Goal: Information Seeking & Learning: Learn about a topic

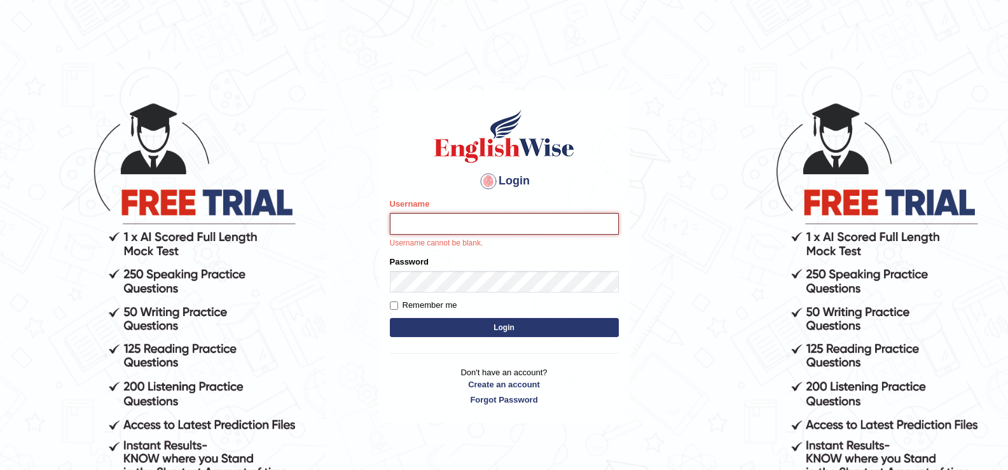
click at [482, 229] on input "Username" at bounding box center [504, 224] width 229 height 22
type input "sherenoctavia"
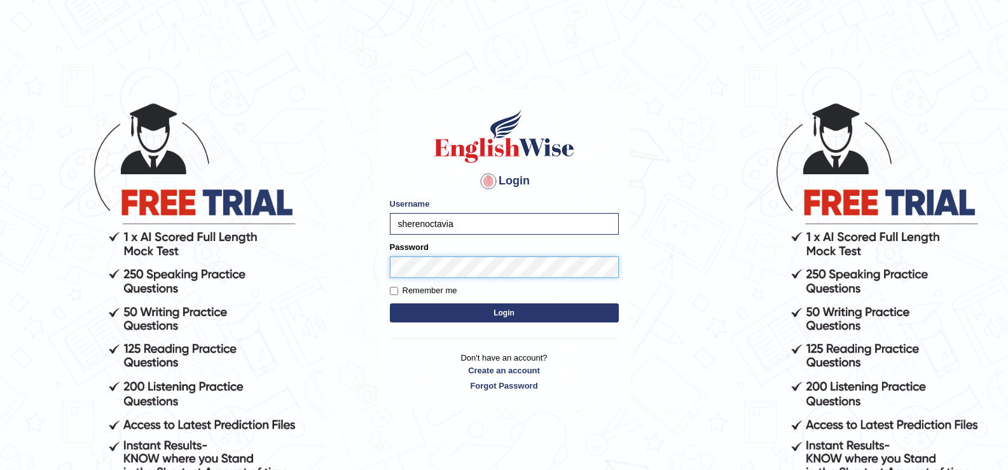
click at [390, 303] on button "Login" at bounding box center [504, 312] width 229 height 19
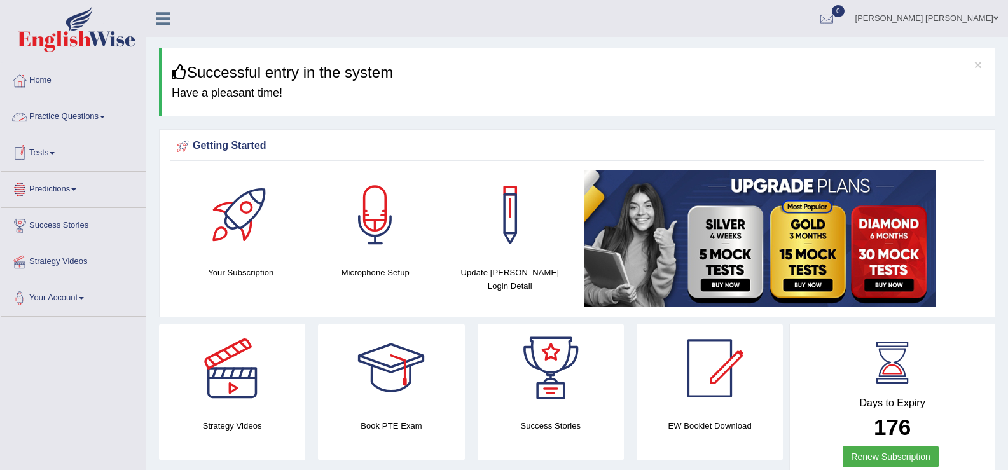
click at [82, 129] on link "Practice Questions" at bounding box center [73, 115] width 145 height 32
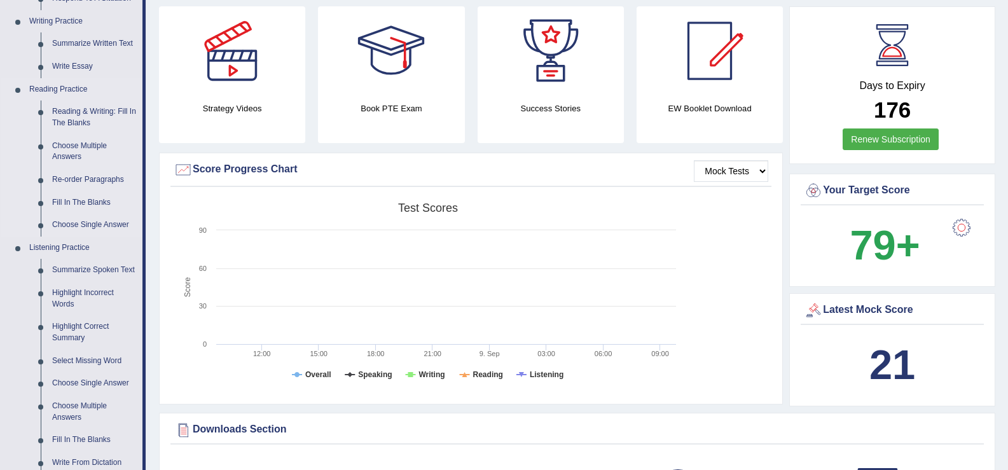
scroll to position [318, 0]
click at [66, 122] on link "Reading & Writing: Fill In The Blanks" at bounding box center [94, 117] width 96 height 34
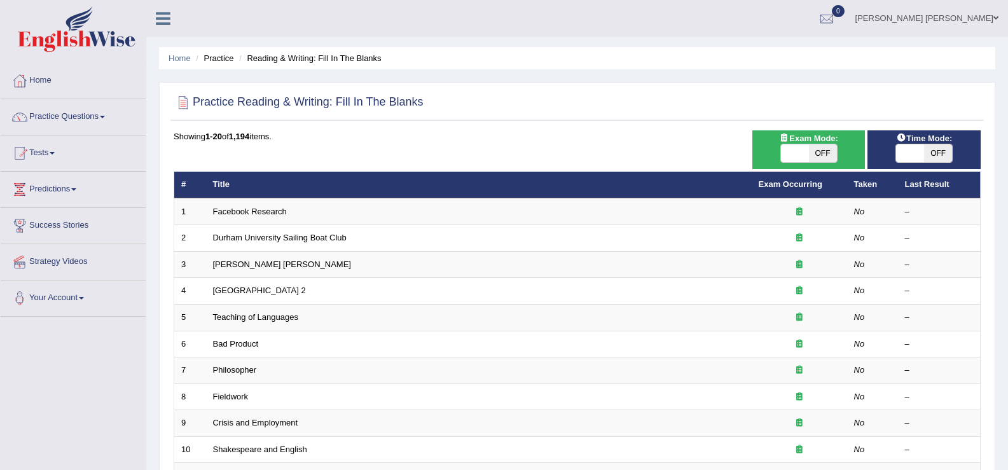
click at [797, 155] on span at bounding box center [795, 153] width 28 height 18
click at [797, 154] on span at bounding box center [795, 153] width 28 height 18
checkbox input "true"
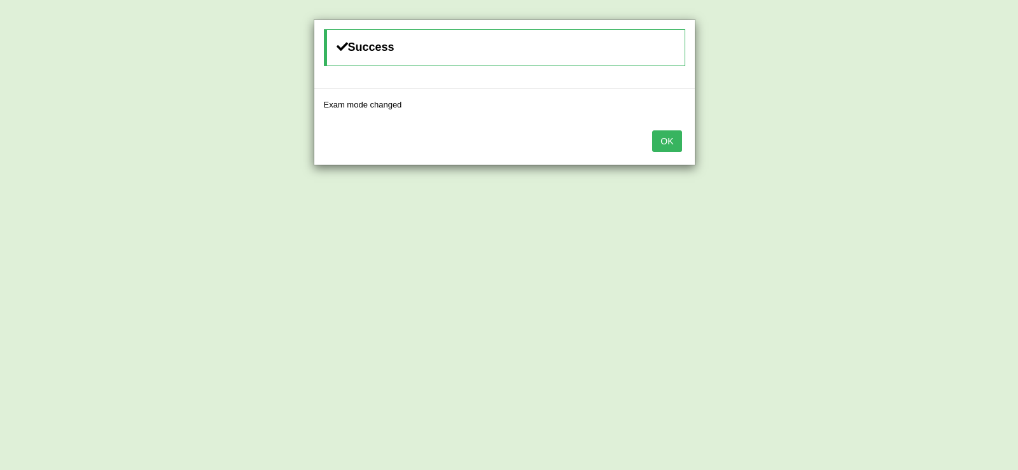
click at [663, 140] on button "OK" at bounding box center [666, 141] width 29 height 22
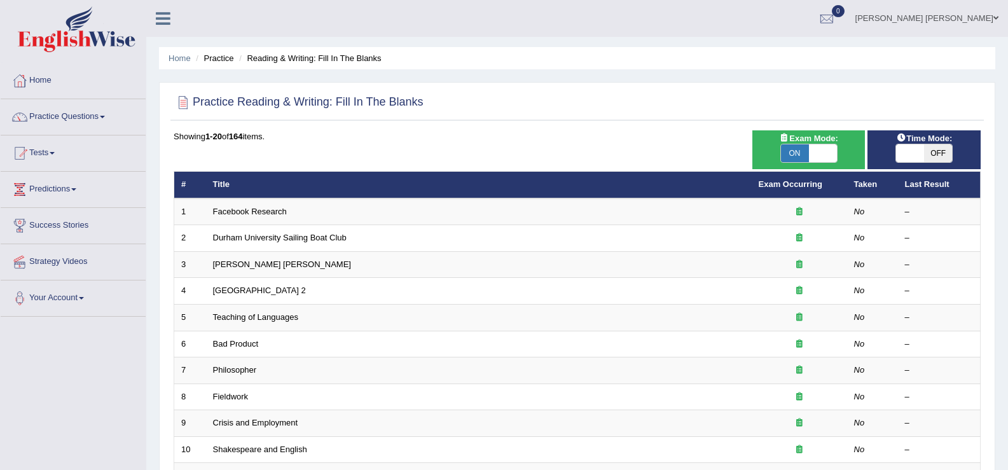
click at [946, 156] on span "OFF" at bounding box center [938, 153] width 28 height 18
checkbox input "true"
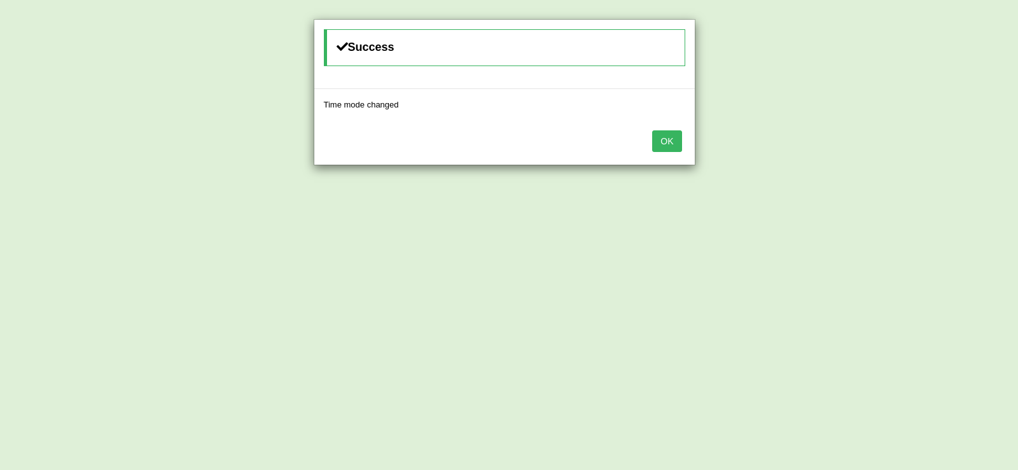
click at [672, 138] on button "OK" at bounding box center [666, 141] width 29 height 22
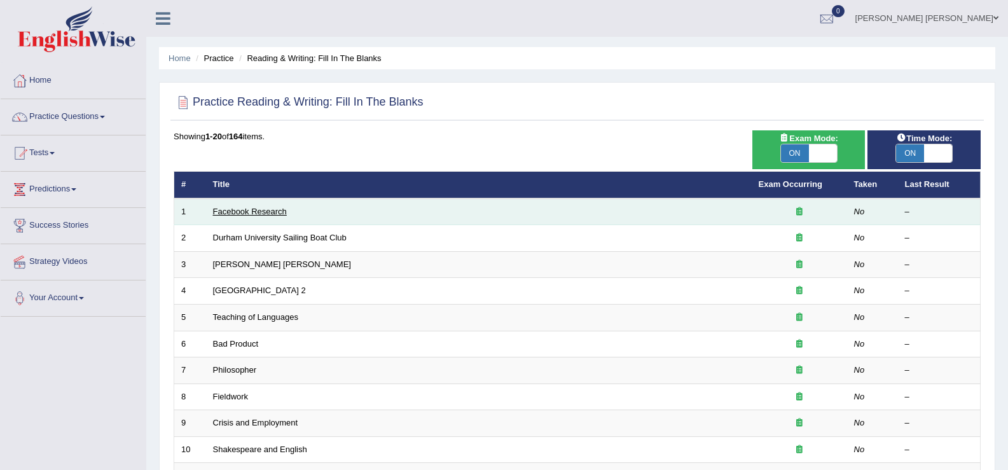
click at [280, 213] on link "Facebook Research" at bounding box center [250, 212] width 74 height 10
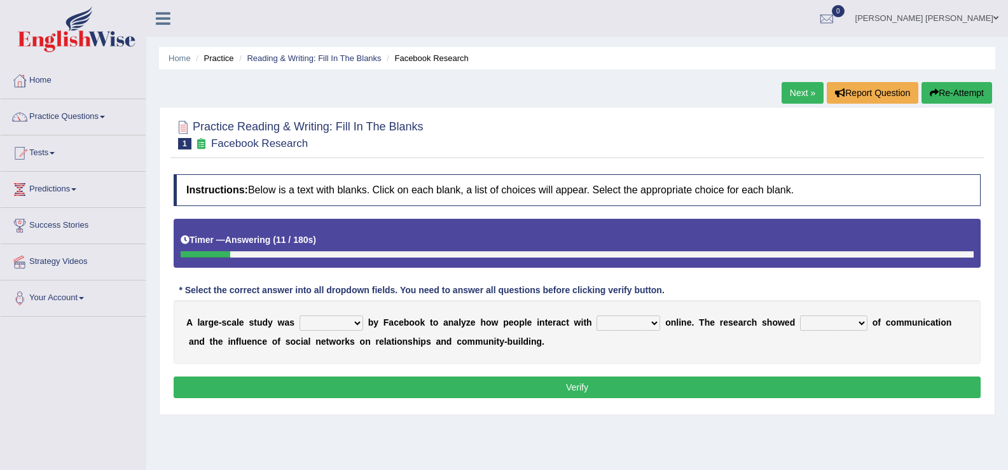
click at [330, 324] on select "surveyed had asked made" at bounding box center [332, 322] width 64 height 15
click at [355, 327] on select "surveyed had asked made" at bounding box center [332, 322] width 64 height 15
click at [355, 325] on select "surveyed had asked made" at bounding box center [332, 322] width 64 height 15
select select "made"
click at [300, 315] on select "surveyed had asked made" at bounding box center [332, 322] width 64 height 15
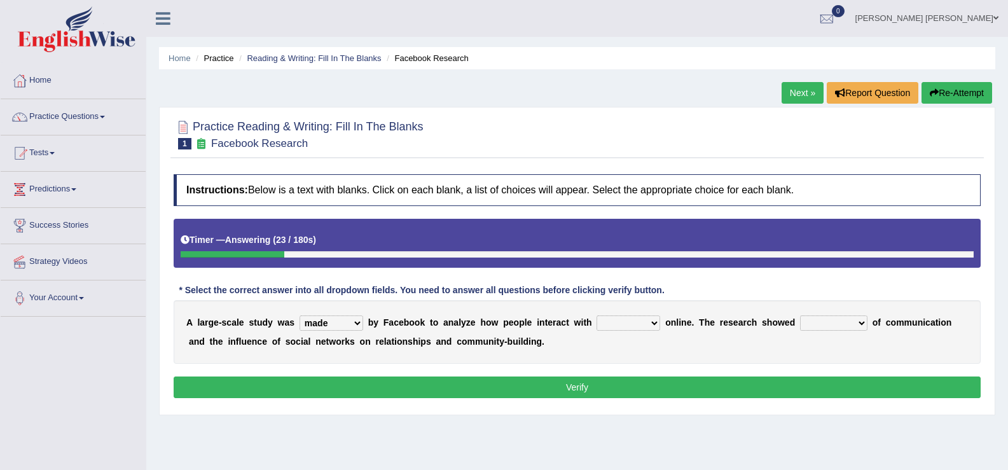
click at [640, 322] on select "together all each other another" at bounding box center [629, 322] width 64 height 15
select select "each other"
click at [597, 315] on select "together all each other another" at bounding box center [629, 322] width 64 height 15
click at [863, 325] on select "advantages standards fellowships patterns" at bounding box center [833, 322] width 67 height 15
select select "patterns"
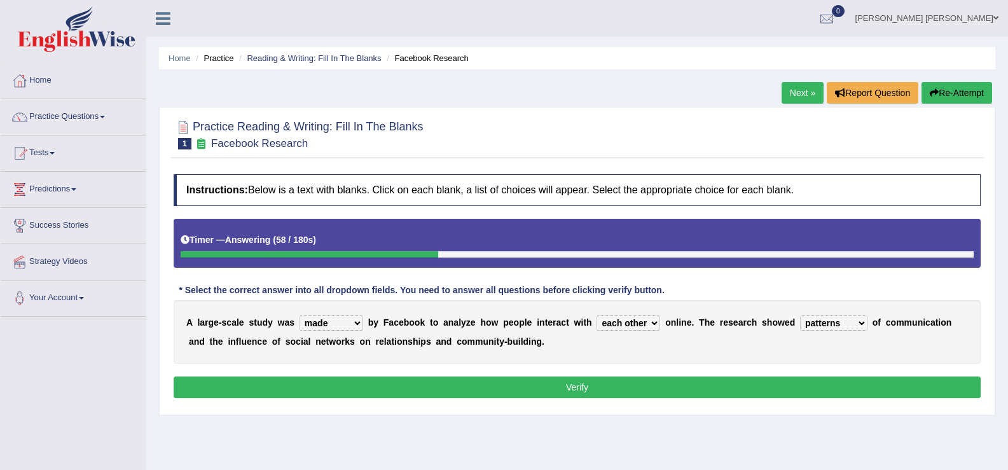
click at [800, 315] on select "advantages standards fellowships patterns" at bounding box center [833, 322] width 67 height 15
click at [830, 392] on button "Verify" at bounding box center [577, 387] width 807 height 22
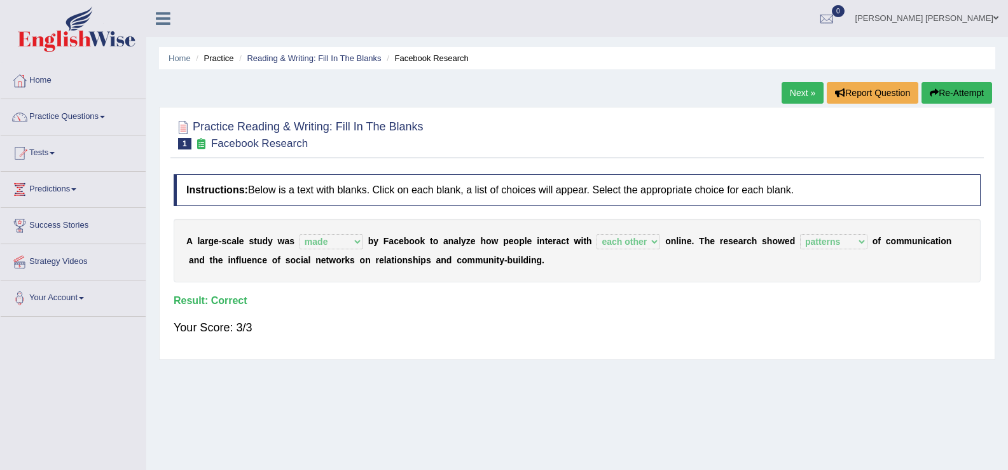
click at [809, 99] on link "Next »" at bounding box center [803, 93] width 42 height 22
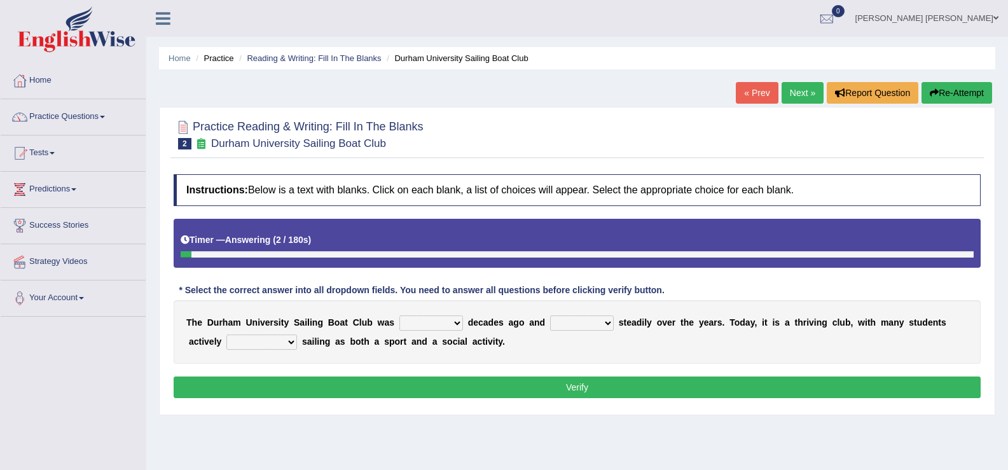
click at [429, 320] on select "found fund founded find" at bounding box center [431, 322] width 64 height 15
select select "founded"
click at [399, 315] on select "found fund founded find" at bounding box center [431, 322] width 64 height 15
click at [586, 322] on select "grow growing has grown grown" at bounding box center [582, 322] width 64 height 15
select select "has grown"
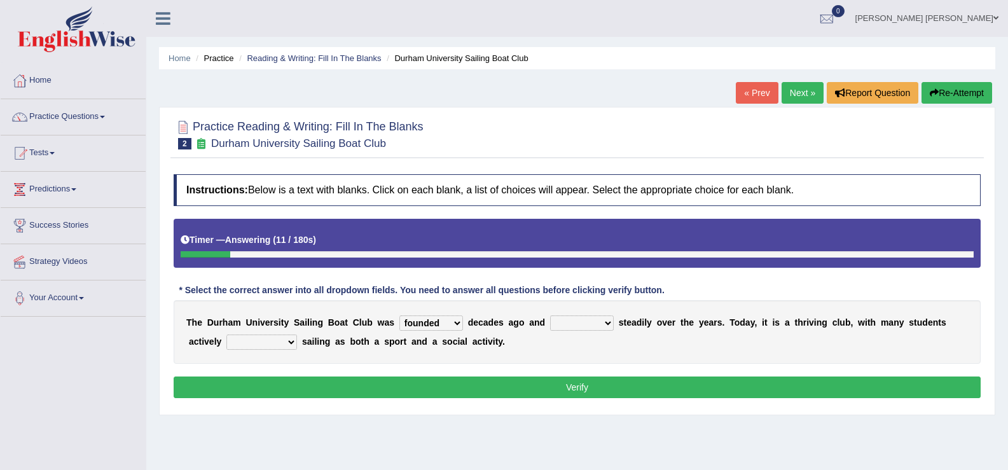
click at [550, 315] on select "grow growing has grown grown" at bounding box center [582, 322] width 64 height 15
click at [253, 343] on select "enjoy enjoyed are enjoying enjoying" at bounding box center [261, 342] width 71 height 15
select select "enjoy"
click at [226, 335] on select "enjoy enjoyed are enjoying enjoying" at bounding box center [261, 342] width 71 height 15
click at [276, 378] on button "Verify" at bounding box center [577, 387] width 807 height 22
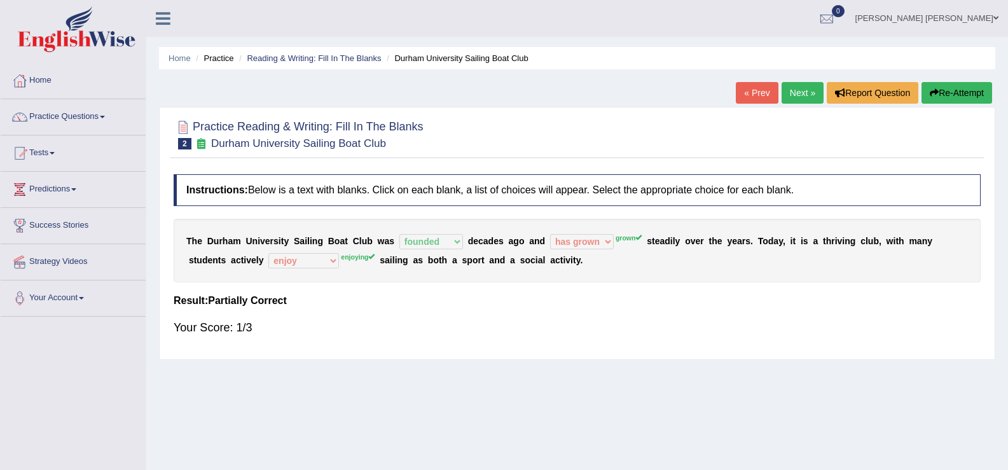
click at [798, 92] on link "Next »" at bounding box center [803, 93] width 42 height 22
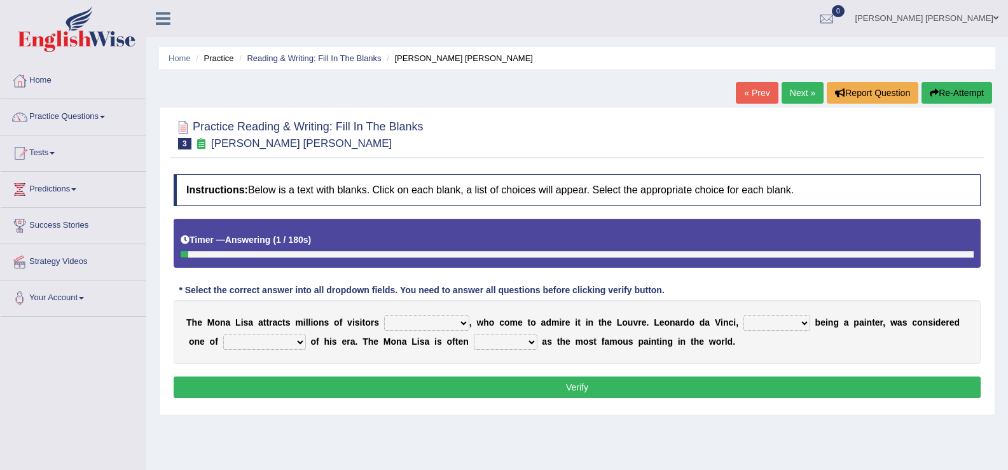
click at [424, 322] on select "around the year the all year all year round per year" at bounding box center [426, 322] width 85 height 15
select select "all year round"
click at [384, 315] on select "around the year the all year all year round per year" at bounding box center [426, 322] width 85 height 15
click at [755, 323] on select "rather than as much as as well as as long as" at bounding box center [776, 322] width 67 height 15
select select "as much as"
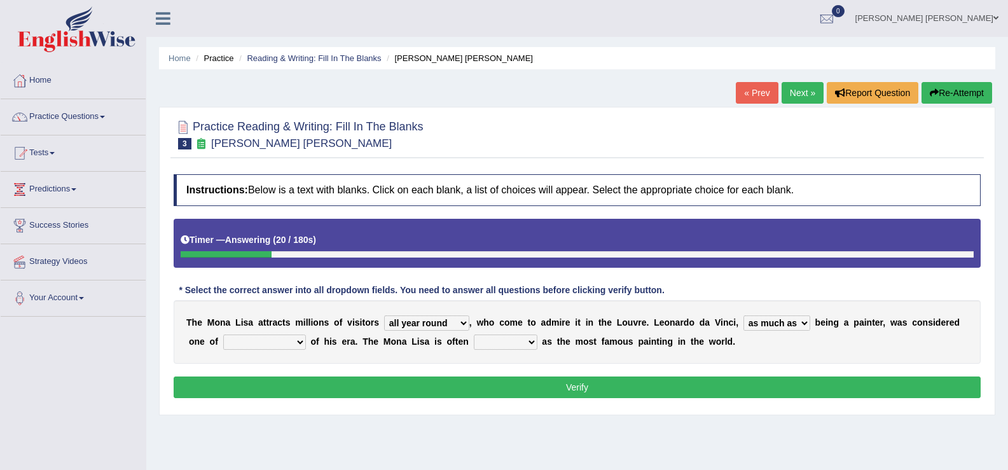
click at [743, 315] on select "rather than as much as as well as as long as" at bounding box center [776, 322] width 67 height 15
click at [264, 342] on select "better artists artist the better artist the best artists" at bounding box center [264, 342] width 83 height 15
select select "the better artist"
click at [223, 335] on select "better artists artist the better artist the best artists" at bounding box center [264, 342] width 83 height 15
click at [503, 341] on select "classified suggested predicted described" at bounding box center [506, 342] width 64 height 15
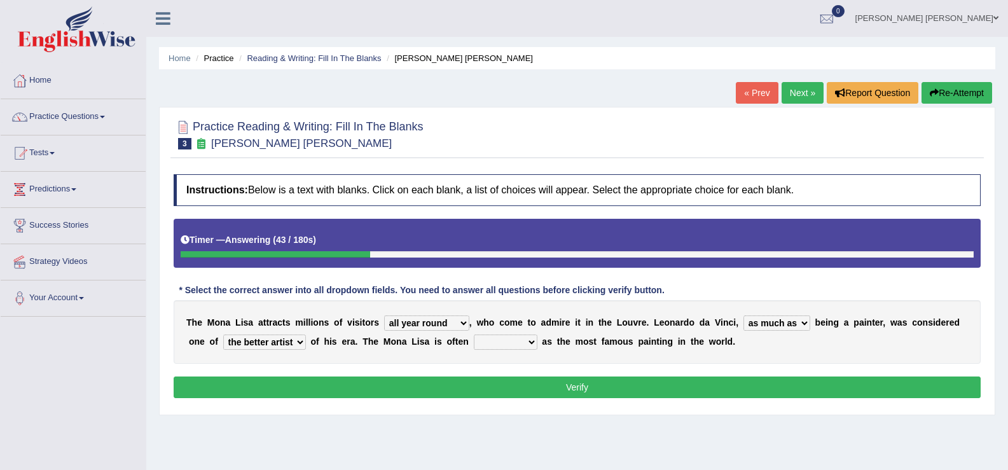
select select "classified"
click at [474, 335] on select "classified suggested predicted described" at bounding box center [506, 342] width 64 height 15
click at [540, 393] on button "Verify" at bounding box center [577, 387] width 807 height 22
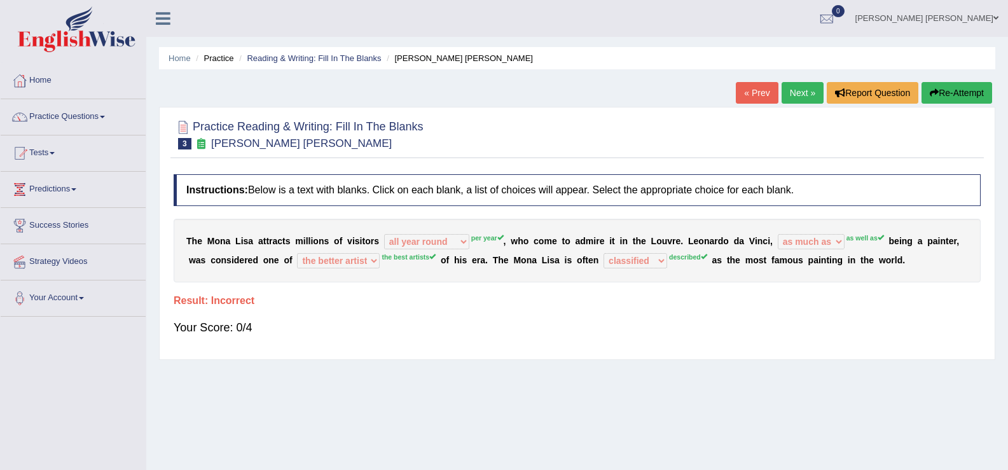
click at [800, 87] on link "Next »" at bounding box center [803, 93] width 42 height 22
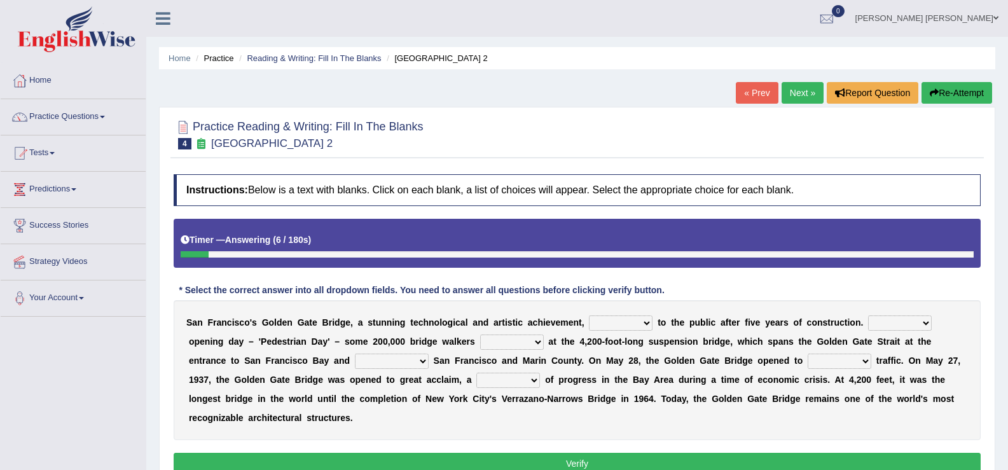
click at [620, 325] on select "opens closes appears equals" at bounding box center [621, 322] width 64 height 15
select select "opens"
click at [589, 315] on select "opens closes appears equals" at bounding box center [621, 322] width 64 height 15
click at [876, 327] on select "On During Since When" at bounding box center [900, 322] width 64 height 15
click at [868, 315] on select "On During Since When" at bounding box center [900, 322] width 64 height 15
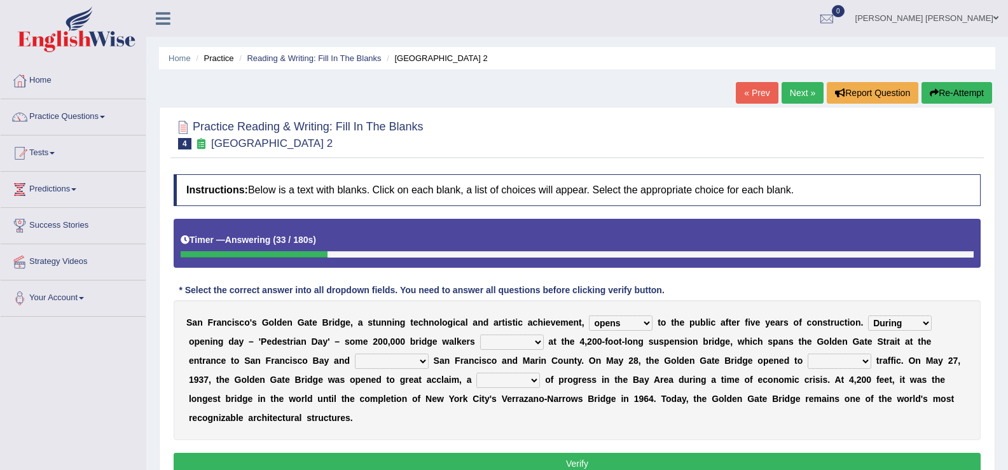
click at [900, 329] on select "On During Since When" at bounding box center [900, 322] width 64 height 15
select select "When"
click at [868, 315] on select "On During Since When" at bounding box center [900, 322] width 64 height 15
click at [508, 348] on select "stationed looked marveled laughed" at bounding box center [512, 342] width 64 height 15
select select "looked"
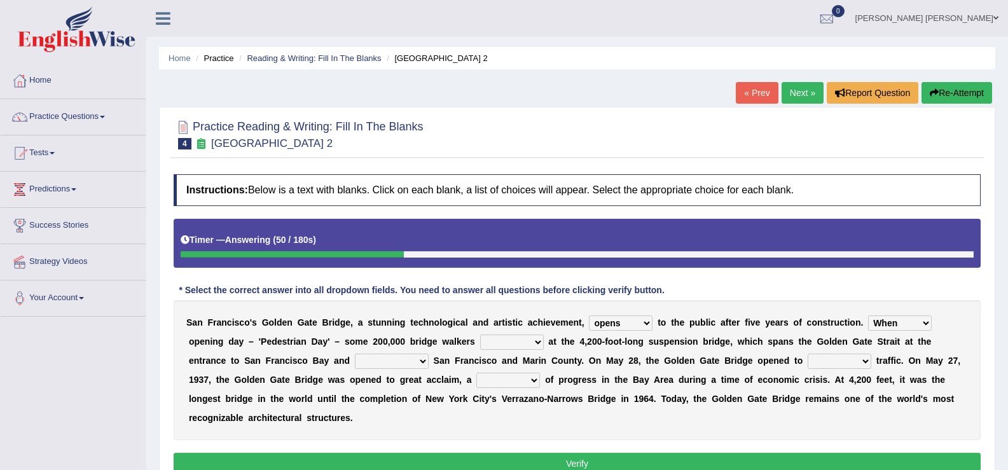
click at [480, 335] on select "stationed looked marveled laughed" at bounding box center [512, 342] width 64 height 15
click at [514, 340] on select "stationed looked marveled laughed" at bounding box center [512, 342] width 64 height 15
click at [404, 364] on select "separates connects channels differentiates" at bounding box center [392, 361] width 74 height 15
select select "connects"
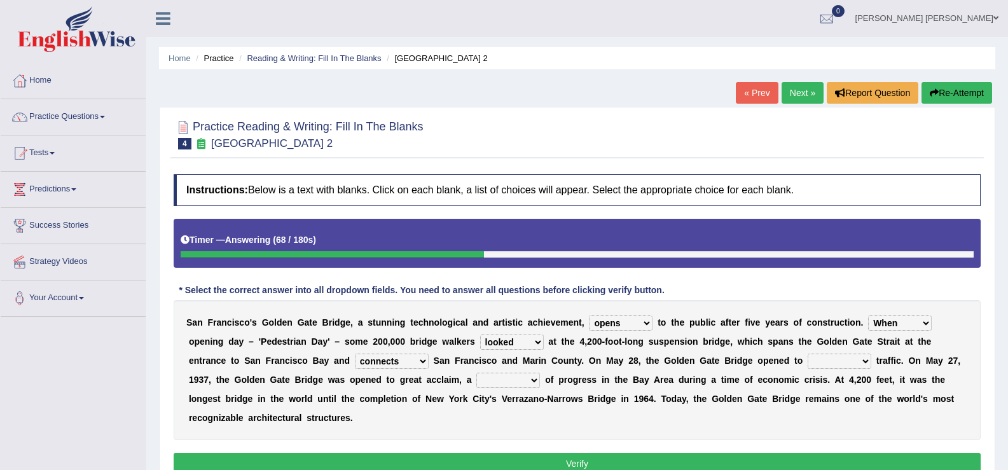
click at [355, 354] on select "separates connects channels differentiates" at bounding box center [392, 361] width 74 height 15
click at [848, 367] on select "aquatic vehicular airborne watertight" at bounding box center [840, 361] width 64 height 15
select select "vehicular"
click at [808, 354] on select "aquatic vehicular airborne watertight" at bounding box center [840, 361] width 64 height 15
click at [844, 357] on select "aquatic vehicular airborne watertight" at bounding box center [840, 361] width 64 height 15
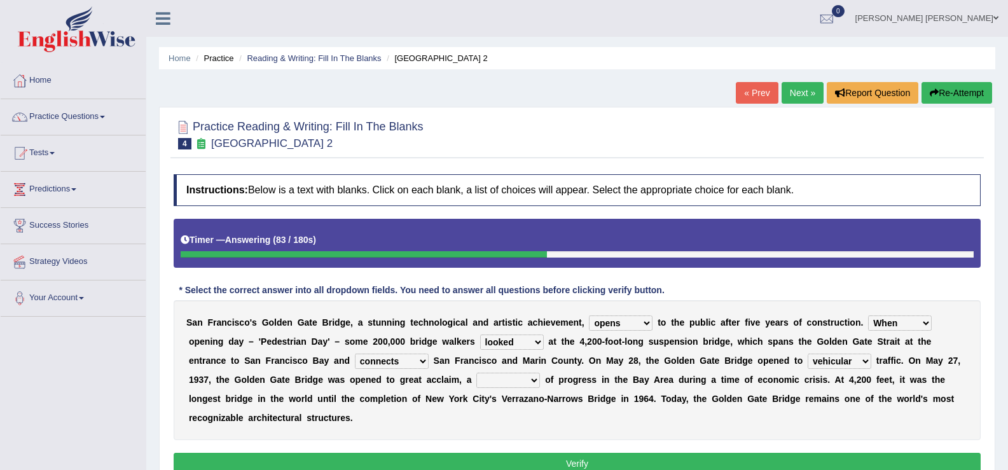
click at [843, 363] on select "aquatic vehicular airborne watertight" at bounding box center [840, 361] width 64 height 15
click at [511, 380] on select "denial symbol technique yield" at bounding box center [508, 380] width 64 height 15
select select "symbol"
click at [476, 373] on select "denial symbol technique yield" at bounding box center [508, 380] width 64 height 15
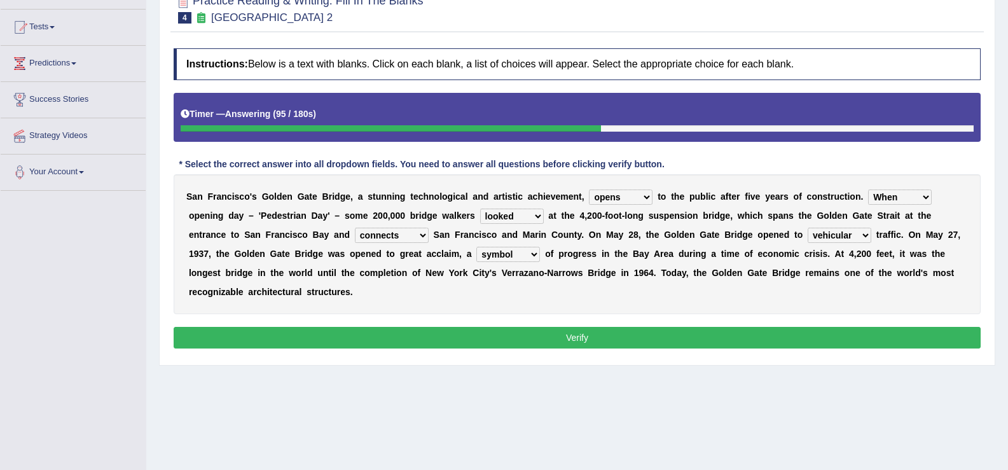
scroll to position [127, 0]
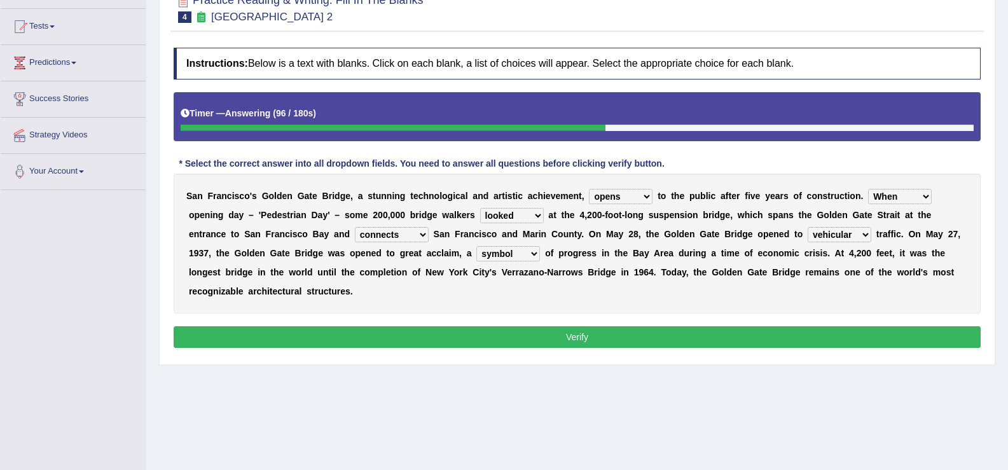
click at [528, 340] on button "Verify" at bounding box center [577, 337] width 807 height 22
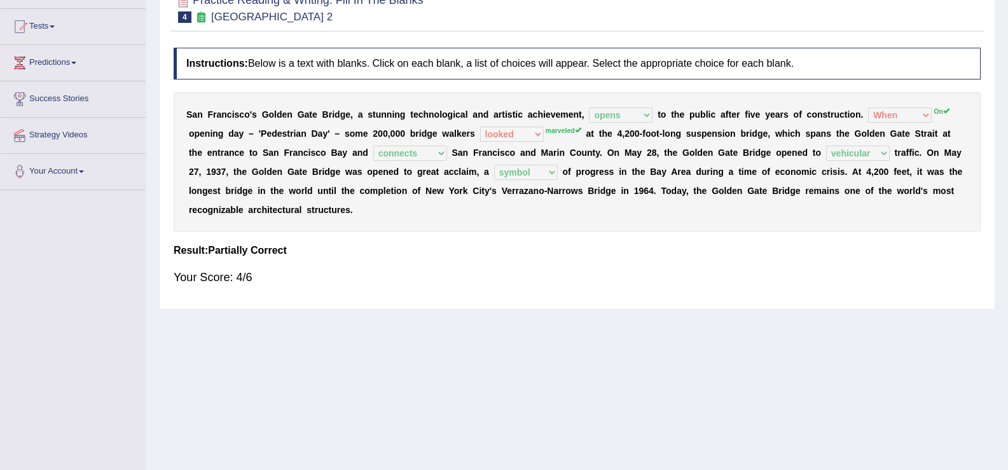
scroll to position [0, 0]
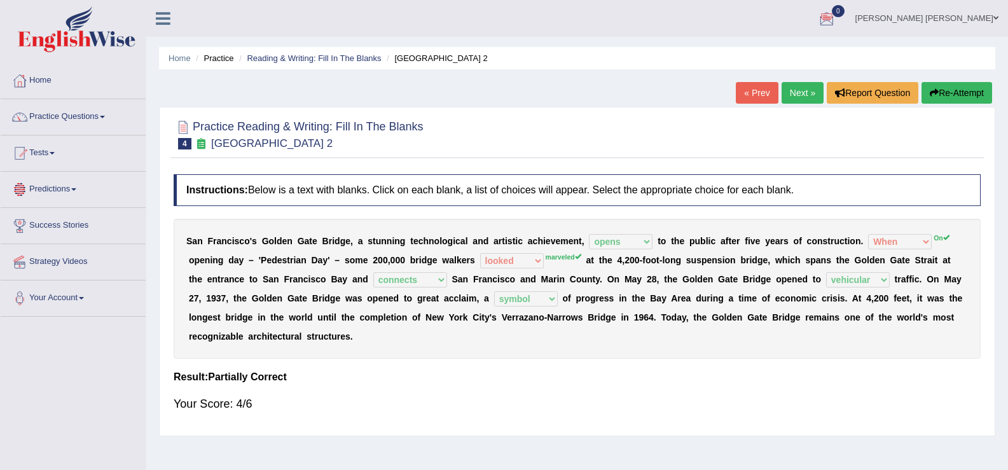
click at [785, 89] on link "Next »" at bounding box center [803, 93] width 42 height 22
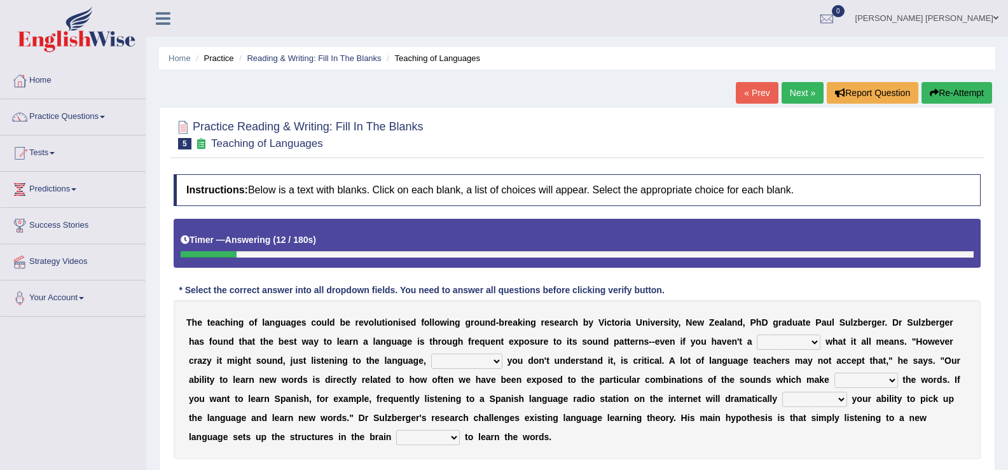
click at [785, 338] on select "dew claw clue due" at bounding box center [789, 342] width 64 height 15
select select "clue"
click at [757, 335] on select "dew claw clue due" at bounding box center [789, 342] width 64 height 15
click at [471, 360] on select "but also all together even though if so" at bounding box center [466, 361] width 71 height 15
select select "even though"
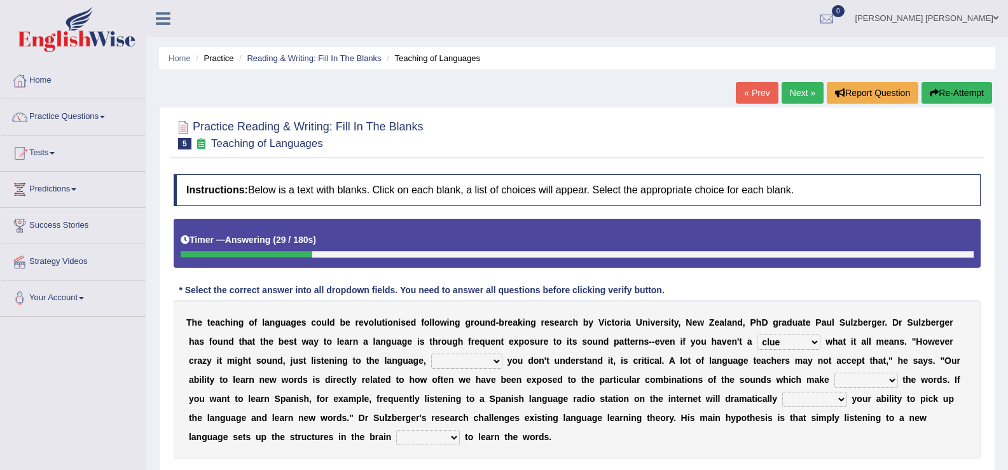
click at [431, 354] on select "but also all together even though if so" at bounding box center [466, 361] width 71 height 15
click at [874, 379] on select "down up of on" at bounding box center [866, 380] width 64 height 15
click at [834, 373] on select "down up of on" at bounding box center [866, 380] width 64 height 15
click at [875, 383] on select "down up of on" at bounding box center [866, 380] width 64 height 15
select select "up"
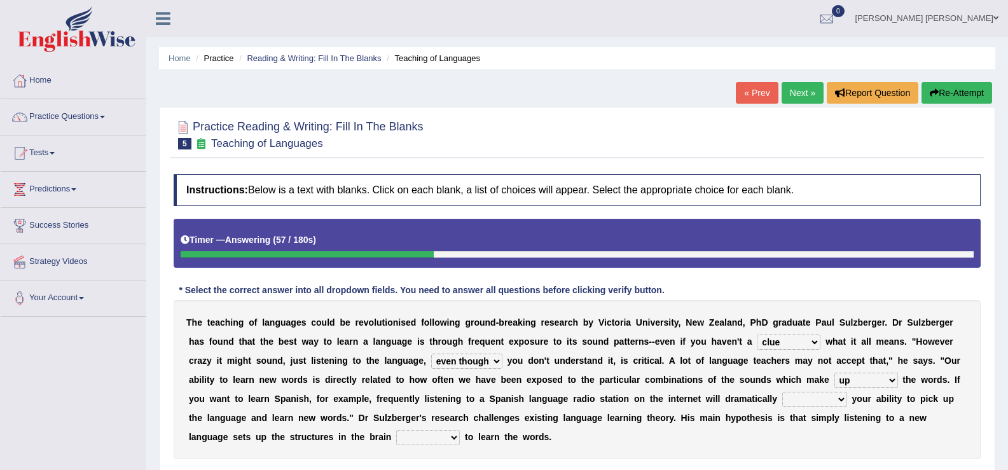
click at [834, 373] on select "down up of on" at bounding box center [866, 380] width 64 height 15
click at [823, 399] on select "evaluate exaggerate describe boost" at bounding box center [814, 399] width 65 height 15
select select "boost"
click at [782, 392] on select "evaluate exaggerate describe boost" at bounding box center [814, 399] width 65 height 15
click at [422, 439] on select "requiring required directed to require" at bounding box center [428, 437] width 64 height 15
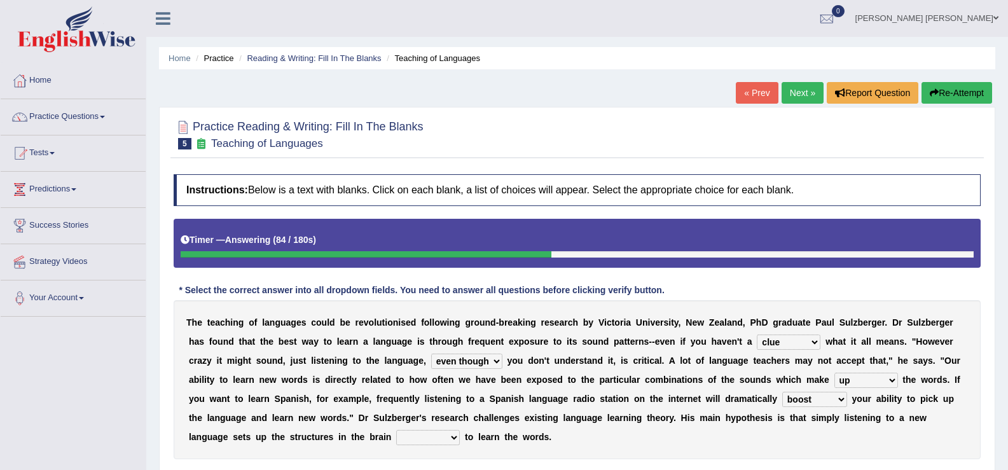
select select "required"
click at [396, 430] on select "requiring required directed to require" at bounding box center [428, 437] width 64 height 15
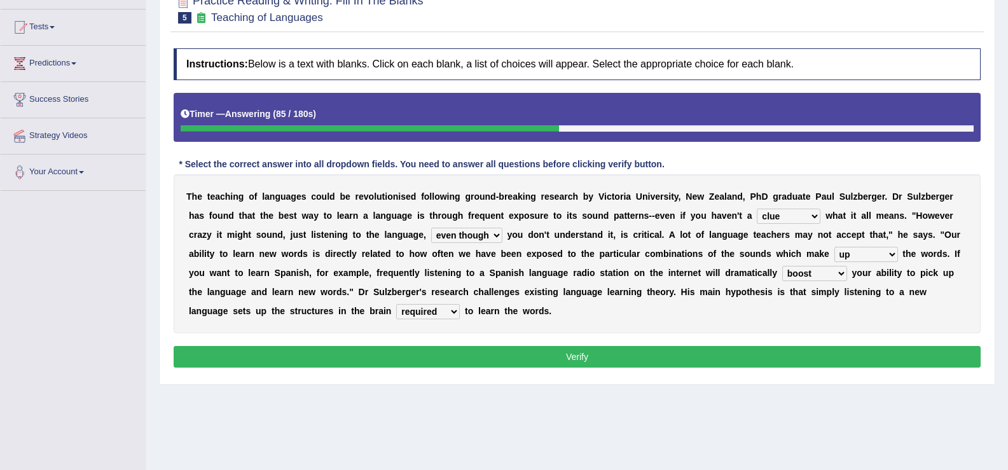
scroll to position [127, 0]
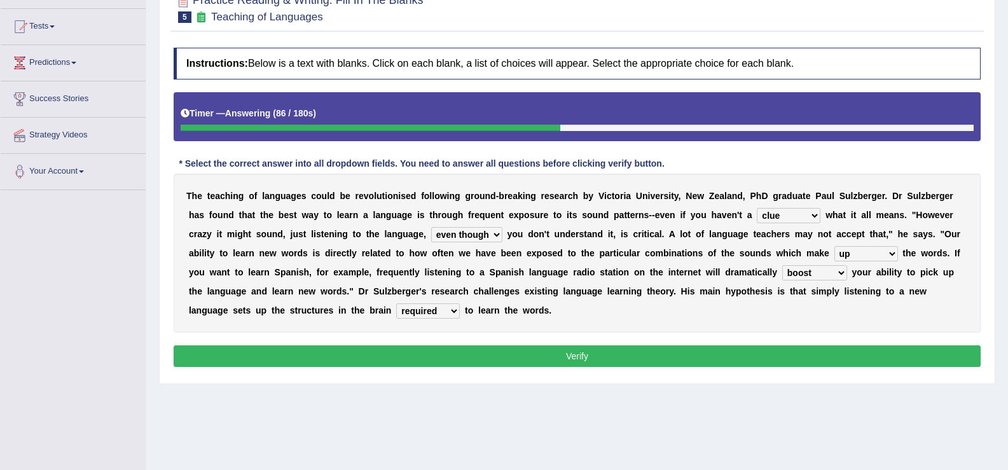
click at [534, 354] on button "Verify" at bounding box center [577, 356] width 807 height 22
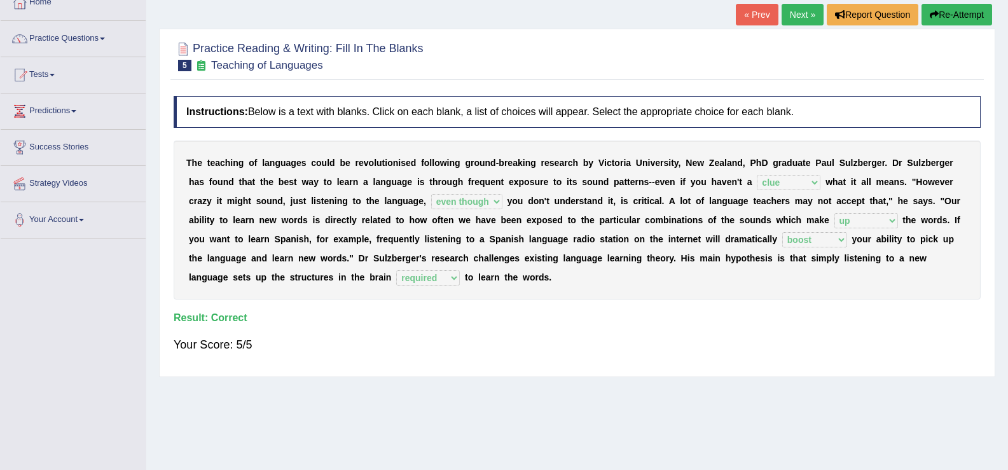
scroll to position [0, 0]
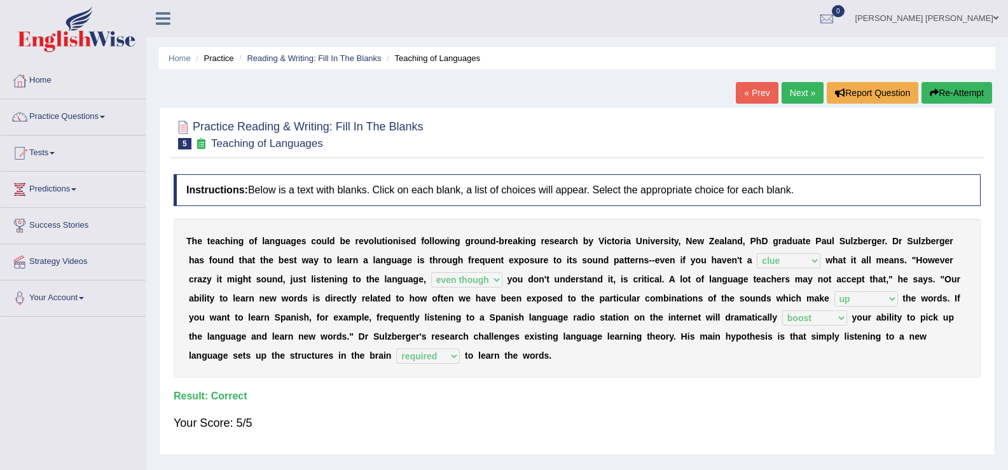
click at [791, 86] on link "Next »" at bounding box center [803, 93] width 42 height 22
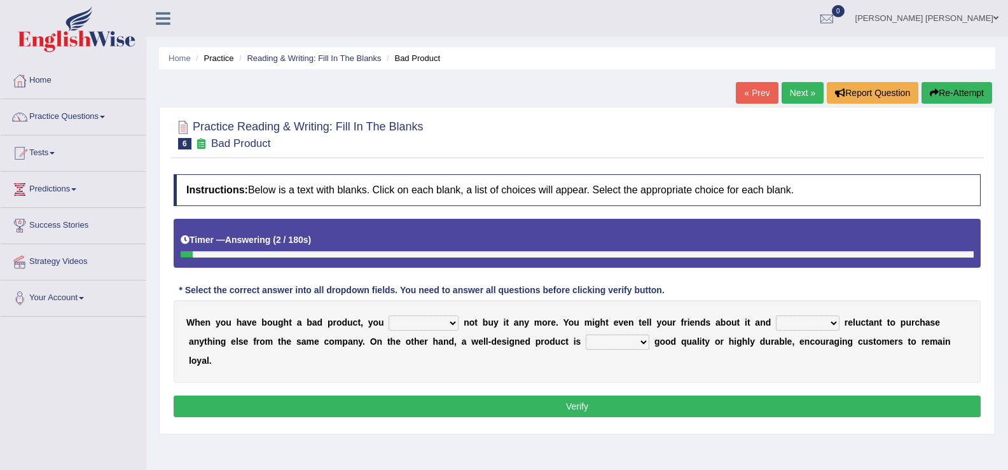
click at [442, 321] on select "would have should have should" at bounding box center [424, 322] width 70 height 15
select select "would"
click at [389, 315] on select "would have should have should" at bounding box center [424, 322] width 70 height 15
click at [442, 322] on select "would have should have should" at bounding box center [424, 322] width 70 height 15
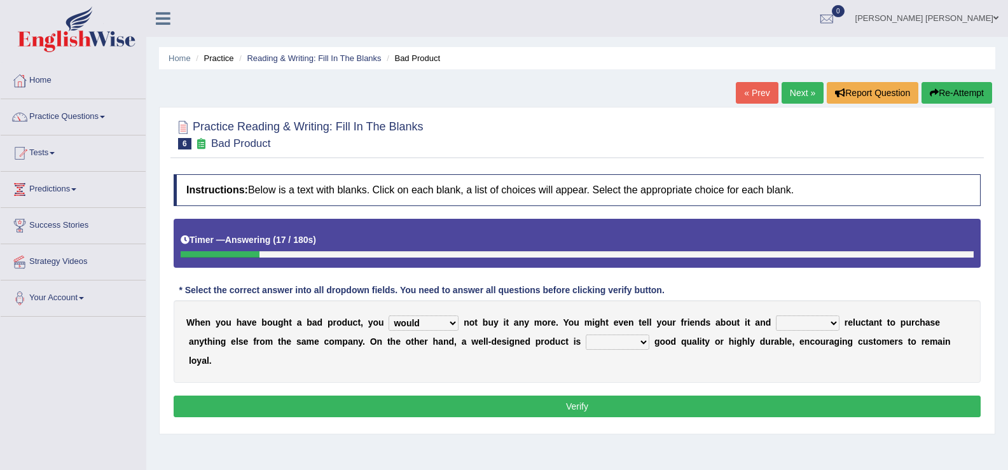
click at [799, 322] on select "is are be being" at bounding box center [808, 322] width 64 height 15
select select "be"
click at [776, 315] on select "is are be being" at bounding box center [808, 322] width 64 height 15
click at [626, 343] on select "both also neither either" at bounding box center [618, 342] width 64 height 15
click at [586, 335] on select "both also neither either" at bounding box center [618, 342] width 64 height 15
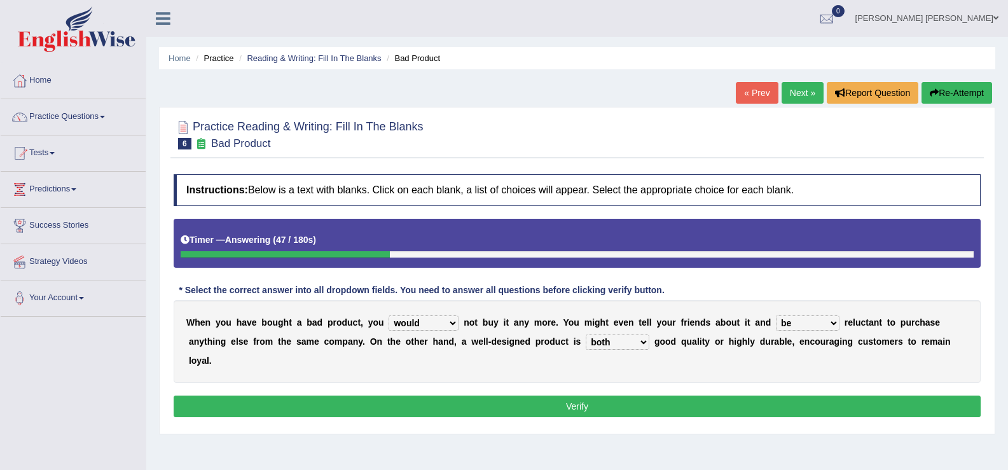
click at [630, 342] on select "both also neither either" at bounding box center [618, 342] width 64 height 15
select select "either"
click at [586, 335] on select "both also neither either" at bounding box center [618, 342] width 64 height 15
click at [613, 398] on button "Verify" at bounding box center [577, 407] width 807 height 22
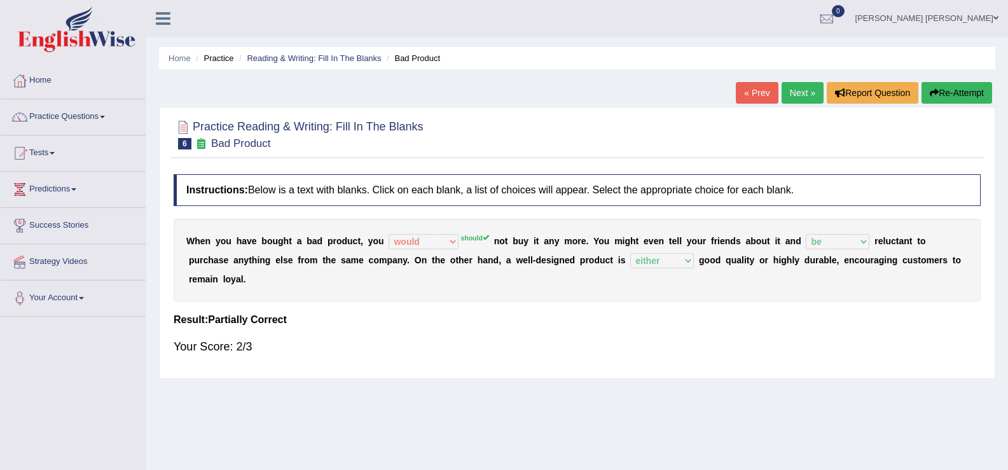
click at [805, 96] on link "Next »" at bounding box center [803, 93] width 42 height 22
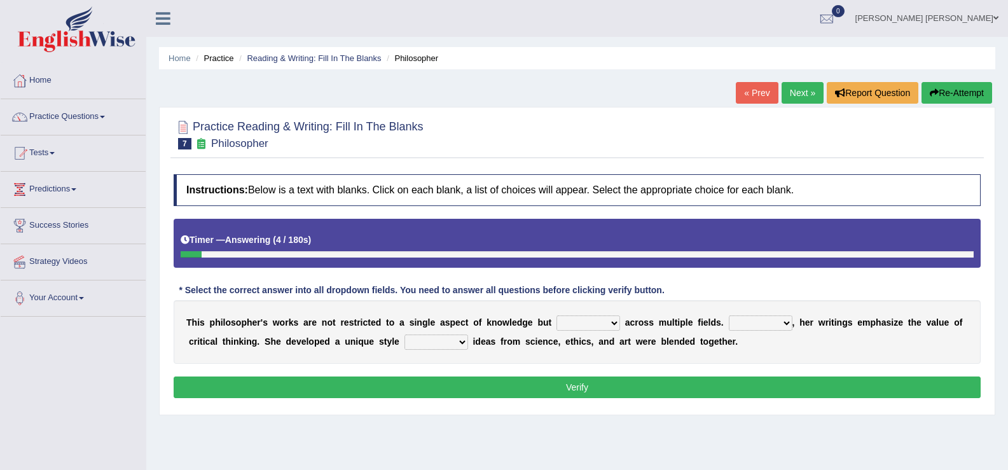
click at [600, 319] on select "constrain contain assemble extend" at bounding box center [588, 322] width 64 height 15
select select "constrain"
click at [556, 315] on select "constrain contain assemble extend" at bounding box center [588, 322] width 64 height 15
click at [747, 320] on select "Rather So Moreover Likely" at bounding box center [761, 322] width 64 height 15
select select "Rather"
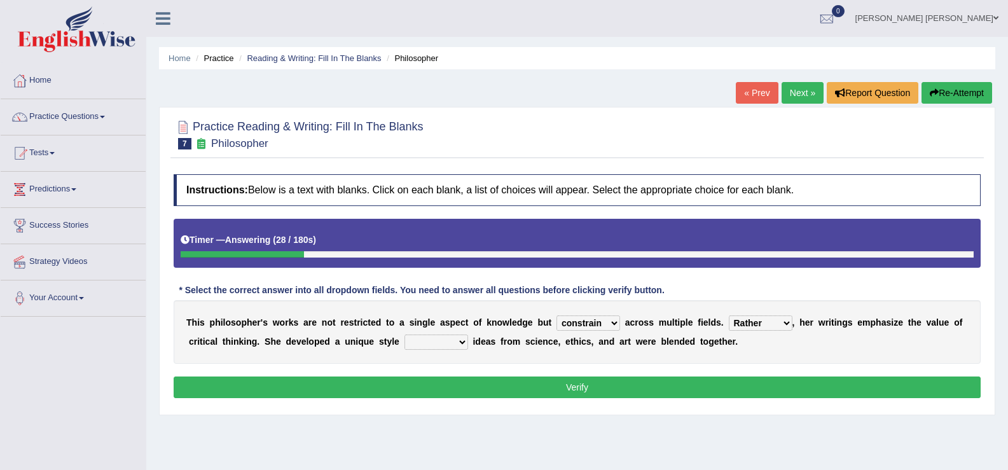
click at [729, 315] on select "Rather So Moreover Likely" at bounding box center [761, 322] width 64 height 15
click at [599, 324] on select "constrain contain assemble extend" at bounding box center [588, 322] width 64 height 15
click at [556, 315] on select "constrain contain assemble extend" at bounding box center [588, 322] width 64 height 15
click at [450, 337] on select "in that that which in which" at bounding box center [436, 342] width 64 height 15
select select "in which"
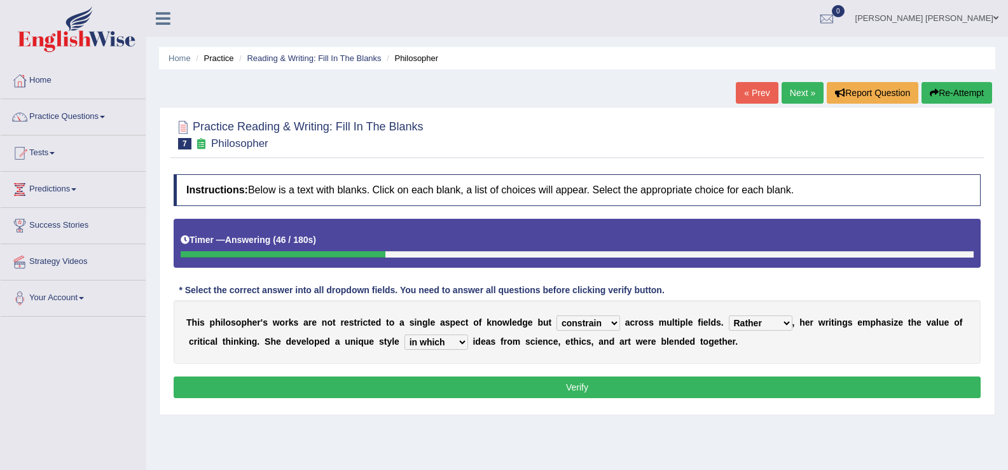
click at [404, 335] on select "in that that which in which" at bounding box center [436, 342] width 64 height 15
click at [460, 383] on button "Verify" at bounding box center [577, 387] width 807 height 22
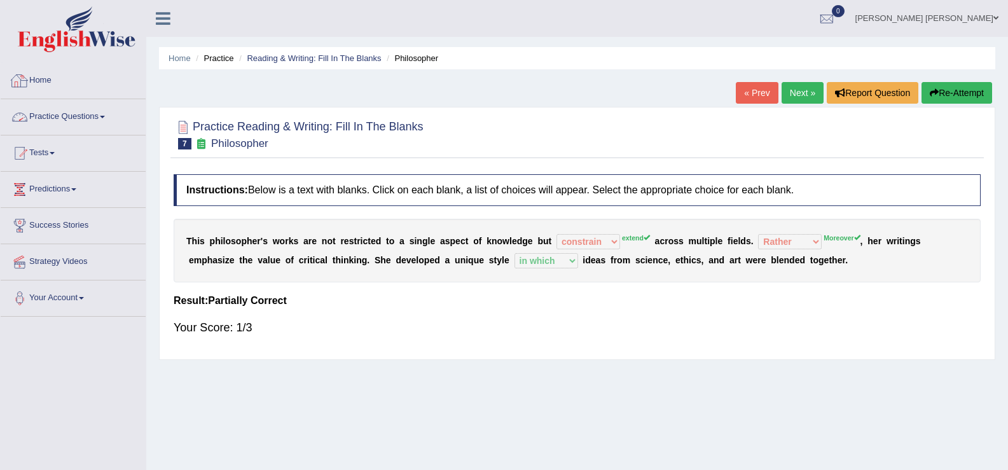
click at [69, 109] on link "Practice Questions" at bounding box center [73, 115] width 145 height 32
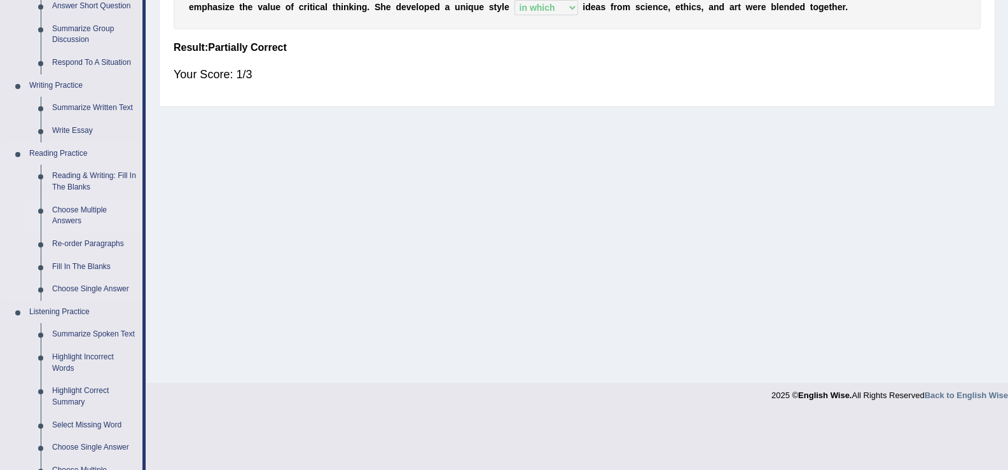
scroll to position [254, 0]
click at [87, 211] on link "Choose Multiple Answers" at bounding box center [94, 215] width 96 height 34
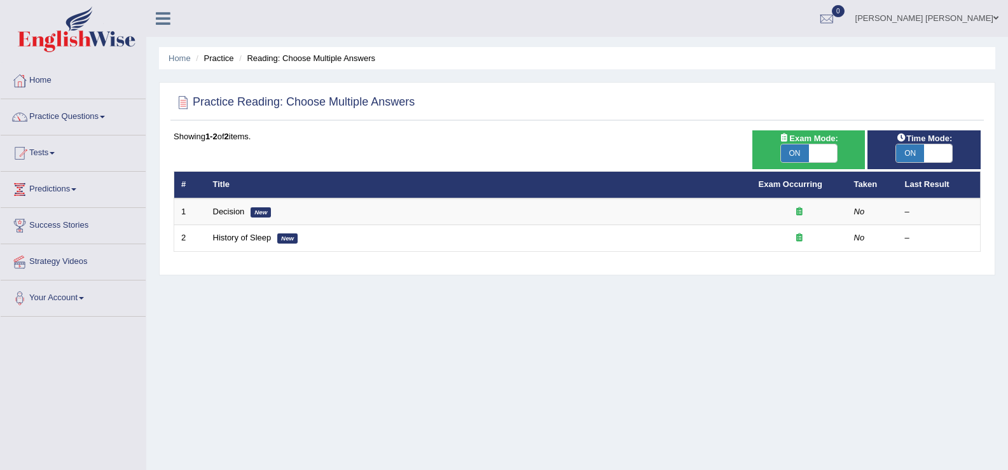
click at [810, 153] on span at bounding box center [823, 153] width 28 height 18
checkbox input "false"
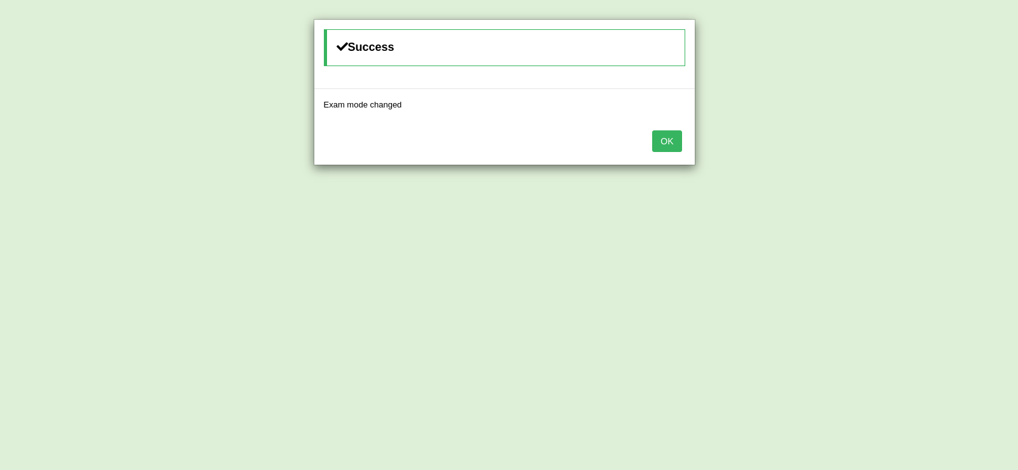
click at [668, 146] on button "OK" at bounding box center [666, 141] width 29 height 22
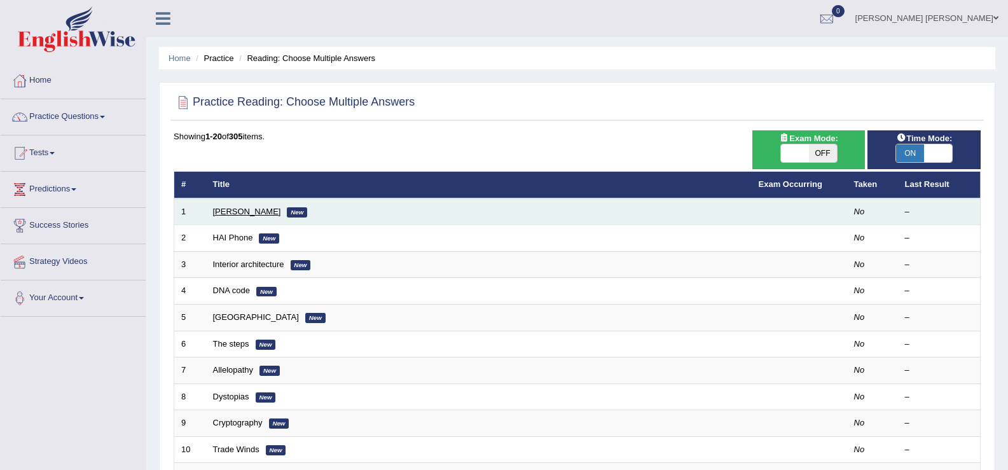
click at [240, 211] on link "Damian Scarf" at bounding box center [247, 212] width 68 height 10
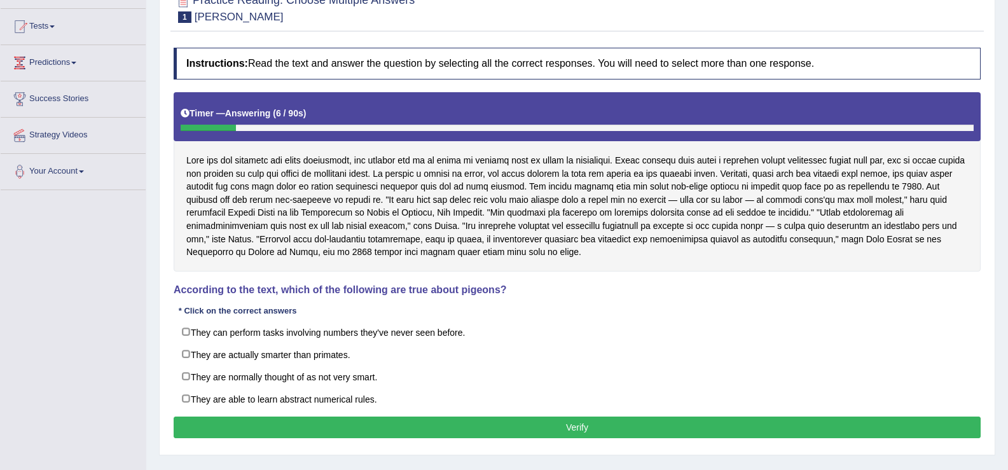
scroll to position [127, 0]
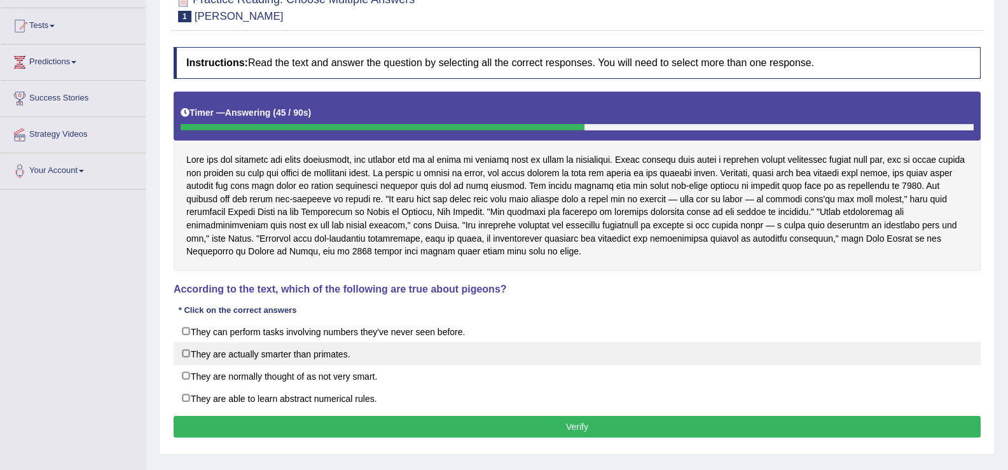
click at [322, 354] on label "They are actually smarter than primates." at bounding box center [577, 353] width 807 height 23
checkbox input "true"
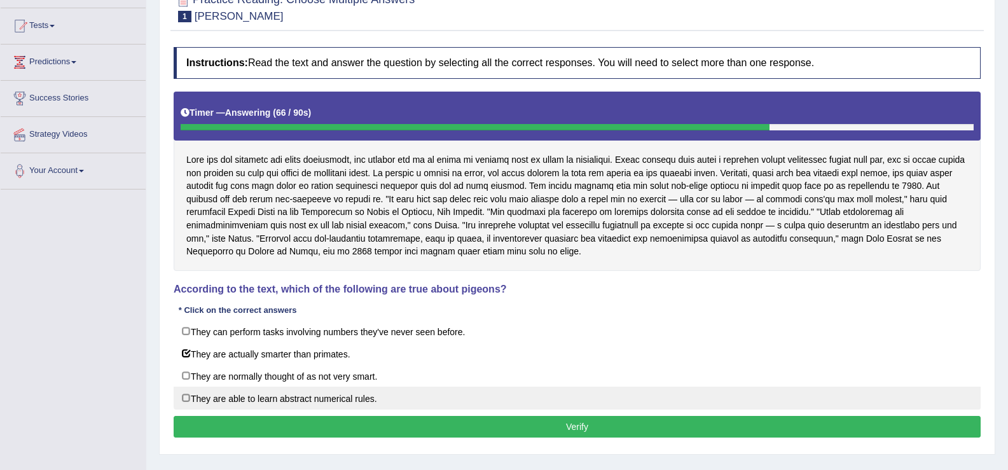
click at [328, 402] on label "They are able to learn abstract numerical rules." at bounding box center [577, 398] width 807 height 23
checkbox input "true"
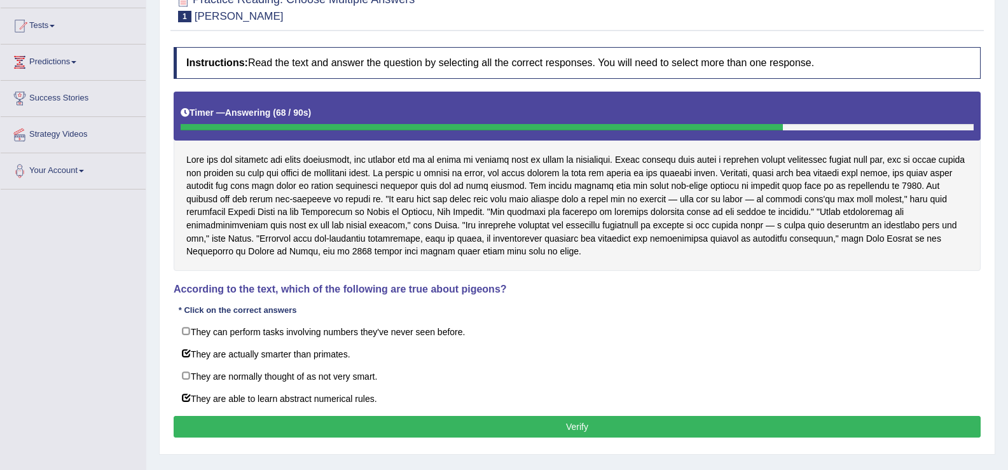
click at [346, 422] on button "Verify" at bounding box center [577, 427] width 807 height 22
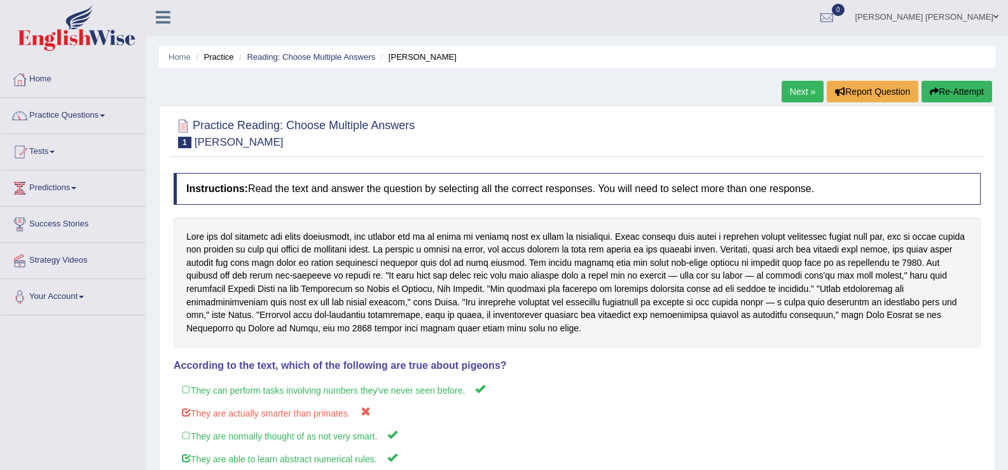
scroll to position [1, 0]
click at [959, 92] on button "Re-Attempt" at bounding box center [957, 92] width 71 height 22
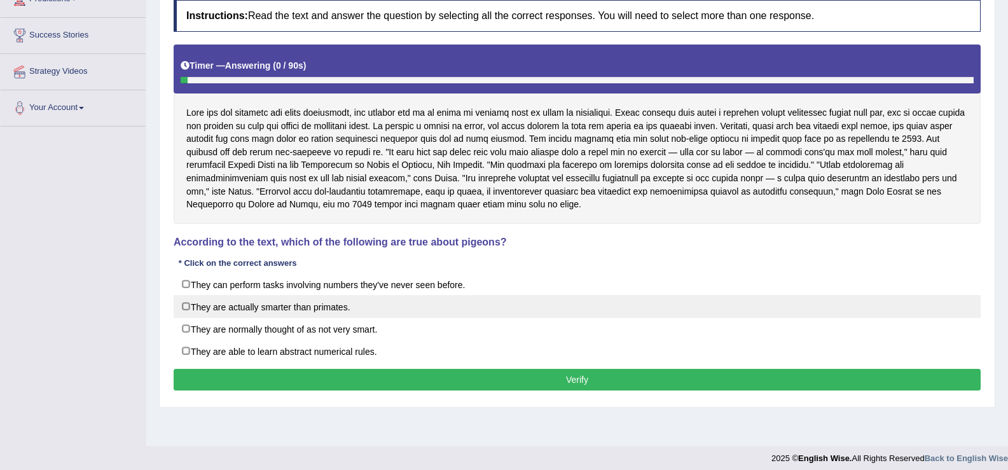
scroll to position [191, 0]
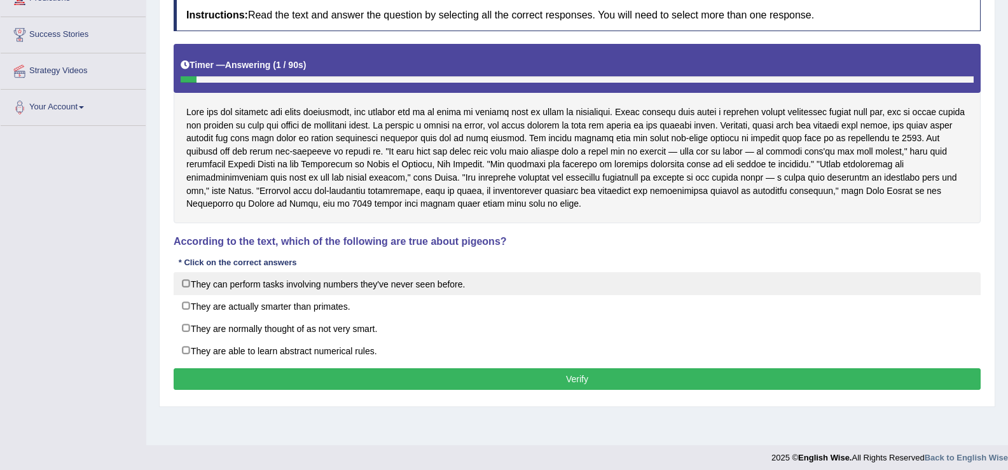
click at [308, 287] on label "They can perform tasks involving numbers they've never seen before." at bounding box center [577, 283] width 807 height 23
checkbox input "true"
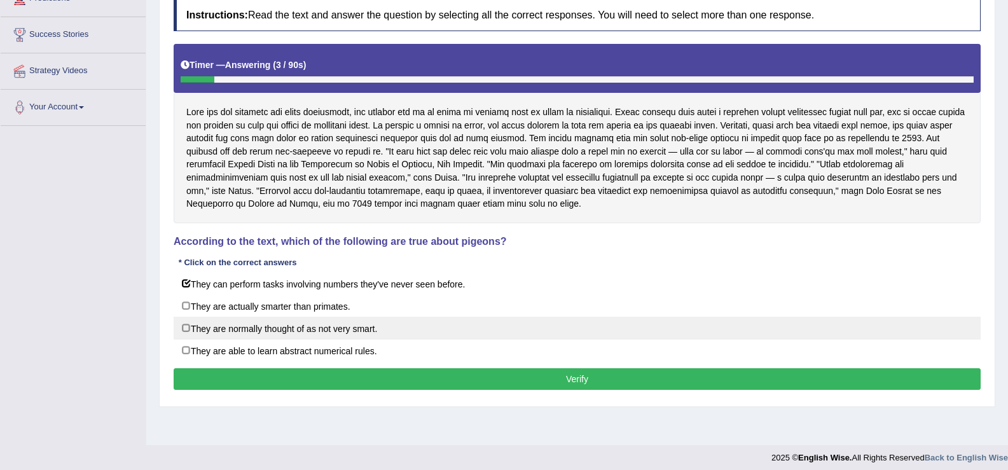
click at [308, 328] on label "They are normally thought of as not very smart." at bounding box center [577, 328] width 807 height 23
checkbox input "true"
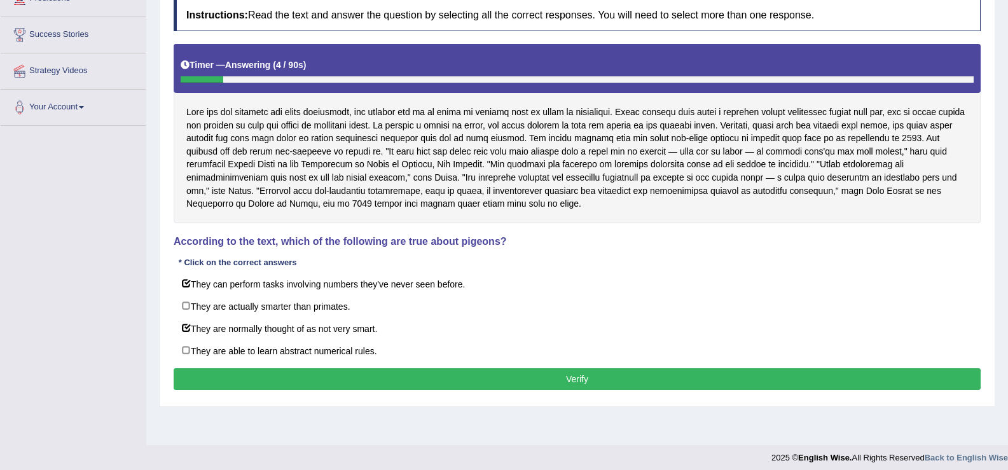
click at [312, 378] on button "Verify" at bounding box center [577, 379] width 807 height 22
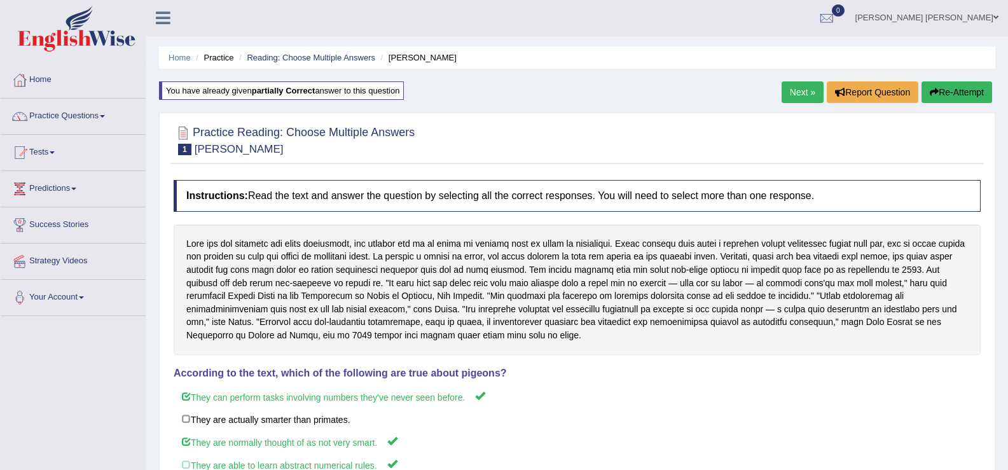
scroll to position [0, 0]
click at [946, 92] on button "Re-Attempt" at bounding box center [957, 93] width 71 height 22
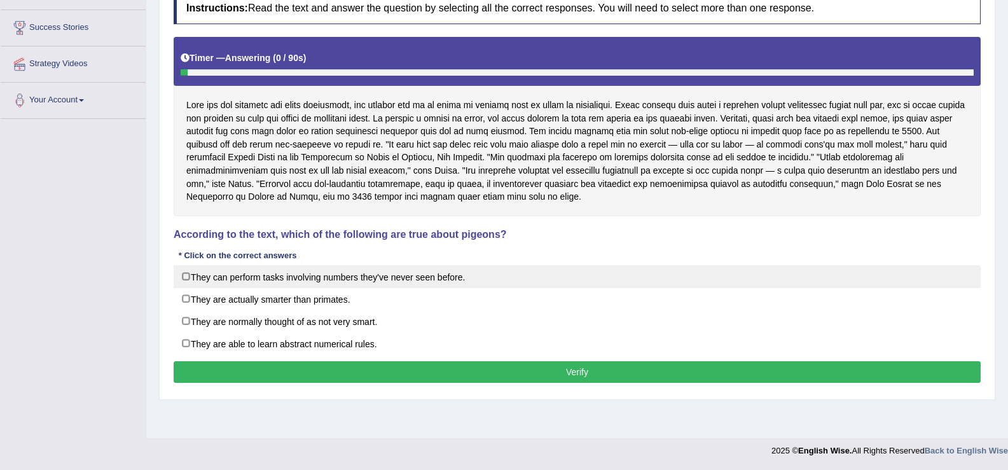
scroll to position [198, 0]
click at [247, 272] on label "They can perform tasks involving numbers they've never seen before." at bounding box center [577, 276] width 807 height 23
checkbox input "true"
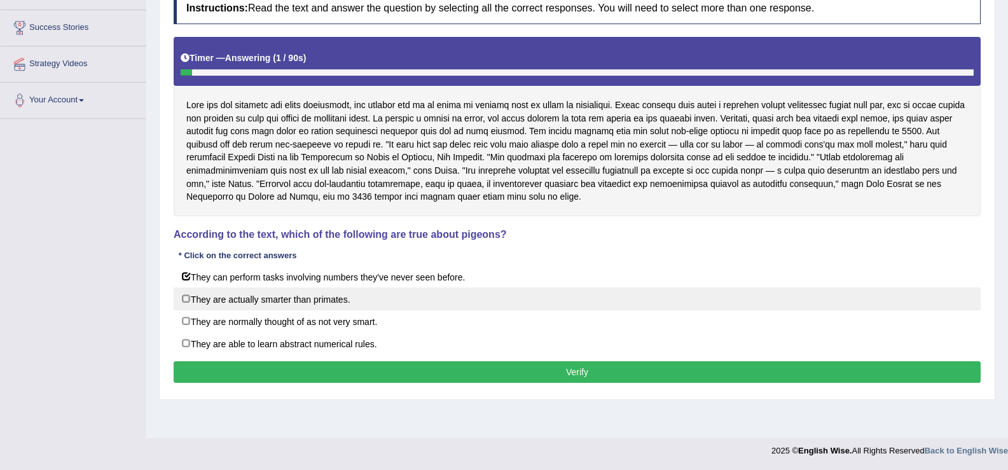
click at [242, 303] on label "They are actually smarter than primates." at bounding box center [577, 298] width 807 height 23
checkbox input "true"
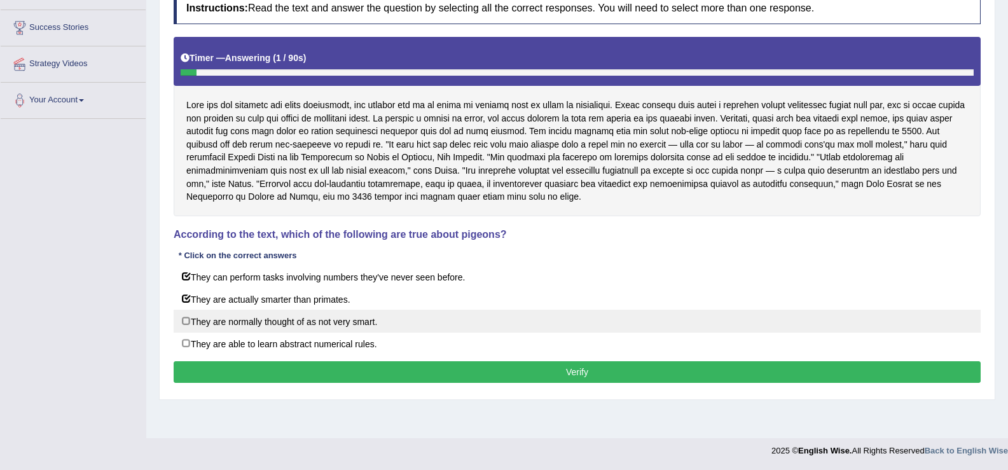
click at [241, 319] on label "They are normally thought of as not very smart." at bounding box center [577, 321] width 807 height 23
checkbox input "true"
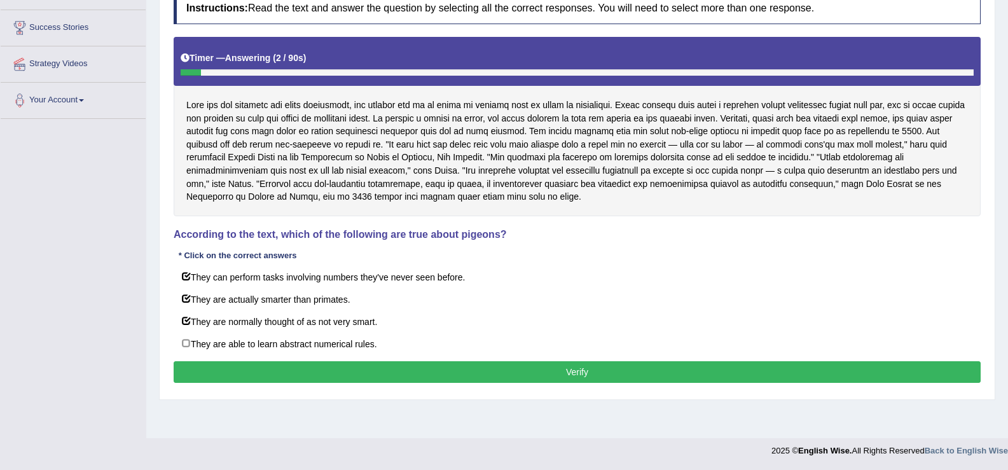
click at [251, 363] on button "Verify" at bounding box center [577, 372] width 807 height 22
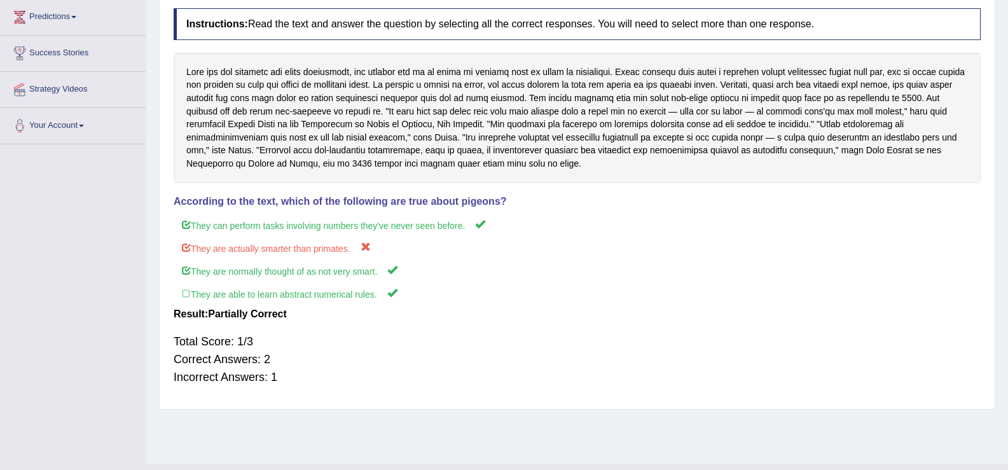
scroll to position [0, 0]
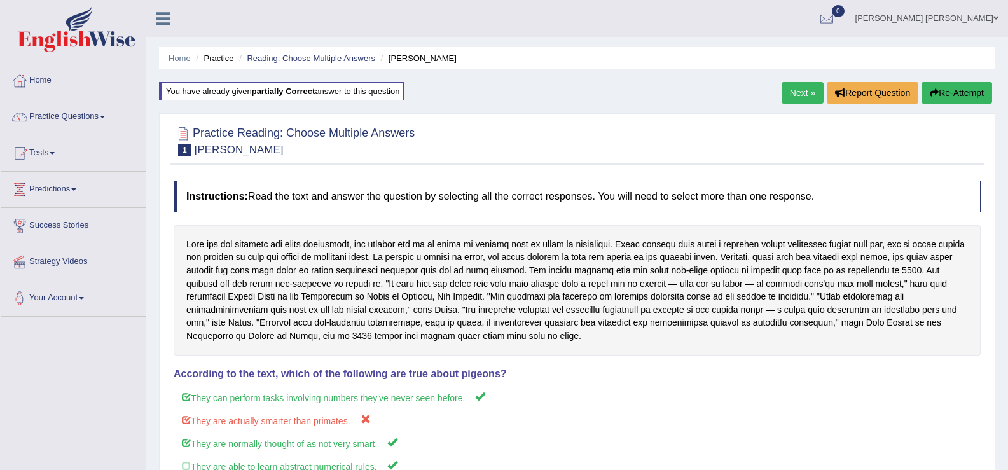
click at [977, 99] on button "Re-Attempt" at bounding box center [957, 93] width 71 height 22
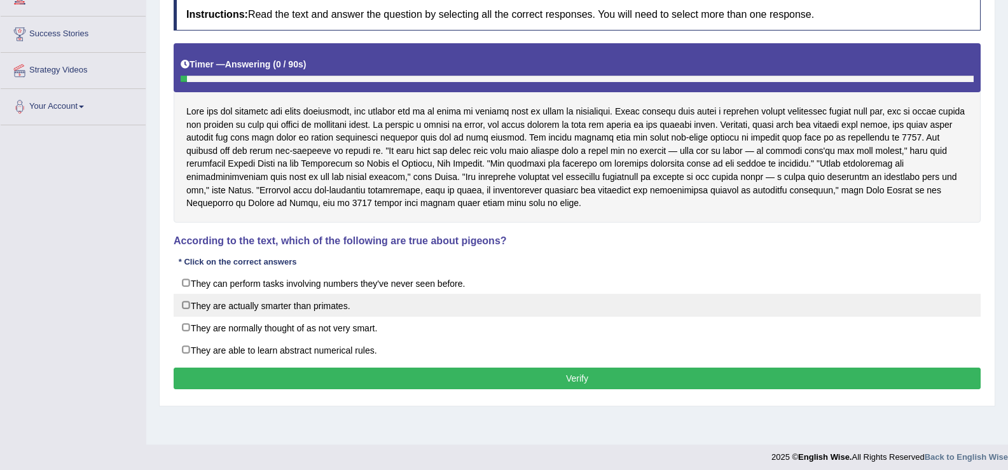
scroll to position [198, 0]
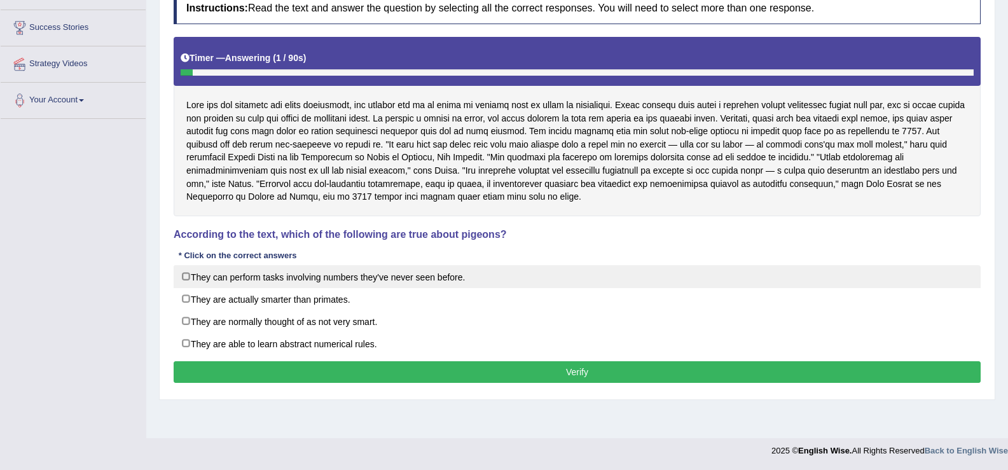
click at [293, 270] on label "They can perform tasks involving numbers they've never seen before." at bounding box center [577, 276] width 807 height 23
checkbox input "true"
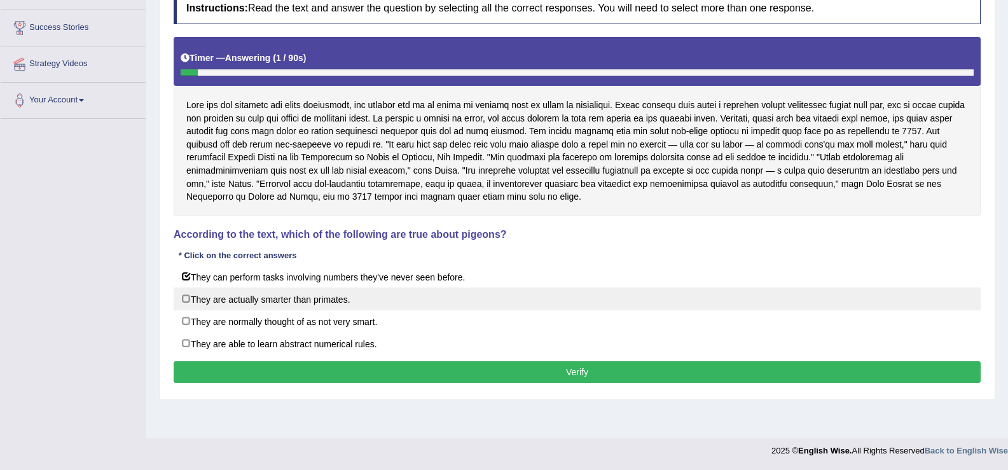
click at [293, 300] on label "They are actually smarter than primates." at bounding box center [577, 298] width 807 height 23
checkbox input "true"
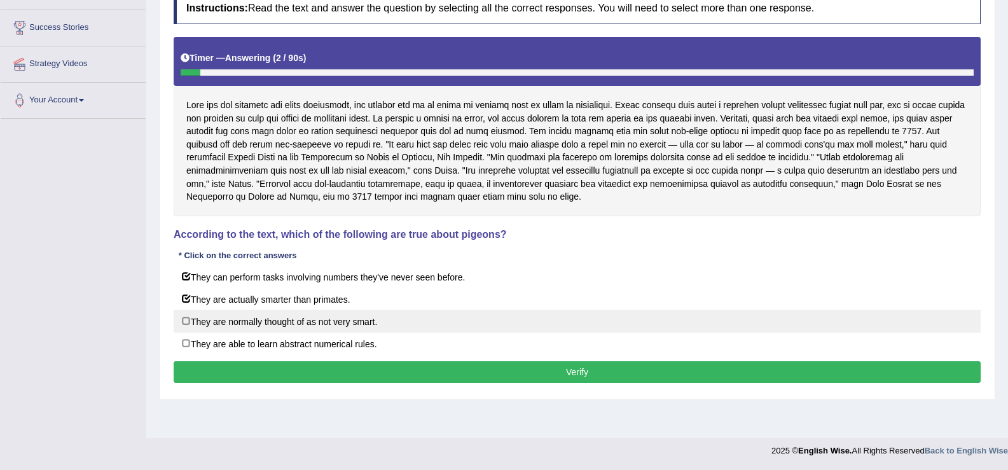
click at [295, 321] on label "They are normally thought of as not very smart." at bounding box center [577, 321] width 807 height 23
checkbox input "true"
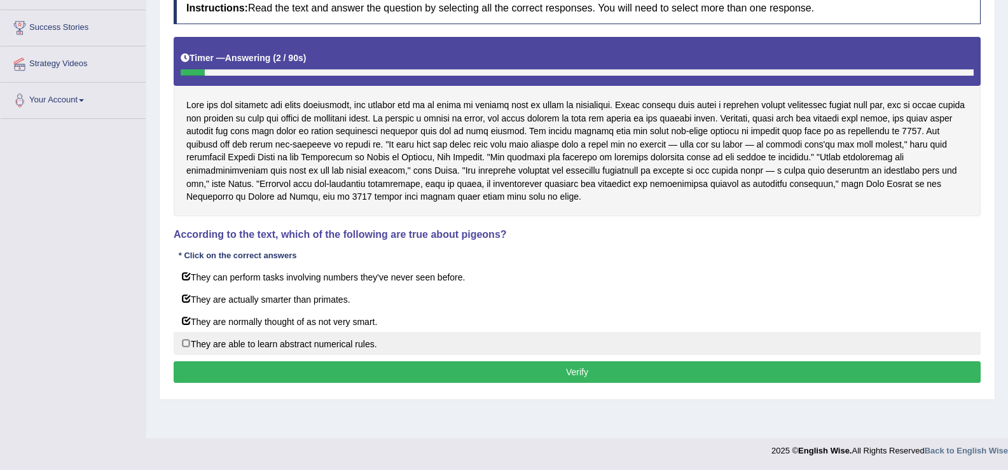
click at [296, 338] on label "They are able to learn abstract numerical rules." at bounding box center [577, 343] width 807 height 23
checkbox input "true"
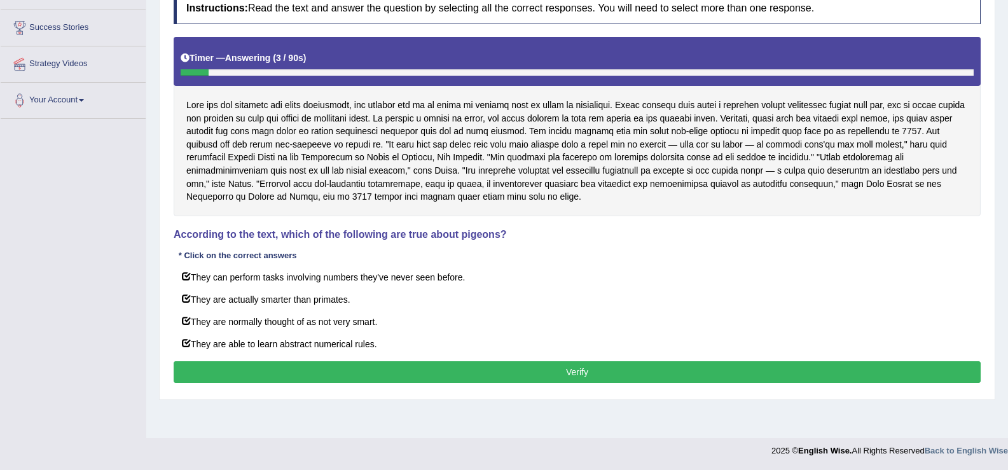
click at [301, 368] on button "Verify" at bounding box center [577, 372] width 807 height 22
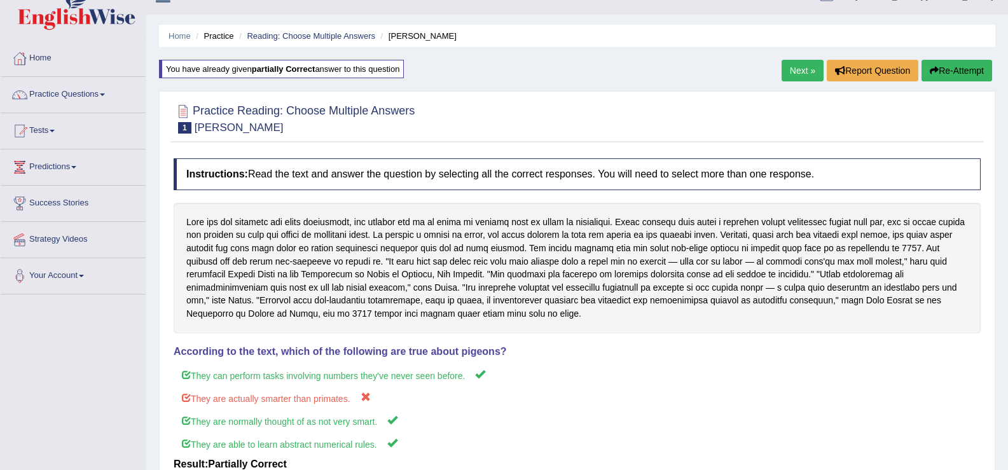
scroll to position [0, 0]
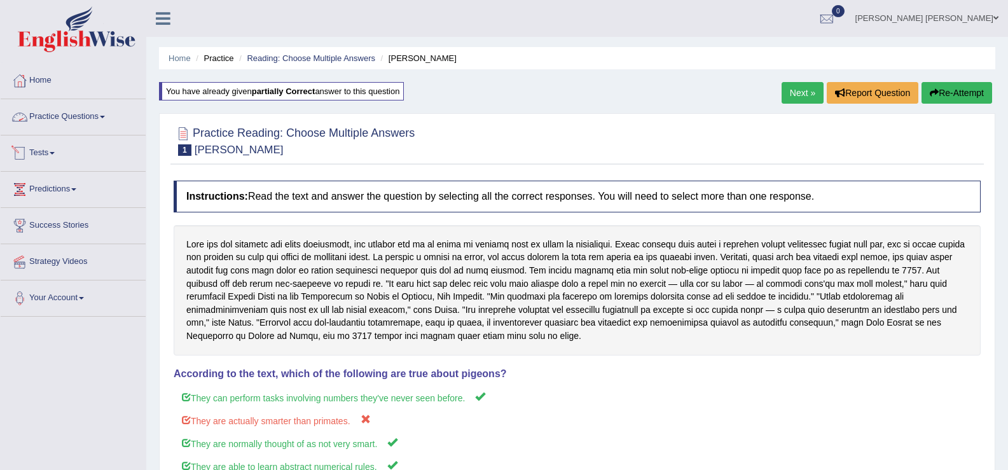
click at [71, 121] on link "Practice Questions" at bounding box center [73, 115] width 145 height 32
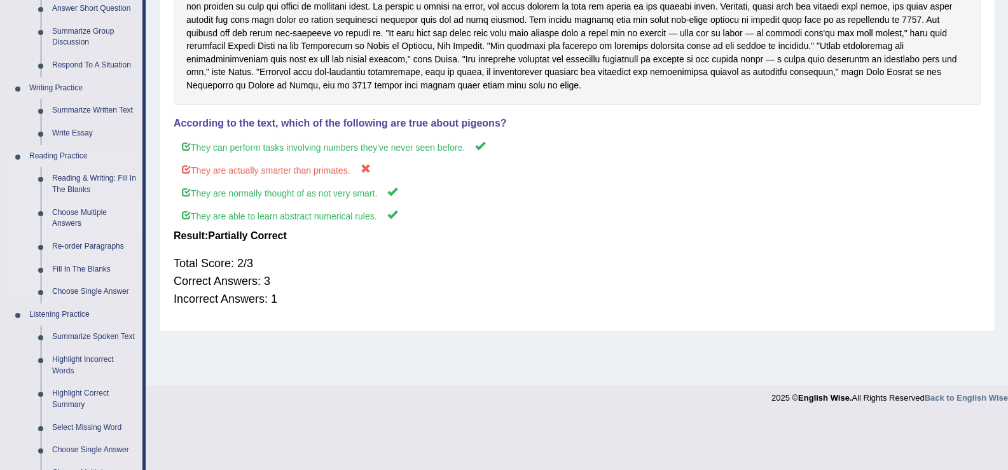
scroll to position [254, 0]
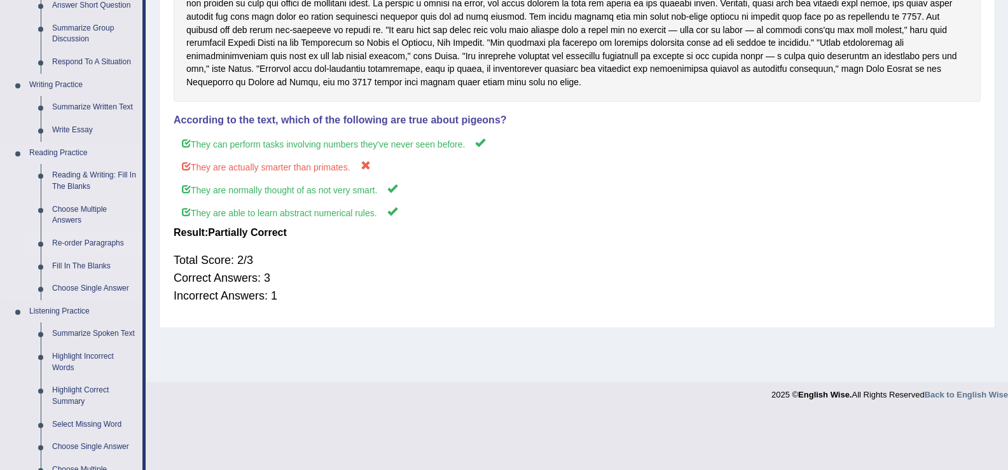
click at [97, 243] on link "Re-order Paragraphs" at bounding box center [94, 243] width 96 height 23
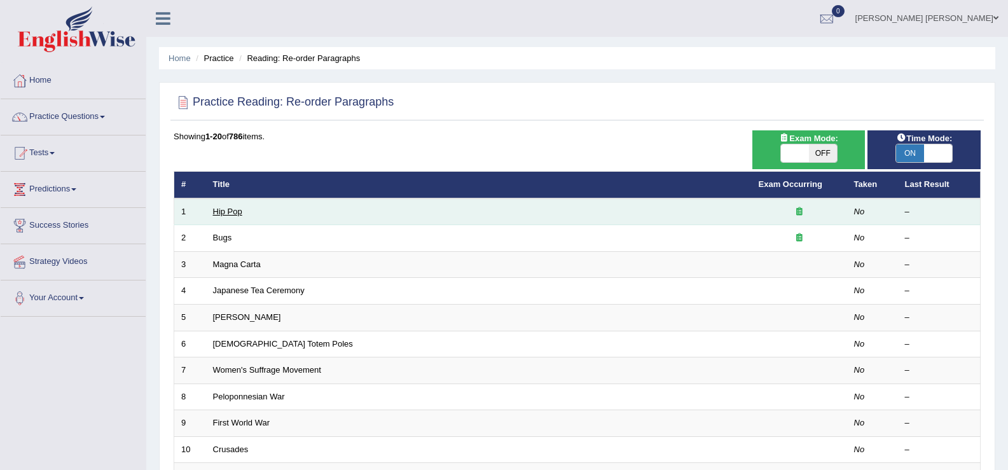
click at [223, 214] on link "Hip Pop" at bounding box center [227, 212] width 29 height 10
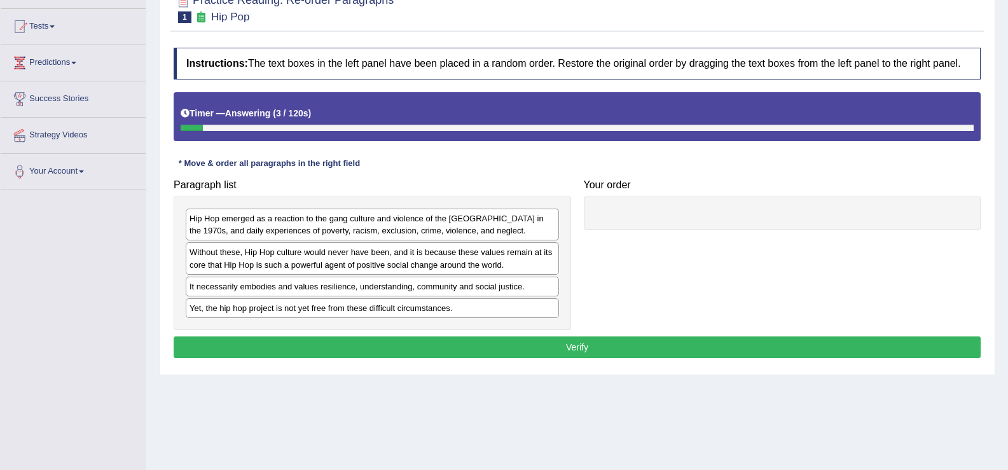
scroll to position [127, 0]
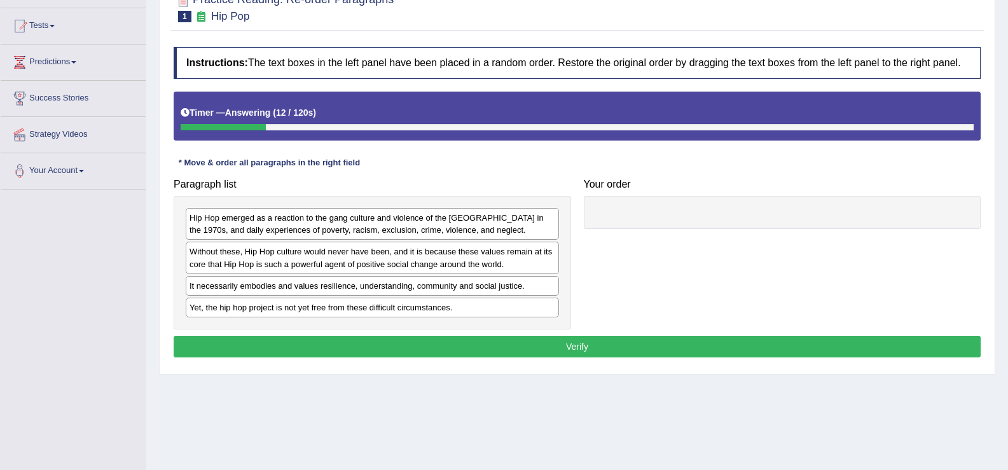
click at [366, 233] on div "Hip Hop emerged as a reaction to the gang culture and violence of the [GEOGRAPH…" at bounding box center [372, 224] width 373 height 32
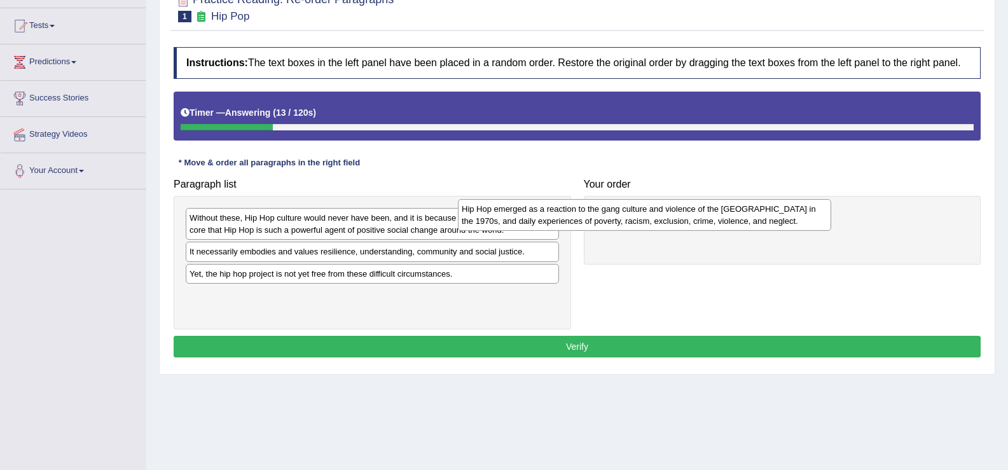
drag, startPoint x: 366, startPoint y: 233, endPoint x: 648, endPoint y: 223, distance: 281.9
click at [648, 223] on div "Hip Hop emerged as a reaction to the gang culture and violence of the [GEOGRAPH…" at bounding box center [644, 215] width 373 height 32
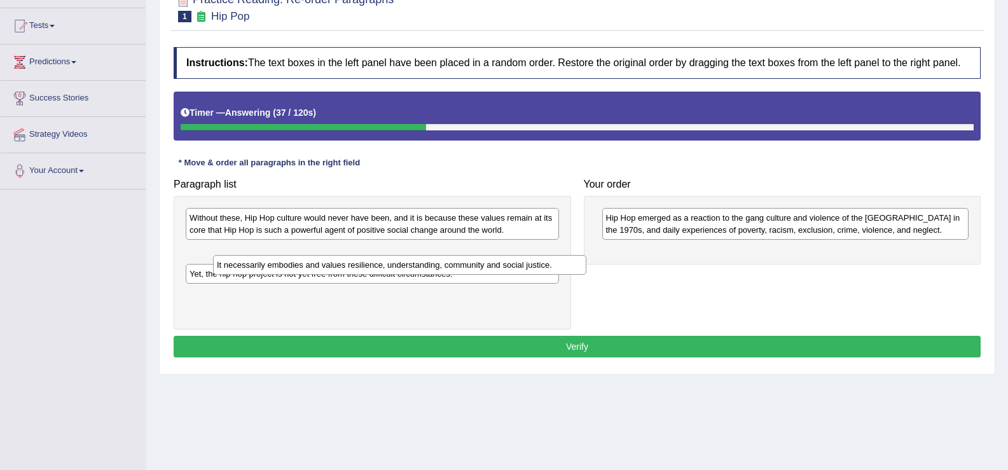
drag, startPoint x: 471, startPoint y: 249, endPoint x: 498, endPoint y: 263, distance: 30.4
click at [498, 263] on div "It necessarily embodies and values resilience, understanding, community and soc…" at bounding box center [399, 265] width 373 height 20
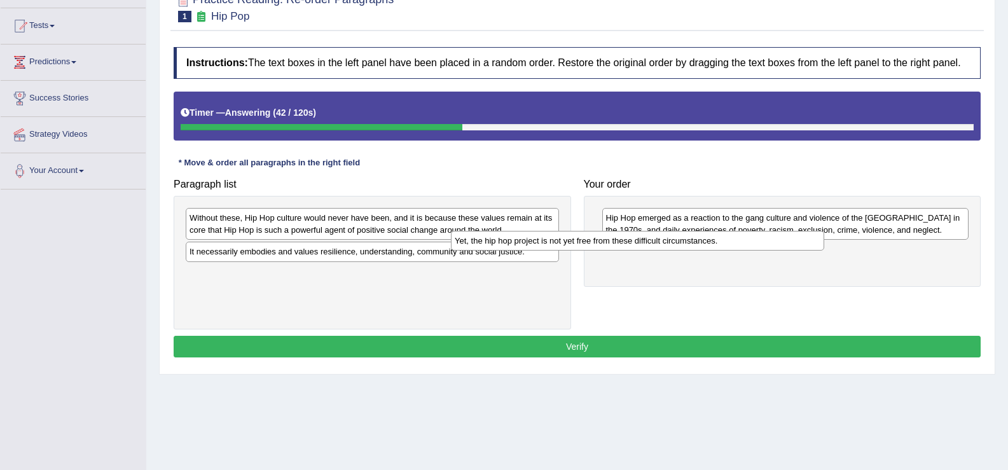
drag, startPoint x: 488, startPoint y: 275, endPoint x: 757, endPoint y: 240, distance: 270.6
click at [757, 240] on div "Yet, the hip hop project is not yet free from these difficult circumstances." at bounding box center [637, 241] width 373 height 20
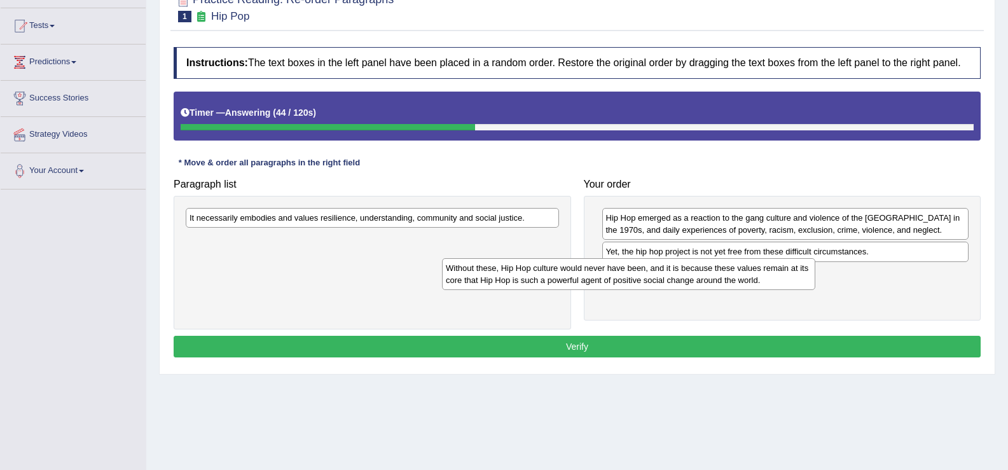
drag, startPoint x: 431, startPoint y: 217, endPoint x: 687, endPoint y: 268, distance: 261.3
click at [687, 268] on div "Without these, Hip Hop culture would never have been, and it is because these v…" at bounding box center [628, 274] width 373 height 32
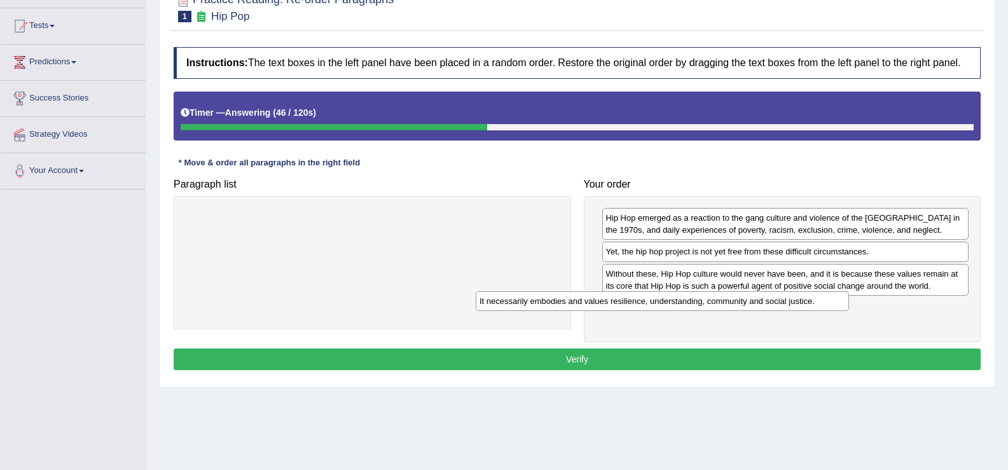
drag, startPoint x: 454, startPoint y: 212, endPoint x: 747, endPoint y: 297, distance: 304.5
click at [747, 297] on div "It necessarily embodies and values resilience, understanding, community and soc…" at bounding box center [662, 301] width 373 height 20
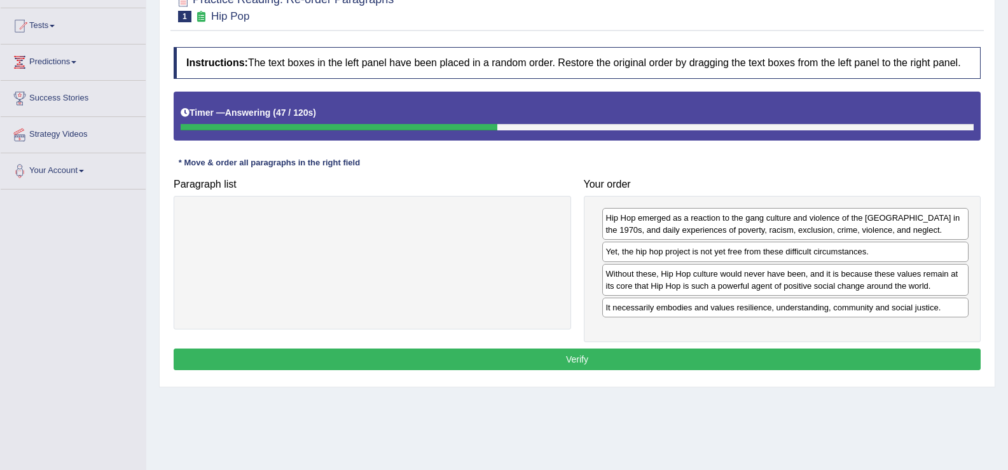
click at [763, 356] on button "Verify" at bounding box center [577, 360] width 807 height 22
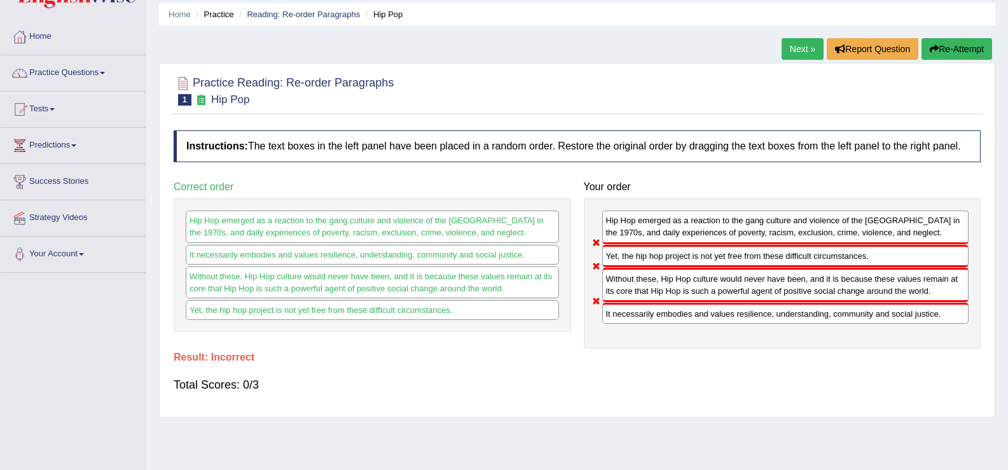
scroll to position [0, 0]
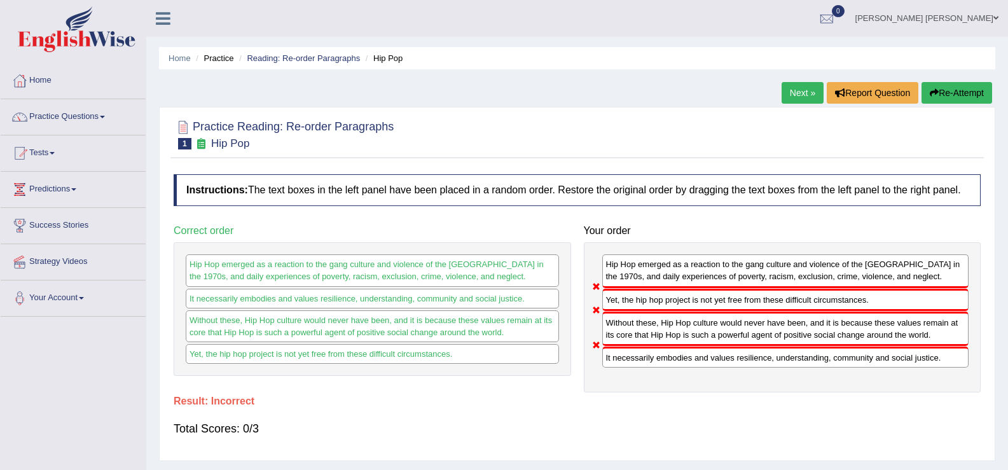
click at [791, 86] on link "Next »" at bounding box center [803, 93] width 42 height 22
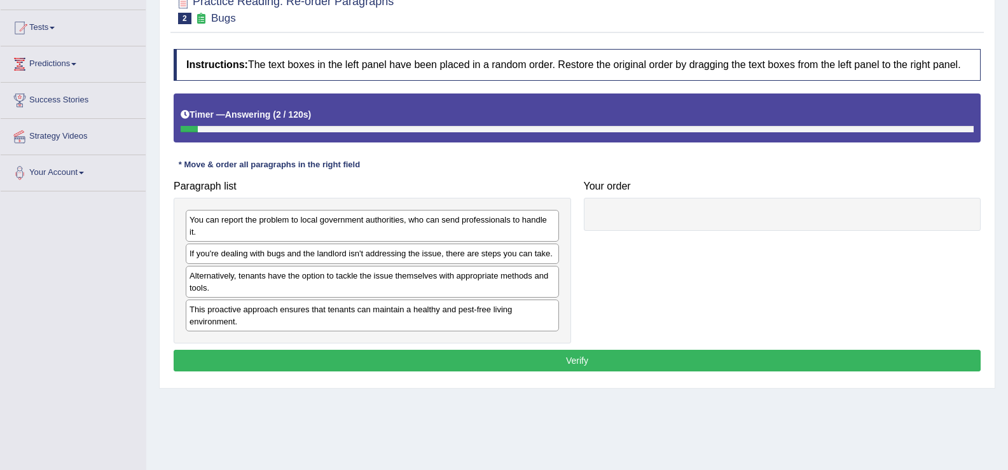
scroll to position [126, 0]
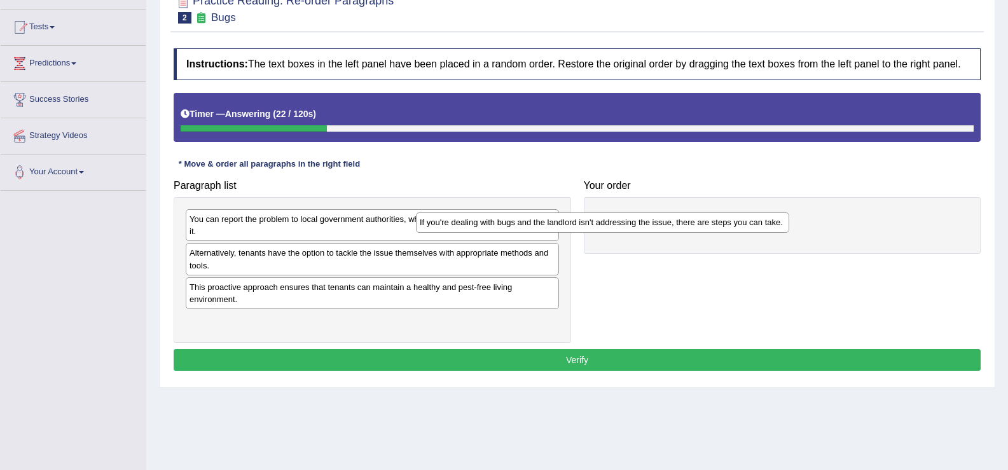
drag, startPoint x: 472, startPoint y: 252, endPoint x: 707, endPoint y: 221, distance: 237.4
click at [707, 221] on div "If you're dealing with bugs and the landlord isn't addressing the issue, there …" at bounding box center [602, 222] width 373 height 20
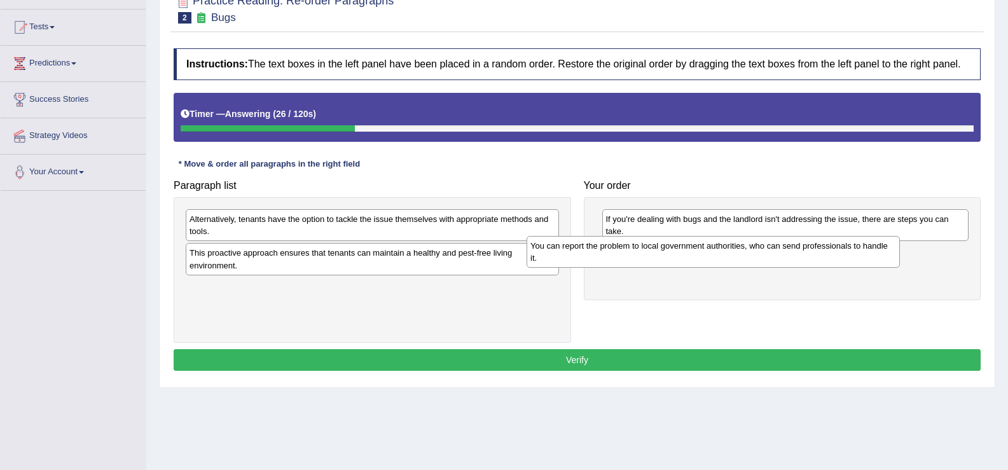
drag, startPoint x: 436, startPoint y: 216, endPoint x: 781, endPoint y: 242, distance: 345.7
click at [781, 242] on div "You can report the problem to local government authorities, who can send profes…" at bounding box center [713, 252] width 373 height 32
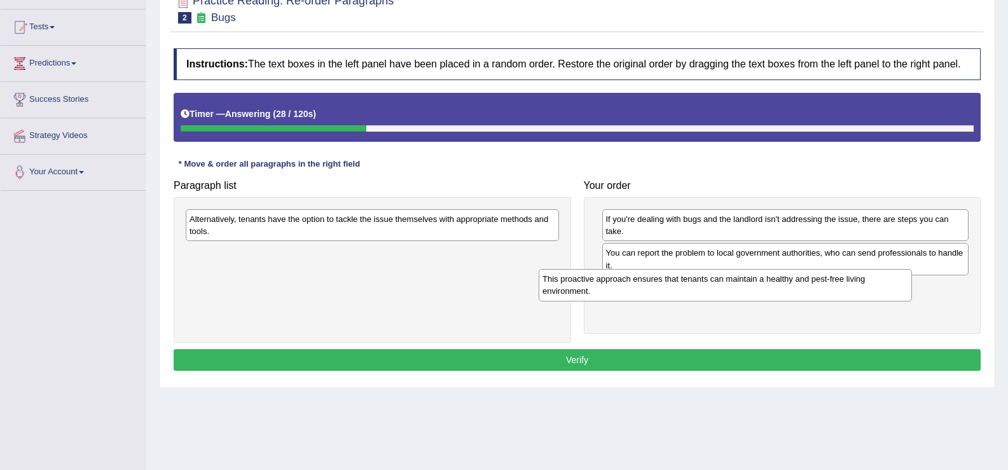
drag, startPoint x: 459, startPoint y: 261, endPoint x: 812, endPoint y: 287, distance: 353.9
click at [812, 287] on div "This proactive approach ensures that tenants can maintain a healthy and pest-fr…" at bounding box center [725, 285] width 373 height 32
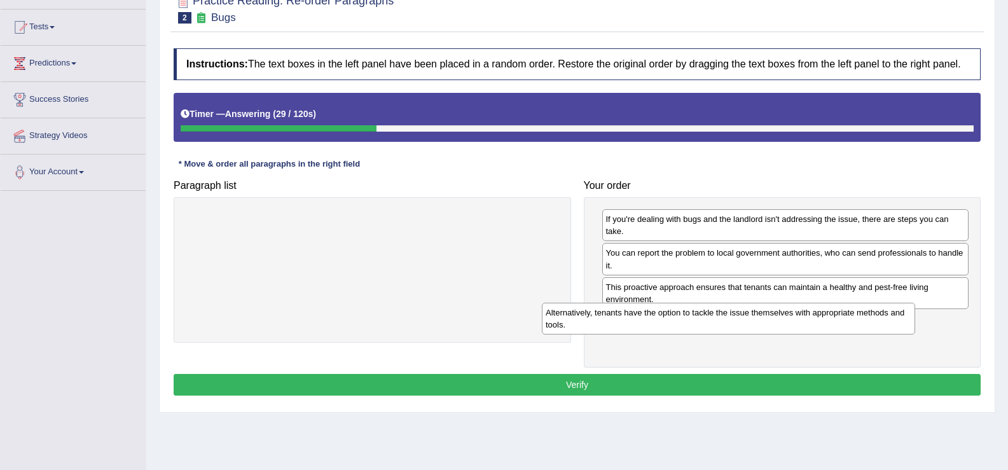
drag, startPoint x: 421, startPoint y: 226, endPoint x: 783, endPoint y: 325, distance: 375.2
click at [783, 325] on div "Alternatively, tenants have the option to tackle the issue themselves with appr…" at bounding box center [728, 319] width 373 height 32
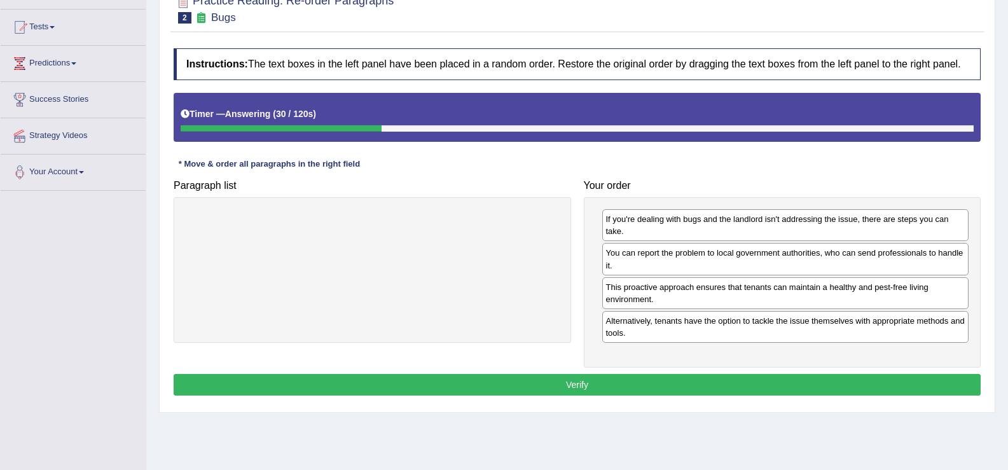
click at [766, 390] on button "Verify" at bounding box center [577, 385] width 807 height 22
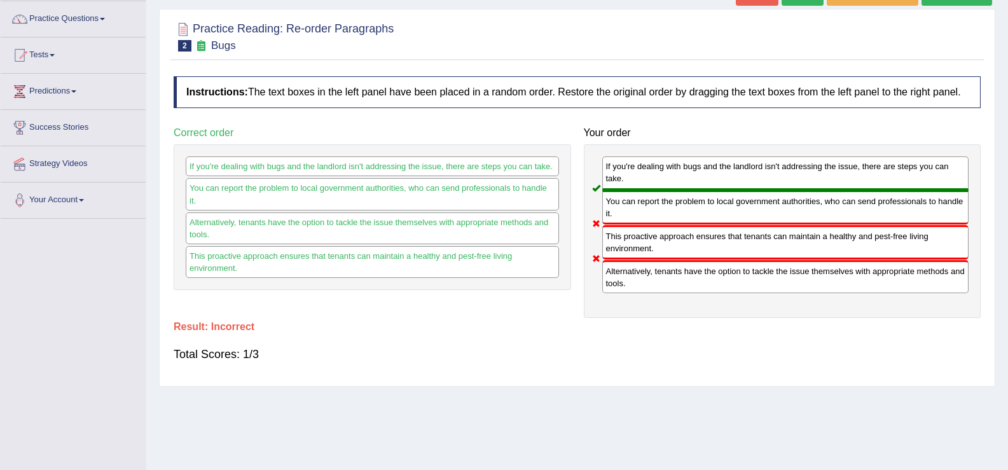
scroll to position [0, 0]
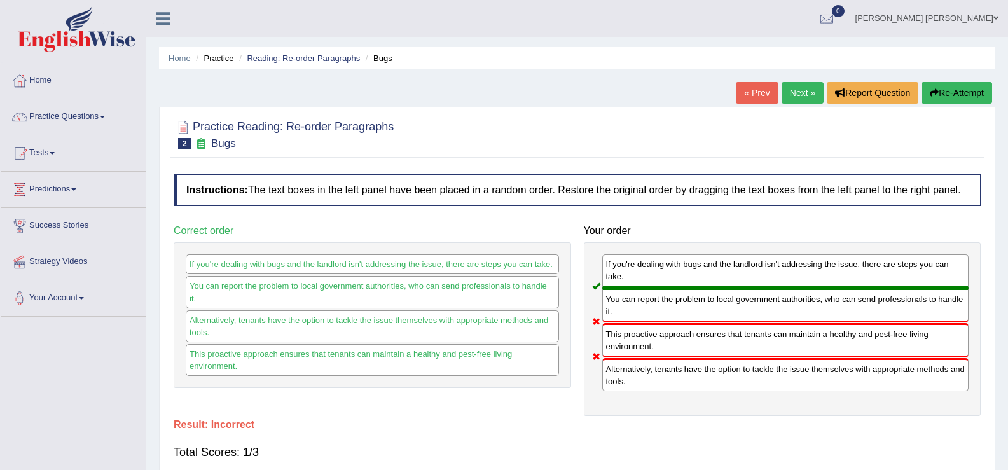
click at [967, 91] on button "Re-Attempt" at bounding box center [957, 93] width 71 height 22
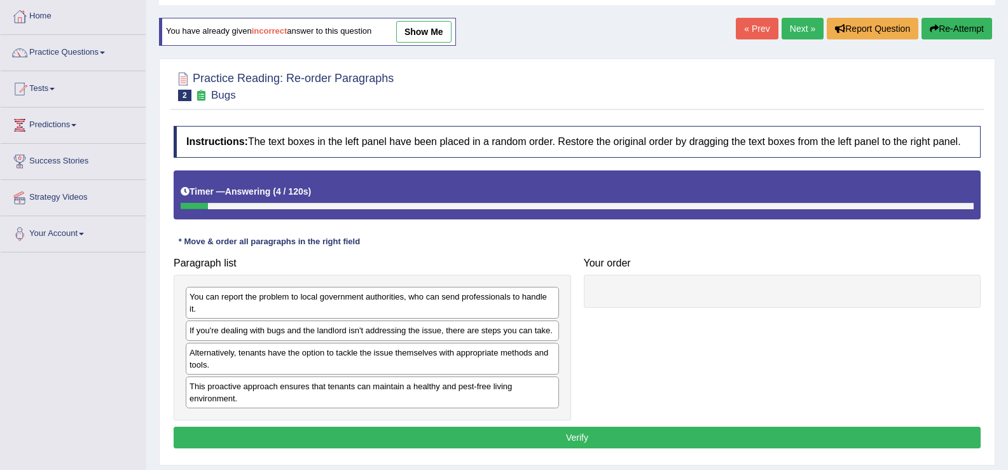
scroll to position [64, 0]
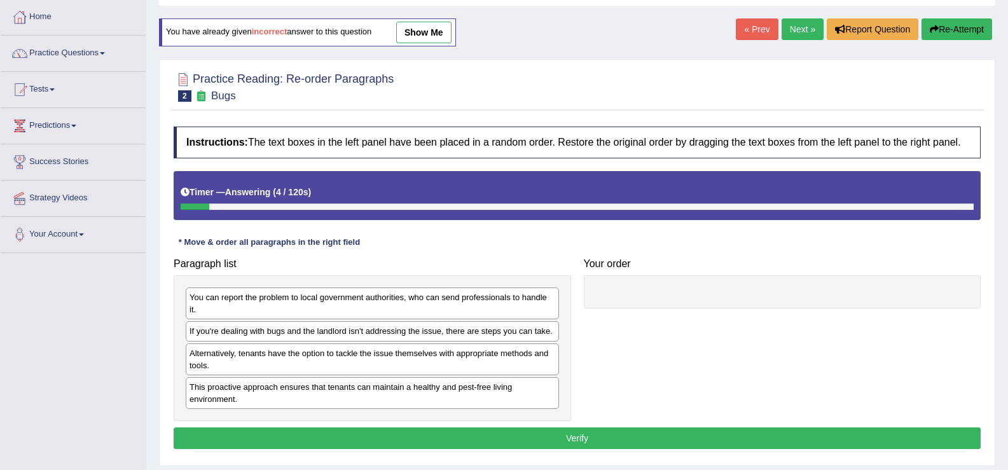
click at [782, 30] on link "Next »" at bounding box center [803, 29] width 42 height 22
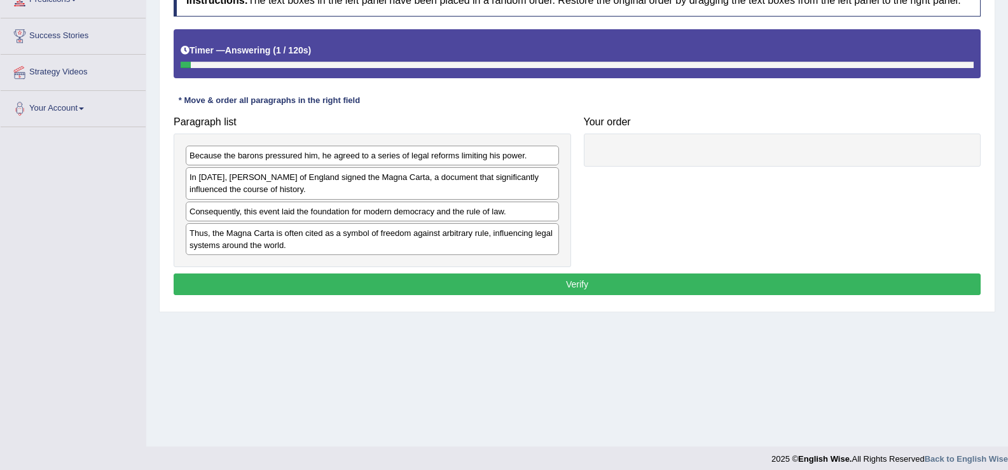
scroll to position [190, 0]
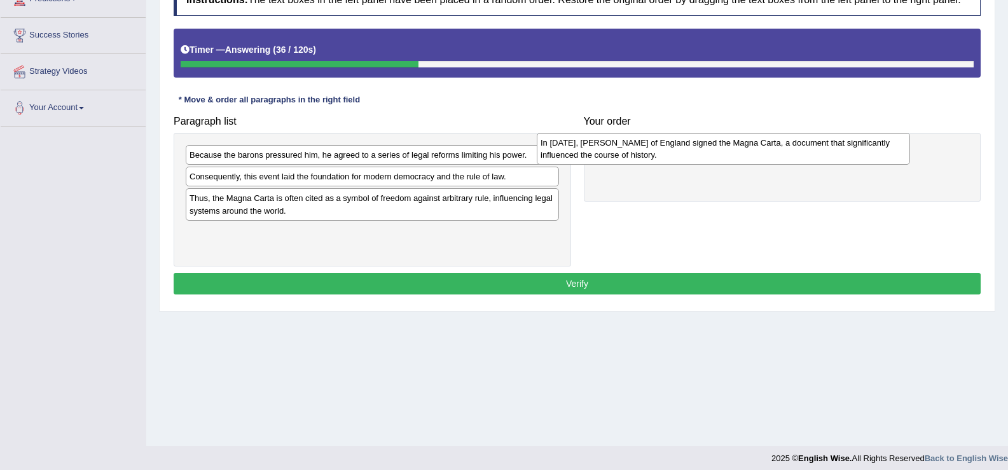
drag, startPoint x: 422, startPoint y: 190, endPoint x: 773, endPoint y: 156, distance: 352.7
click at [773, 156] on div "In [DATE], [PERSON_NAME] of England signed the Magna Carta, a document that sig…" at bounding box center [723, 149] width 373 height 32
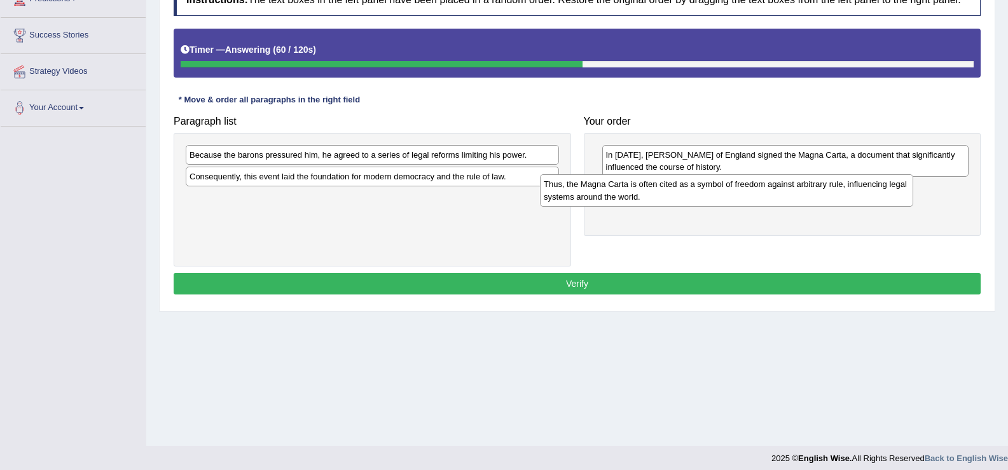
drag, startPoint x: 464, startPoint y: 217, endPoint x: 820, endPoint y: 200, distance: 356.6
click at [820, 200] on div "Thus, the Magna Carta is often cited as a symbol of freedom against arbitrary r…" at bounding box center [726, 190] width 373 height 32
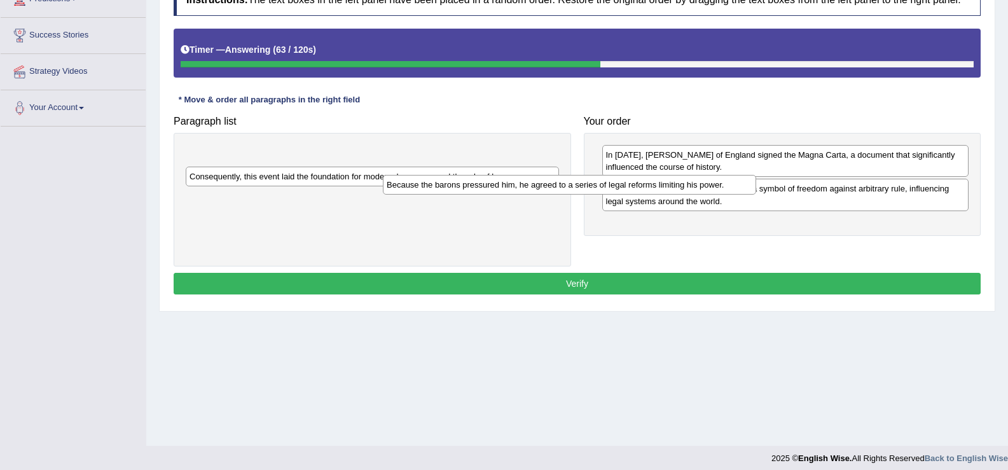
drag, startPoint x: 535, startPoint y: 152, endPoint x: 735, endPoint y: 177, distance: 201.3
click at [734, 181] on div "Because the barons pressured him, he agreed to a series of legal reforms limiti…" at bounding box center [569, 185] width 373 height 20
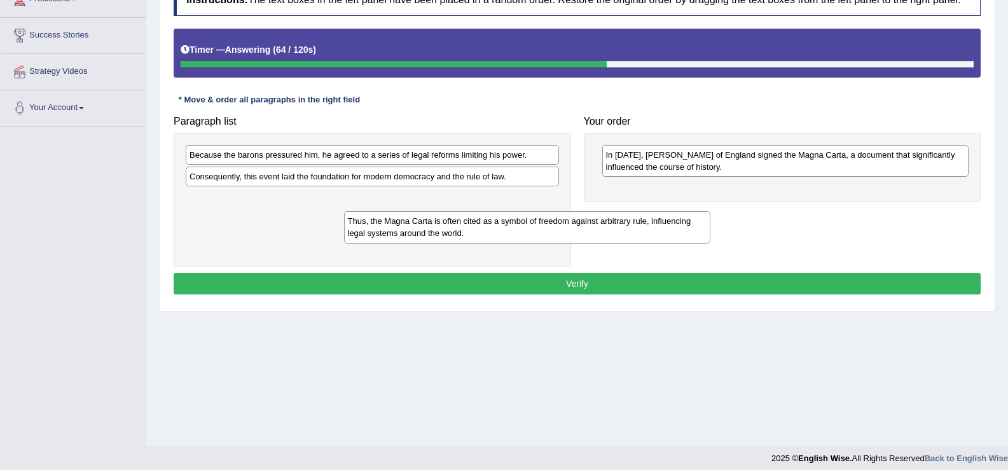
drag, startPoint x: 732, startPoint y: 190, endPoint x: 348, endPoint y: 224, distance: 385.7
click at [348, 224] on div "Thus, the Magna Carta is often cited as a symbol of freedom against arbitrary r…" at bounding box center [527, 227] width 367 height 32
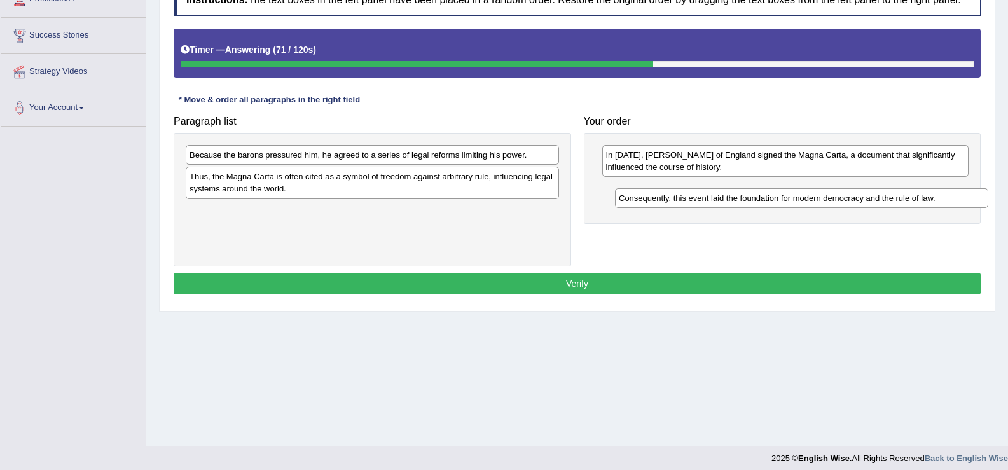
drag, startPoint x: 349, startPoint y: 179, endPoint x: 778, endPoint y: 201, distance: 429.8
click at [778, 201] on div "Consequently, this event laid the foundation for modern democracy and the rule …" at bounding box center [801, 198] width 373 height 20
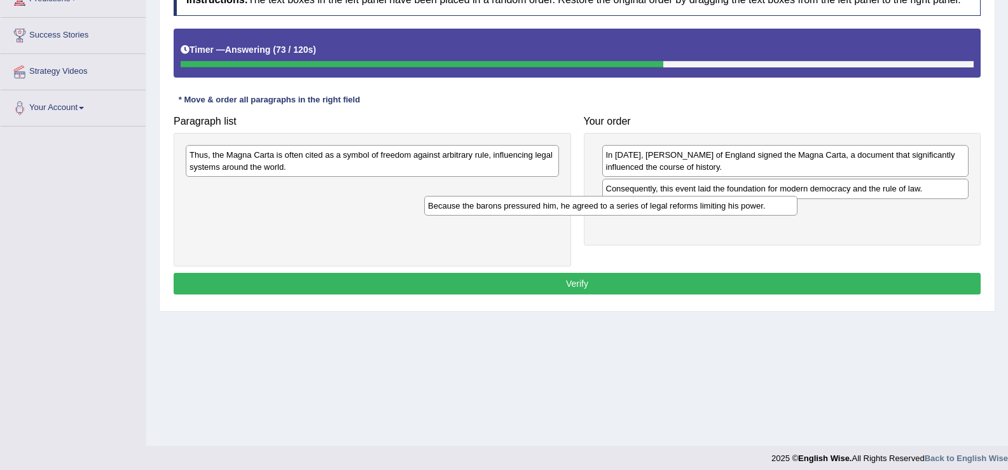
drag, startPoint x: 511, startPoint y: 151, endPoint x: 770, endPoint y: 198, distance: 263.6
click at [770, 198] on div "Because the barons pressured him, he agreed to a series of legal reforms limiti…" at bounding box center [610, 206] width 373 height 20
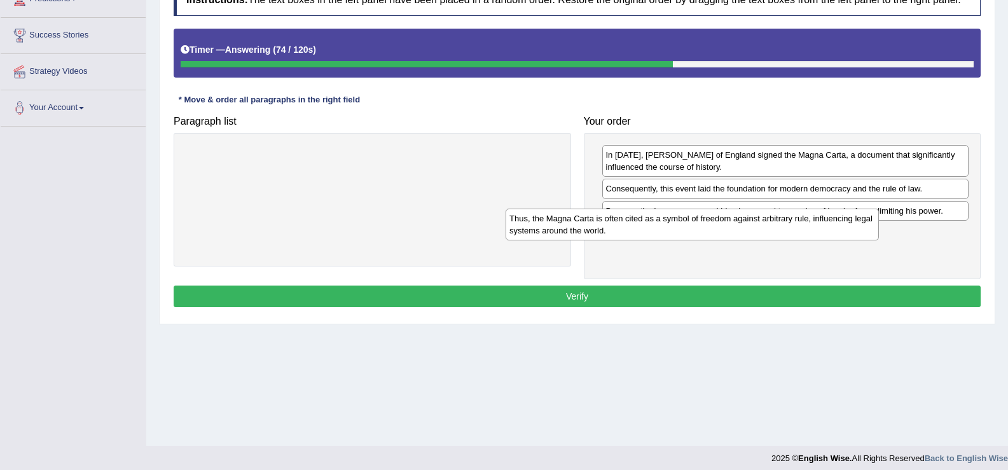
drag, startPoint x: 487, startPoint y: 151, endPoint x: 806, endPoint y: 215, distance: 324.9
click at [806, 215] on div "Thus, the Magna Carta is often cited as a symbol of freedom against arbitrary r…" at bounding box center [692, 225] width 373 height 32
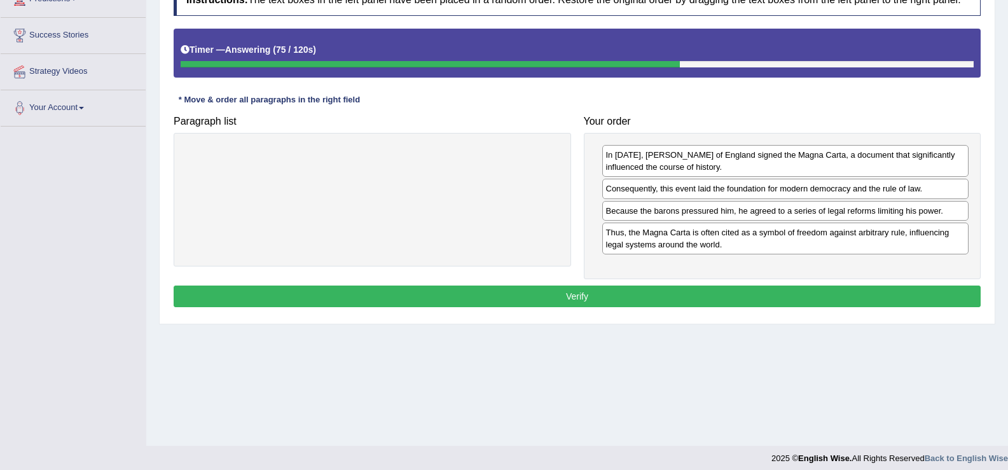
click at [767, 297] on button "Verify" at bounding box center [577, 297] width 807 height 22
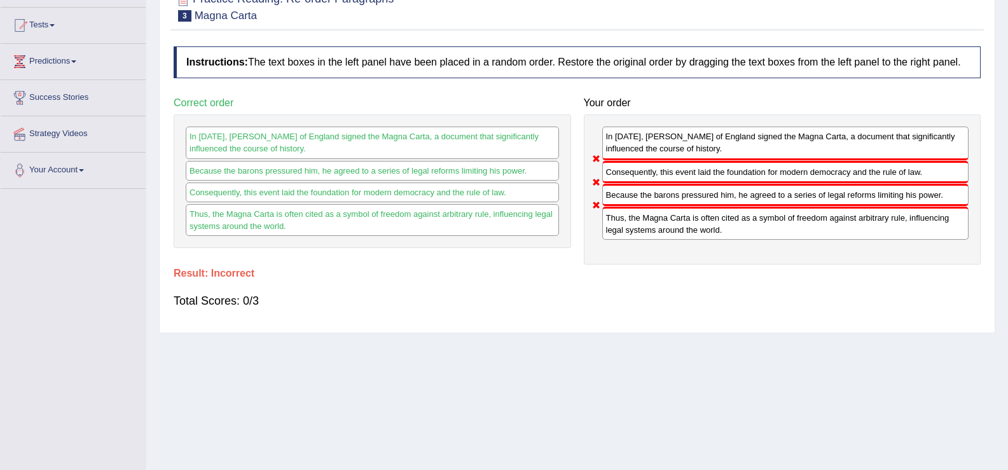
scroll to position [0, 0]
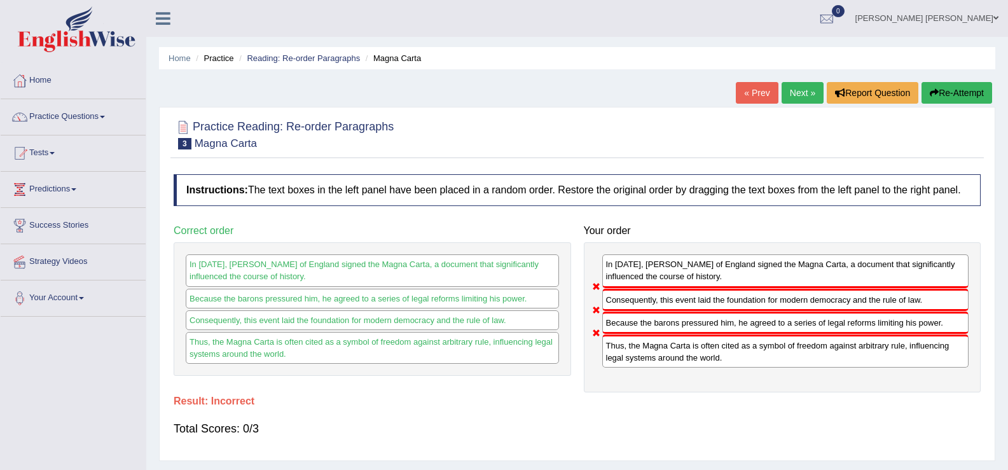
click at [798, 88] on link "Next »" at bounding box center [803, 93] width 42 height 22
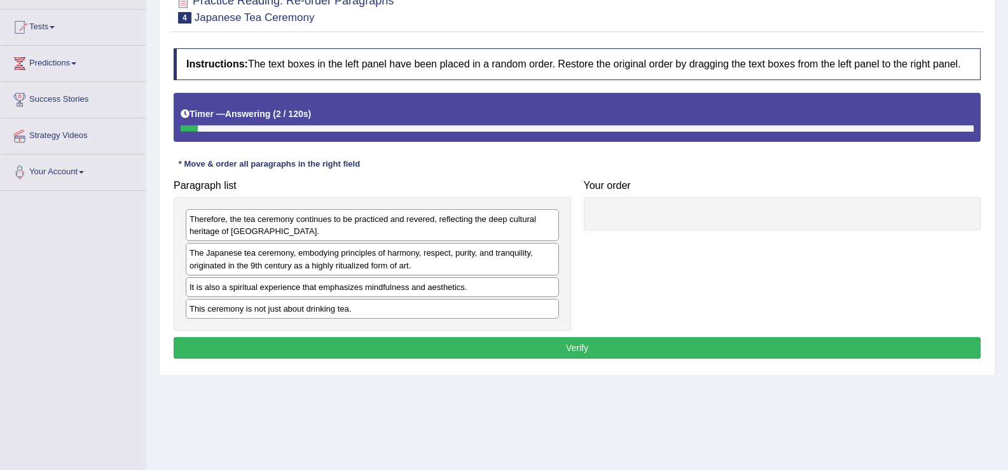
scroll to position [127, 0]
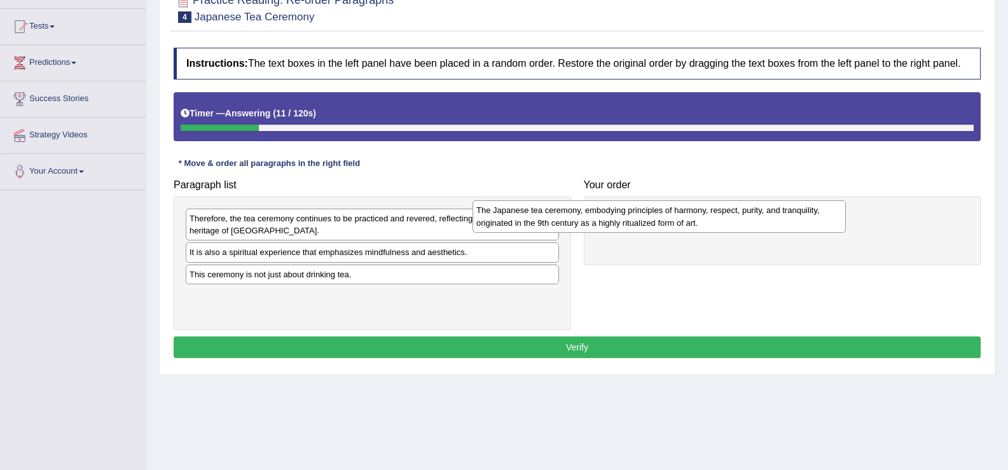
drag, startPoint x: 424, startPoint y: 263, endPoint x: 714, endPoint y: 222, distance: 292.8
click at [714, 221] on div "The Japanese tea ceremony, embodying principles of harmony, respect, purity, an…" at bounding box center [659, 216] width 373 height 32
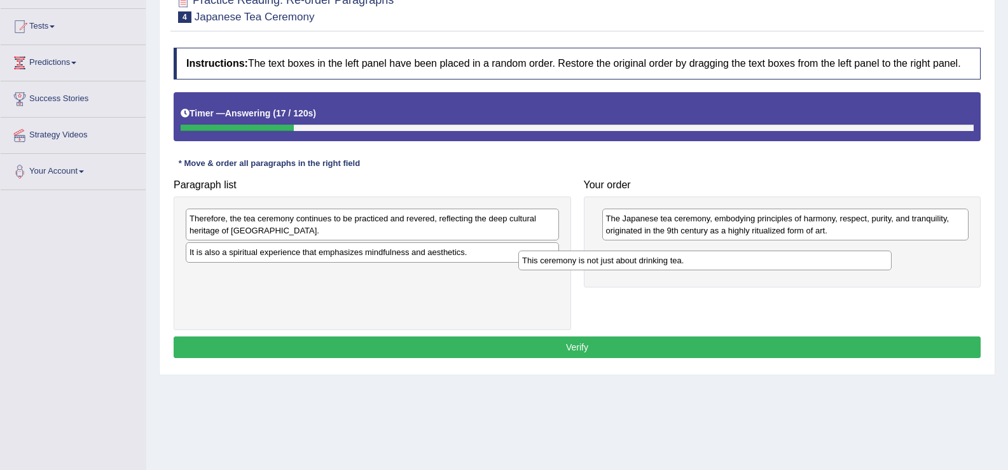
drag, startPoint x: 425, startPoint y: 274, endPoint x: 759, endPoint y: 259, distance: 334.2
click at [759, 259] on div "This ceremony is not just about drinking tea." at bounding box center [704, 261] width 373 height 20
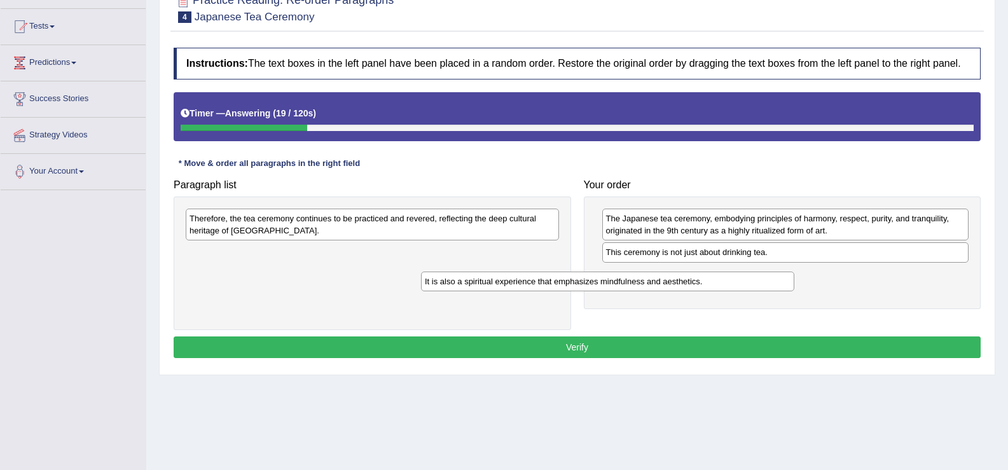
drag, startPoint x: 495, startPoint y: 251, endPoint x: 731, endPoint y: 280, distance: 237.1
click at [731, 280] on div "It is also a spiritual experience that emphasizes mindfulness and aesthetics." at bounding box center [607, 282] width 373 height 20
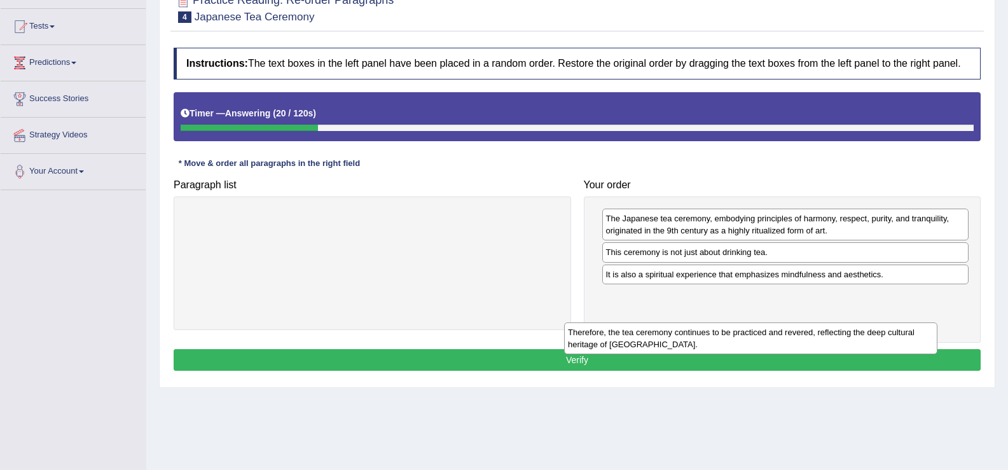
drag, startPoint x: 530, startPoint y: 220, endPoint x: 908, endPoint y: 307, distance: 388.3
click at [908, 322] on div "Therefore, the tea ceremony continues to be practiced and revered, reflecting t…" at bounding box center [750, 338] width 373 height 32
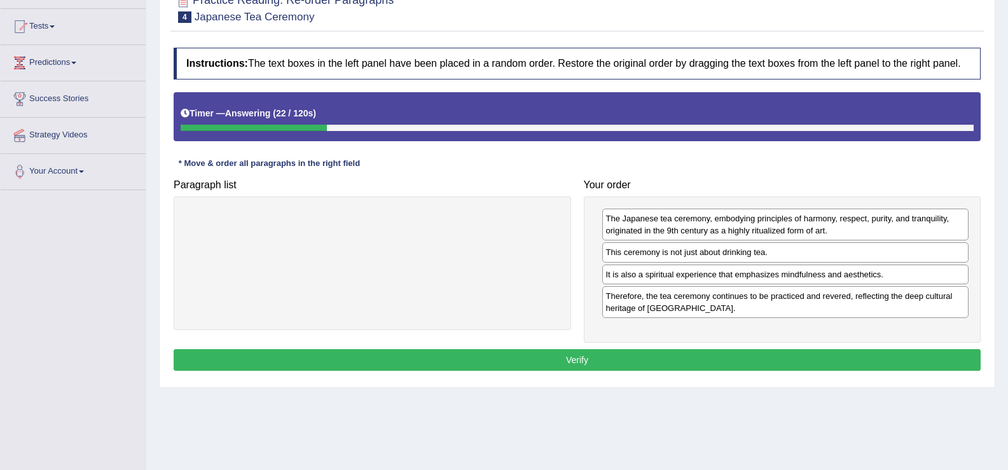
click at [833, 362] on button "Verify" at bounding box center [577, 360] width 807 height 22
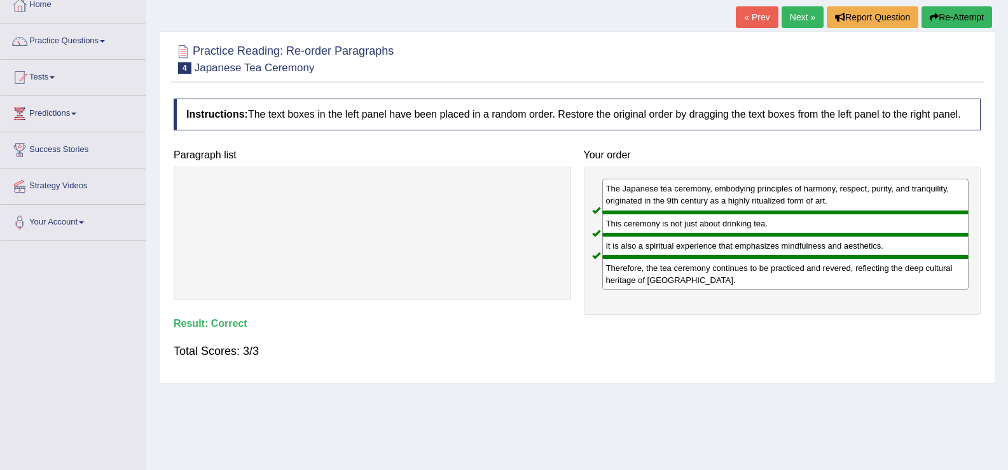
scroll to position [0, 0]
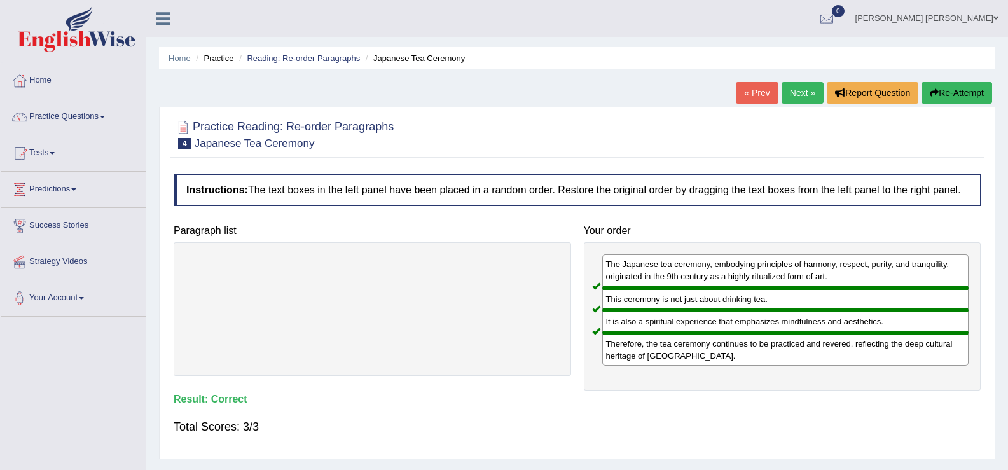
click at [783, 83] on link "Next »" at bounding box center [803, 93] width 42 height 22
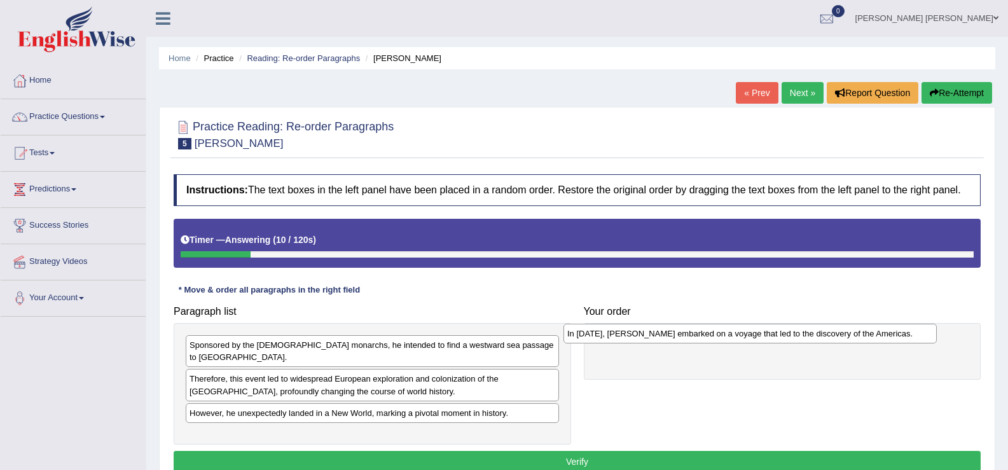
drag, startPoint x: 370, startPoint y: 428, endPoint x: 747, endPoint y: 338, distance: 388.4
click at [747, 338] on div "In [DATE], [PERSON_NAME] embarked on a voyage that led to the discovery of the …" at bounding box center [749, 334] width 373 height 20
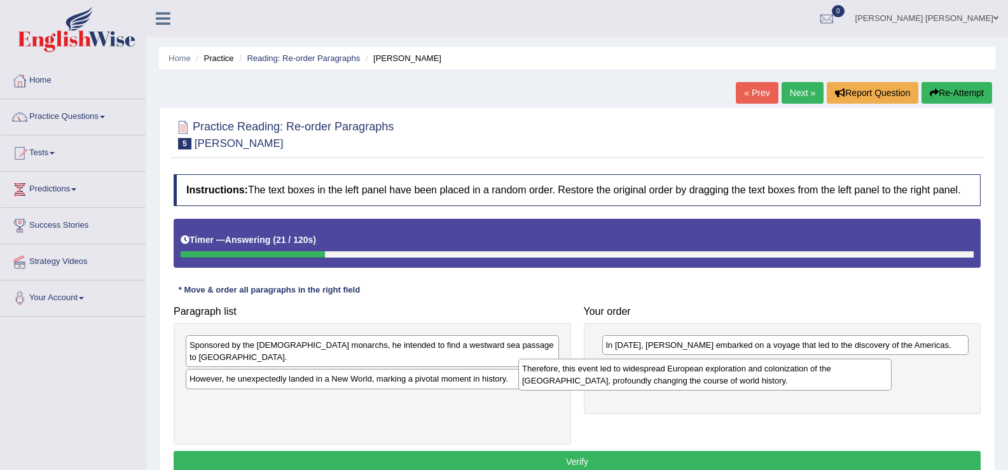
drag, startPoint x: 404, startPoint y: 380, endPoint x: 737, endPoint y: 382, distance: 332.6
click at [737, 382] on div "Therefore, this event led to widespread European exploration and colonization o…" at bounding box center [704, 375] width 373 height 32
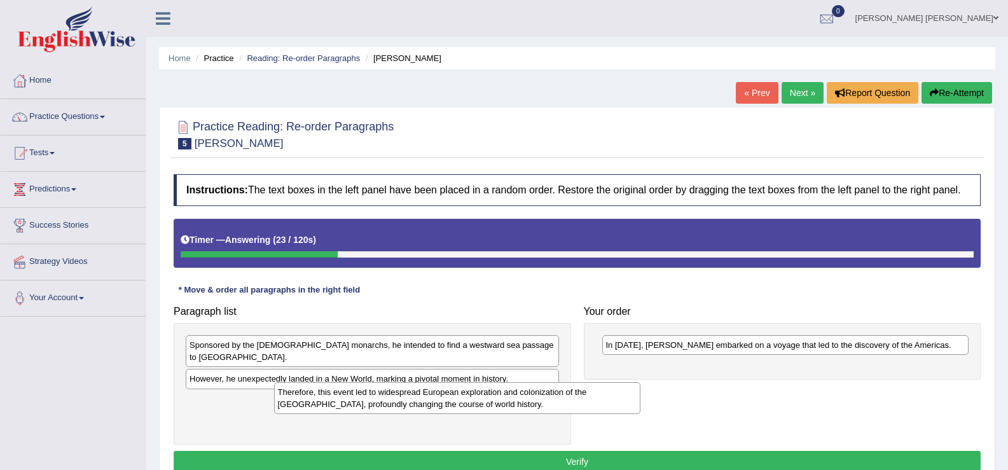
drag, startPoint x: 737, startPoint y: 382, endPoint x: 409, endPoint y: 406, distance: 329.1
click at [409, 406] on div "Therefore, this event led to widespread European exploration and colonization o…" at bounding box center [457, 398] width 367 height 32
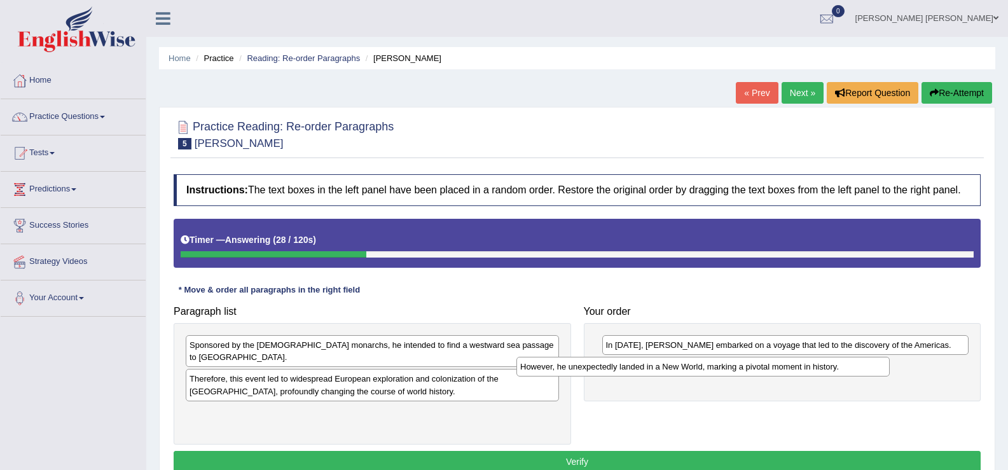
drag, startPoint x: 459, startPoint y: 366, endPoint x: 789, endPoint y: 366, distance: 330.1
click at [789, 366] on div "However, he unexpectedly landed in a New World, marking a pivotal moment in his…" at bounding box center [702, 367] width 373 height 20
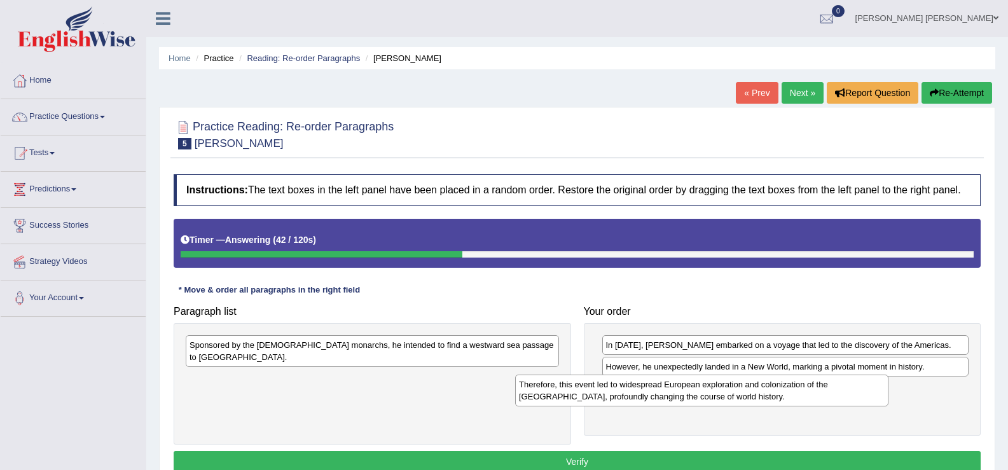
drag, startPoint x: 483, startPoint y: 381, endPoint x: 808, endPoint y: 400, distance: 325.5
click at [813, 399] on div "Therefore, this event led to widespread European exploration and colonization o…" at bounding box center [701, 391] width 373 height 32
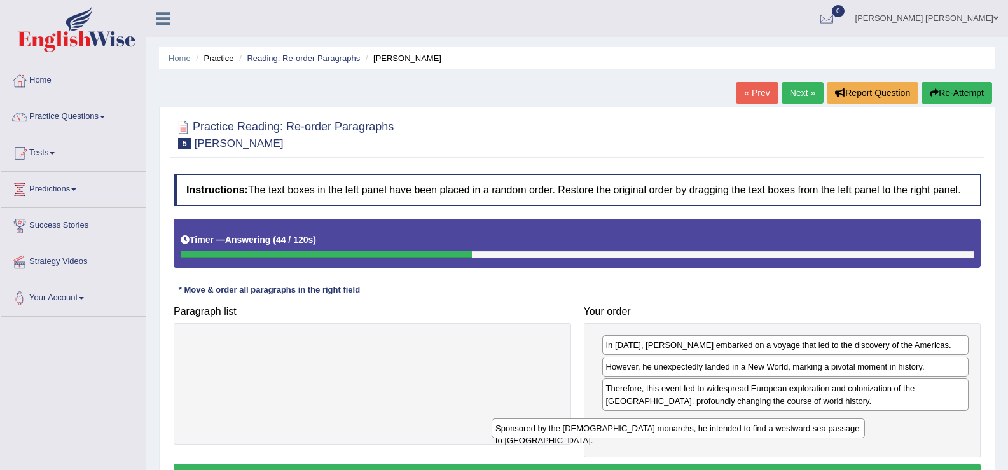
drag, startPoint x: 490, startPoint y: 347, endPoint x: 796, endPoint y: 430, distance: 317.0
click at [796, 430] on div "Sponsored by the [DEMOGRAPHIC_DATA] monarchs, he intended to find a westward se…" at bounding box center [678, 428] width 373 height 20
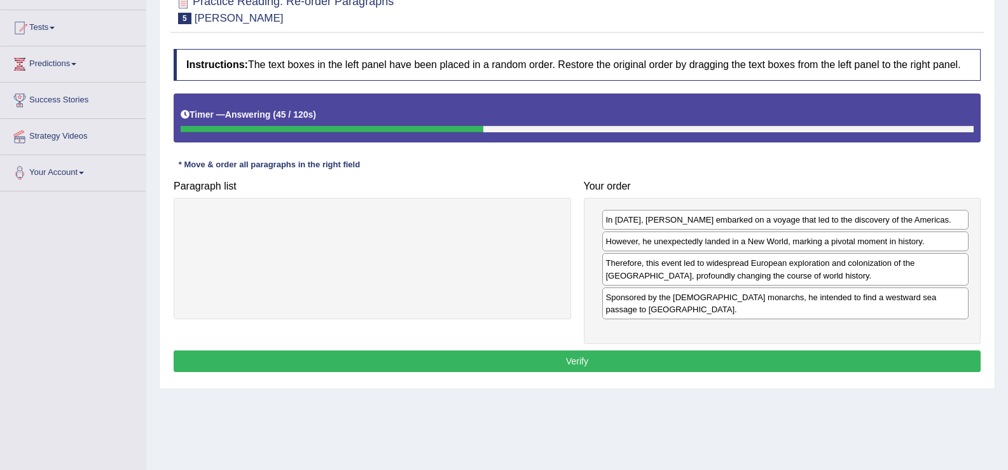
scroll to position [126, 0]
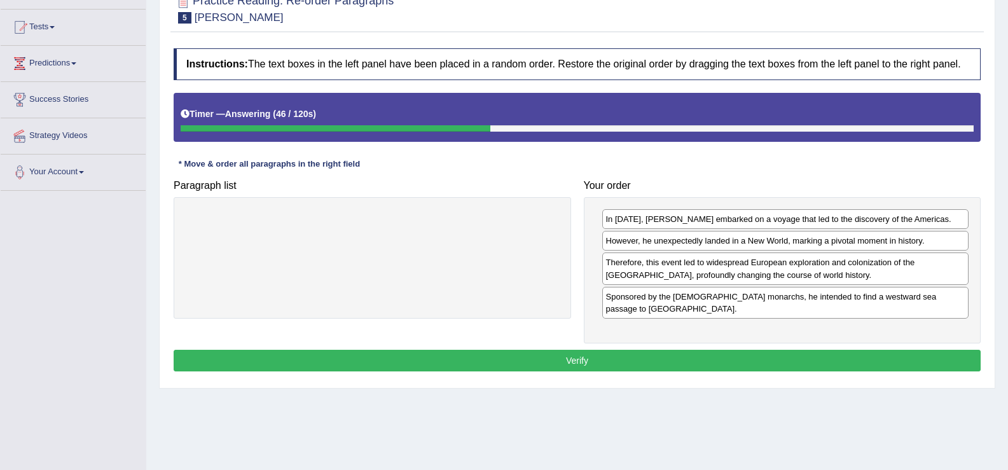
click at [663, 350] on button "Verify" at bounding box center [577, 361] width 807 height 22
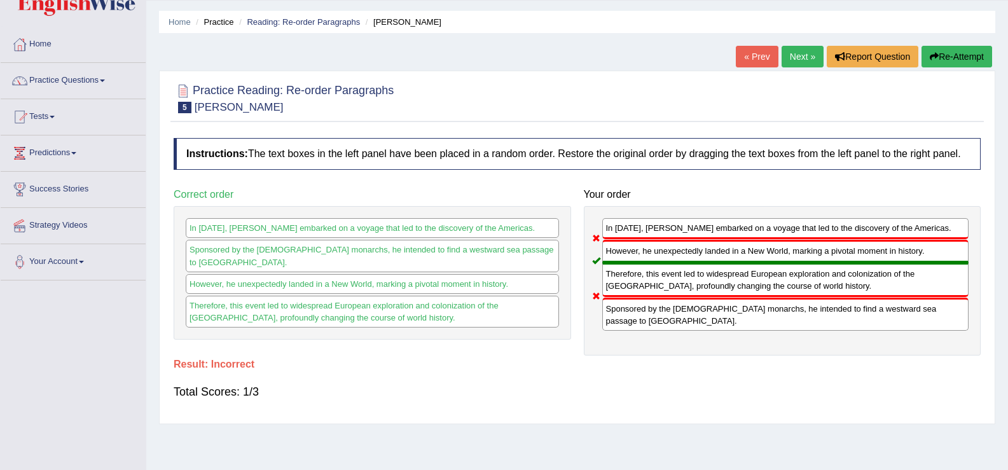
scroll to position [0, 0]
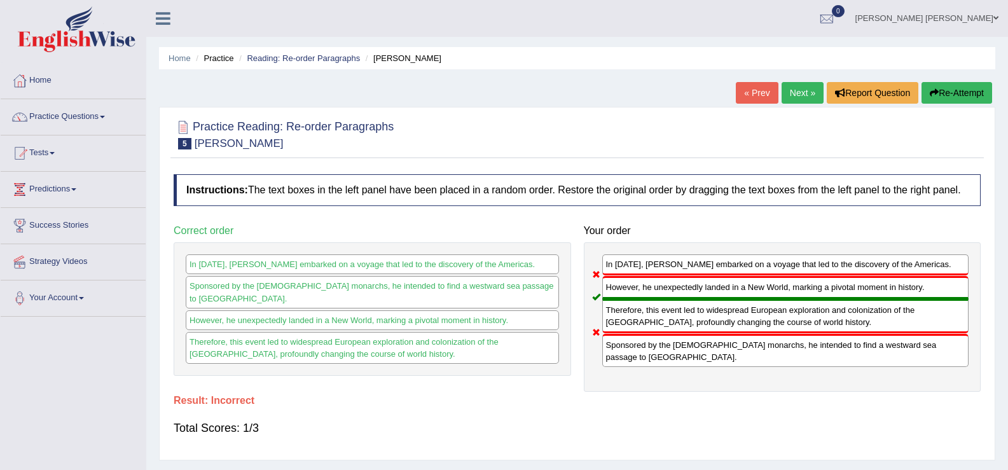
click at [795, 85] on link "Next »" at bounding box center [803, 93] width 42 height 22
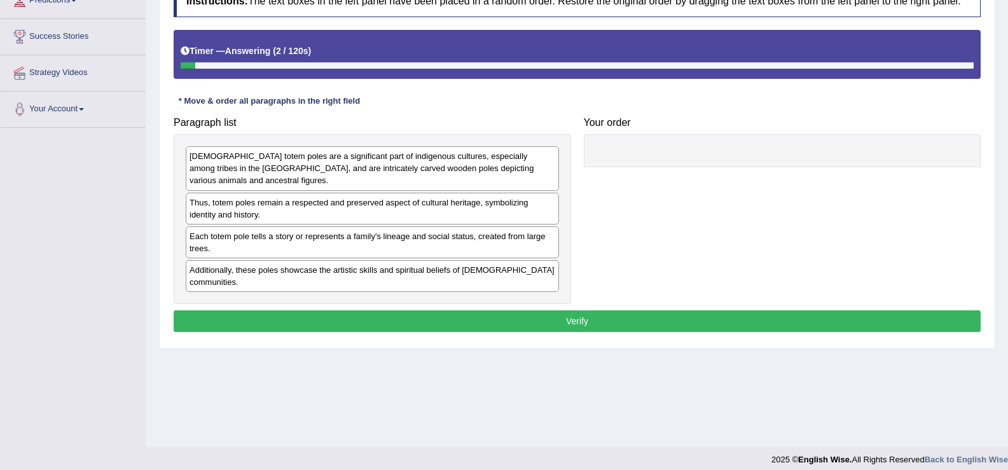
scroll to position [190, 0]
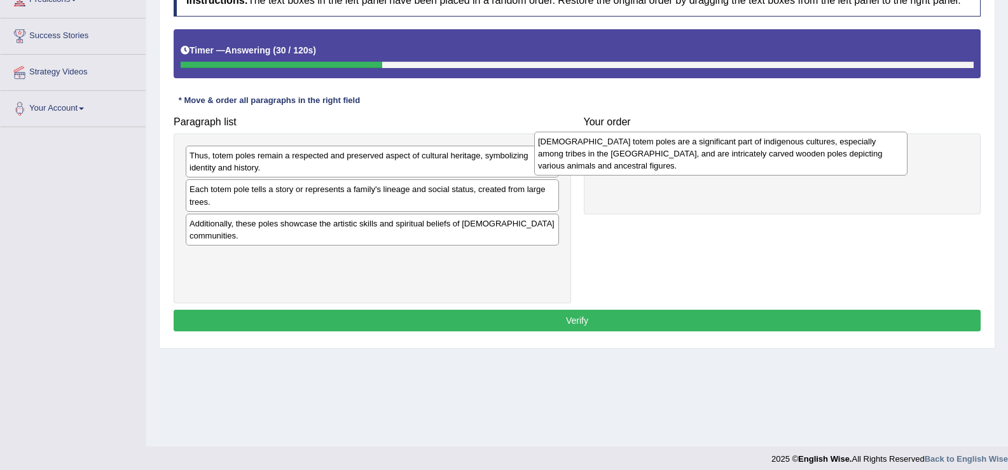
drag, startPoint x: 485, startPoint y: 176, endPoint x: 834, endPoint y: 162, distance: 348.8
click at [834, 162] on div "[DEMOGRAPHIC_DATA] totem poles are a significant part of indigenous cultures, e…" at bounding box center [720, 154] width 373 height 44
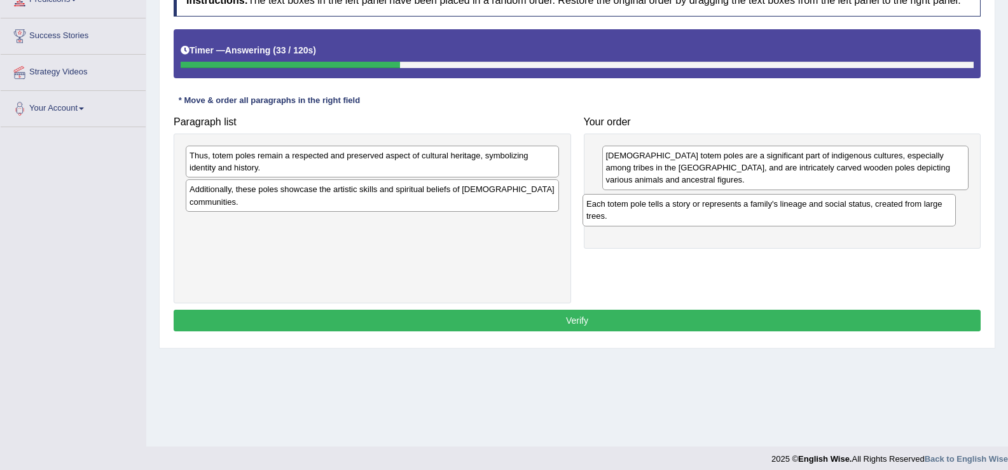
drag, startPoint x: 499, startPoint y: 198, endPoint x: 896, endPoint y: 212, distance: 397.7
click at [896, 212] on div "Each totem pole tells a story or represents a family's lineage and social statu…" at bounding box center [769, 210] width 373 height 32
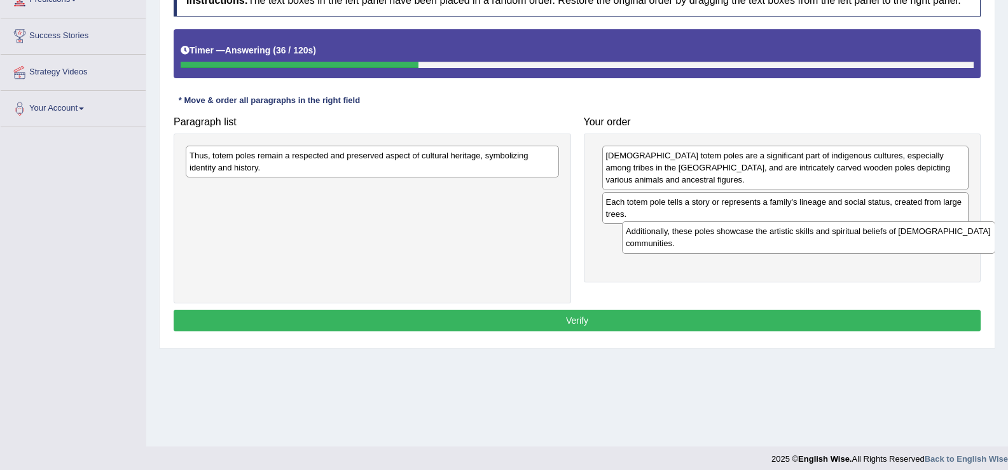
drag, startPoint x: 473, startPoint y: 201, endPoint x: 909, endPoint y: 242, distance: 438.2
click at [910, 244] on div "Additionally, these poles showcase the artistic skills and spiritual beliefs of…" at bounding box center [808, 237] width 373 height 32
click at [469, 173] on div "Thus, totem poles remain a respected and preserved aspect of cultural heritage,…" at bounding box center [372, 162] width 373 height 32
drag, startPoint x: 471, startPoint y: 173, endPoint x: 487, endPoint y: 159, distance: 21.2
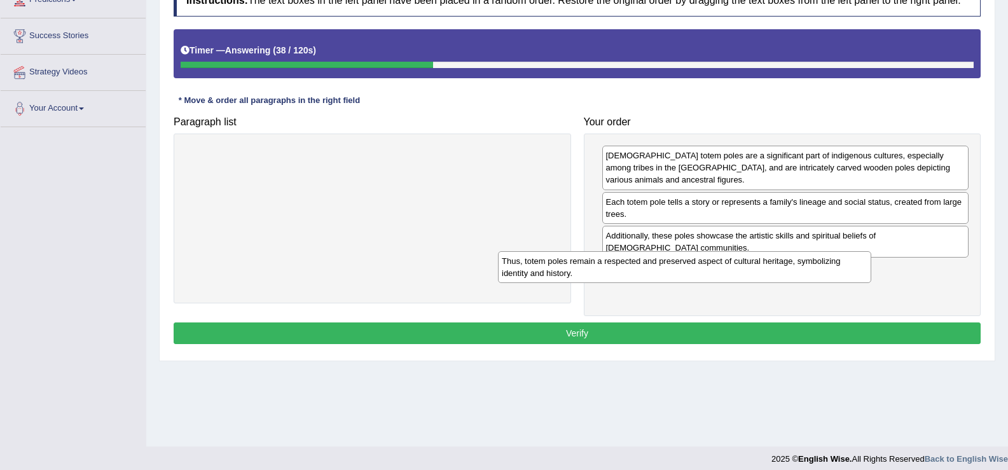
drag, startPoint x: 485, startPoint y: 156, endPoint x: 825, endPoint y: 271, distance: 359.8
click at [825, 271] on div "Thus, totem poles remain a respected and preserved aspect of cultural heritage,…" at bounding box center [684, 267] width 373 height 32
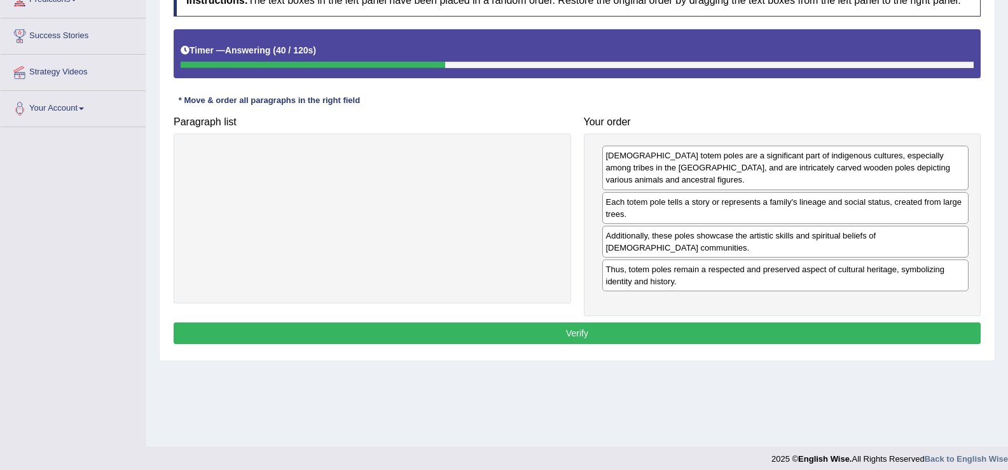
click at [802, 343] on button "Verify" at bounding box center [577, 333] width 807 height 22
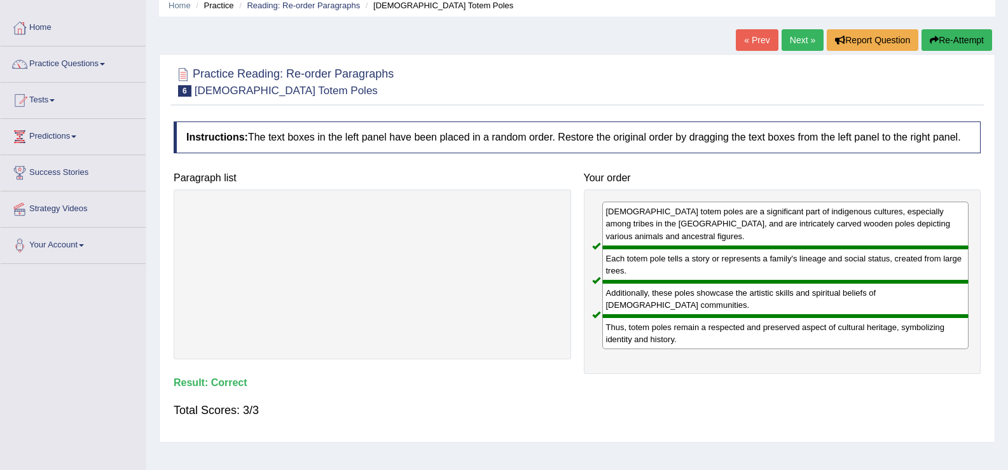
scroll to position [0, 0]
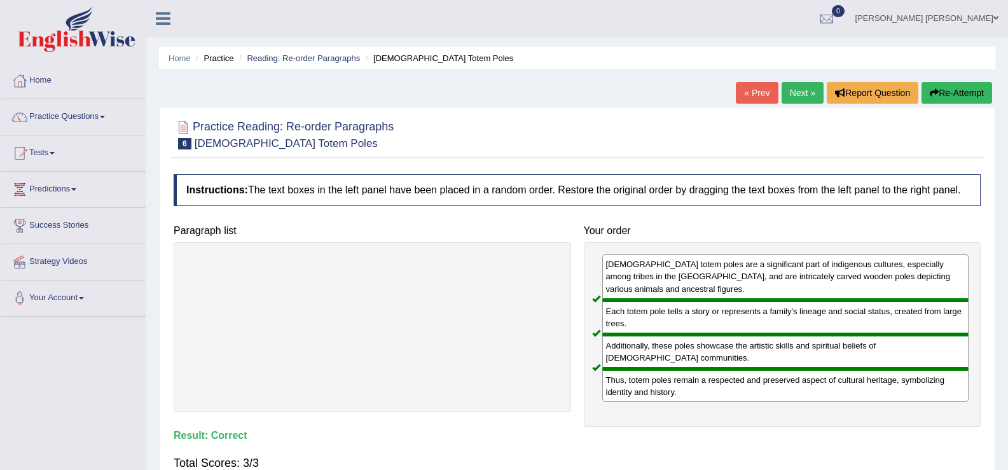
click at [796, 91] on link "Next »" at bounding box center [803, 93] width 42 height 22
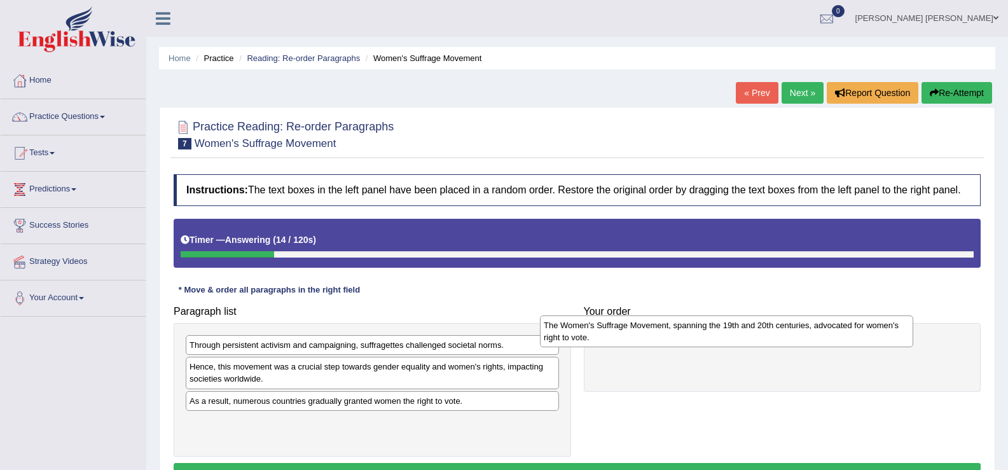
drag, startPoint x: 471, startPoint y: 440, endPoint x: 825, endPoint y: 343, distance: 367.4
click at [825, 343] on div "The Women's Suffrage Movement, spanning the 19th and 20th centuries, advocated …" at bounding box center [726, 331] width 373 height 32
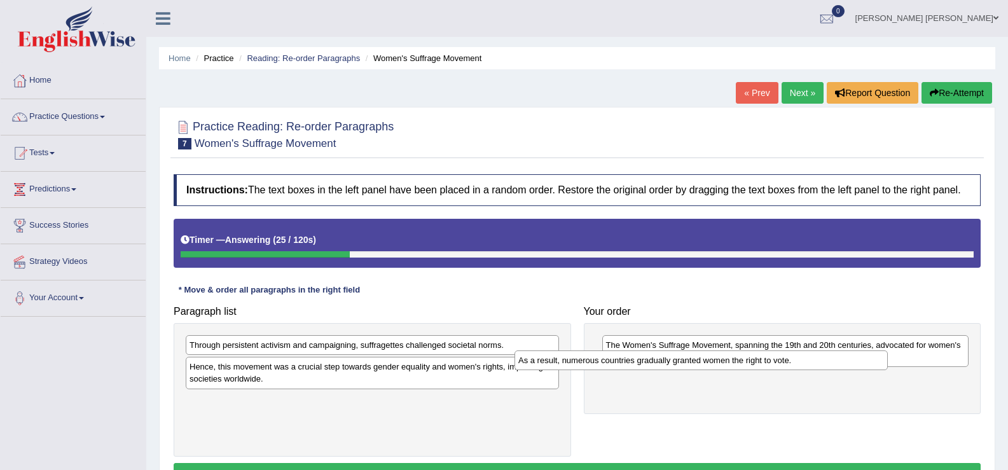
drag, startPoint x: 480, startPoint y: 404, endPoint x: 813, endPoint y: 371, distance: 334.9
click at [813, 370] on div "As a result, numerous countries gradually granted women the right to vote." at bounding box center [701, 360] width 373 height 20
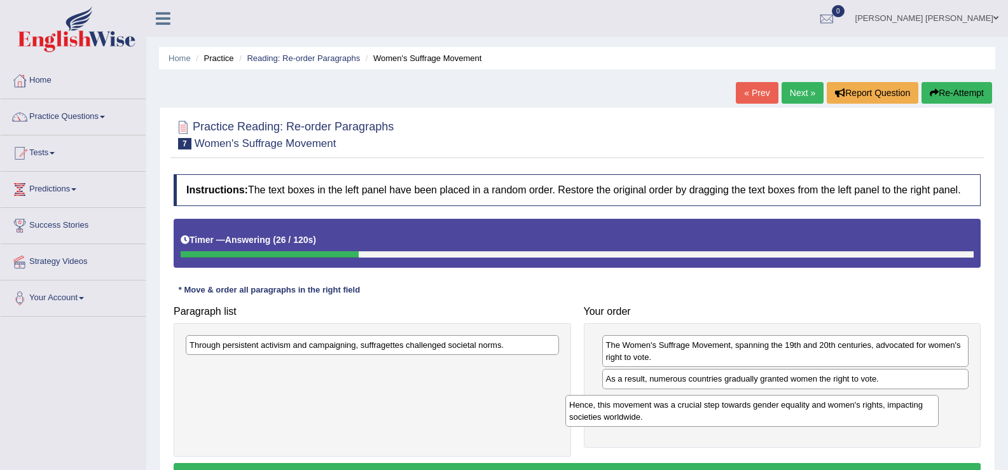
drag, startPoint x: 476, startPoint y: 366, endPoint x: 864, endPoint y: 396, distance: 389.0
click at [864, 396] on div "Hence, this movement was a crucial step towards gender equality and women's rig…" at bounding box center [751, 411] width 373 height 32
click at [548, 337] on div "Through persistent activism and campaigning, suffragettes challenged societal n…" at bounding box center [372, 345] width 373 height 20
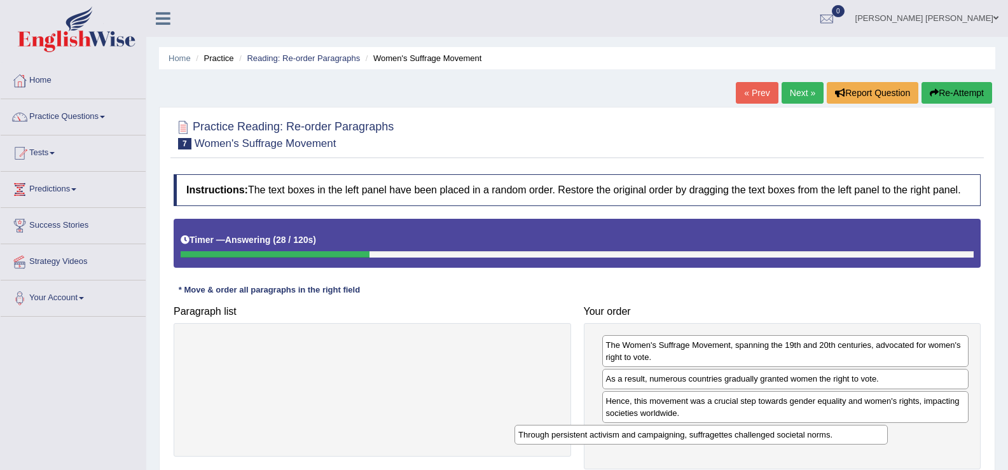
drag, startPoint x: 551, startPoint y: 339, endPoint x: 884, endPoint y: 432, distance: 346.1
click at [884, 432] on div "Through persistent activism and campaigning, suffragettes challenged societal n…" at bounding box center [701, 435] width 373 height 20
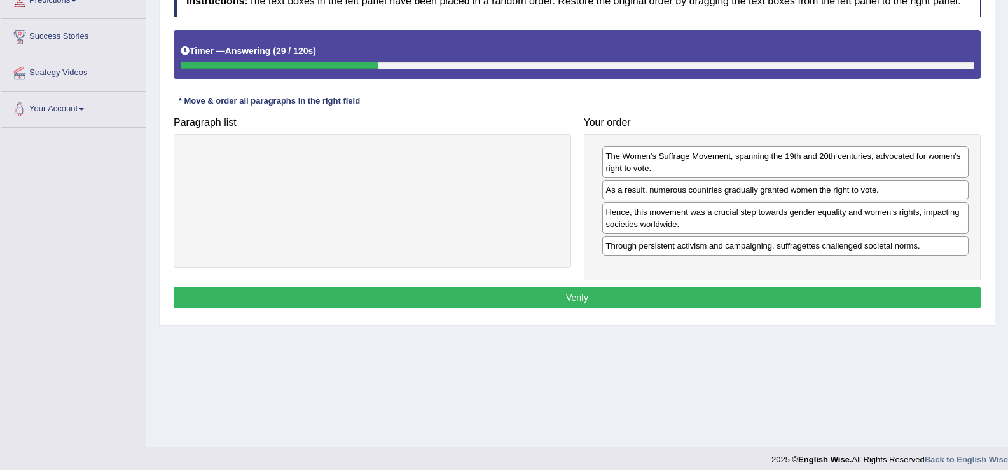
scroll to position [190, 0]
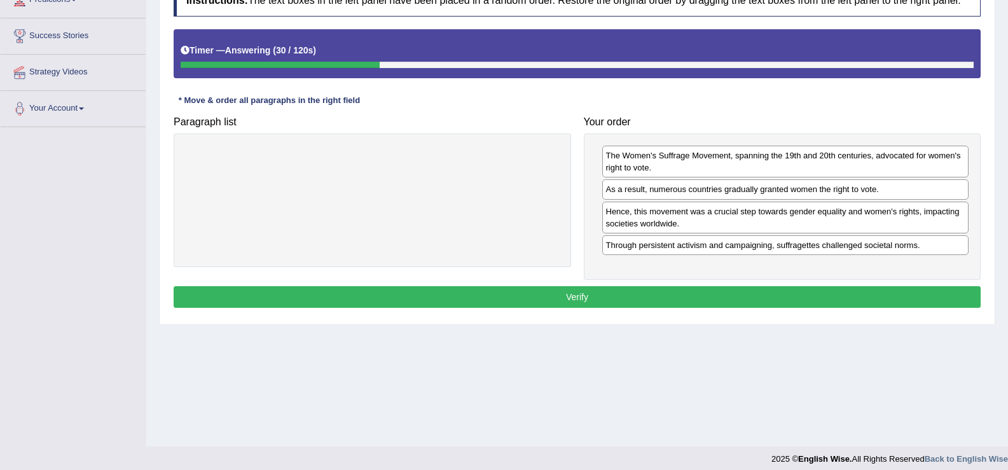
click at [799, 304] on button "Verify" at bounding box center [577, 297] width 807 height 22
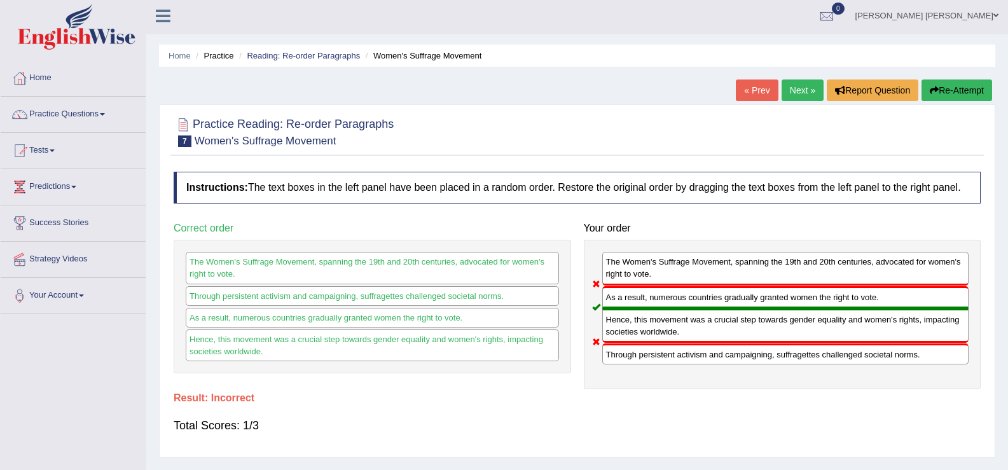
scroll to position [0, 0]
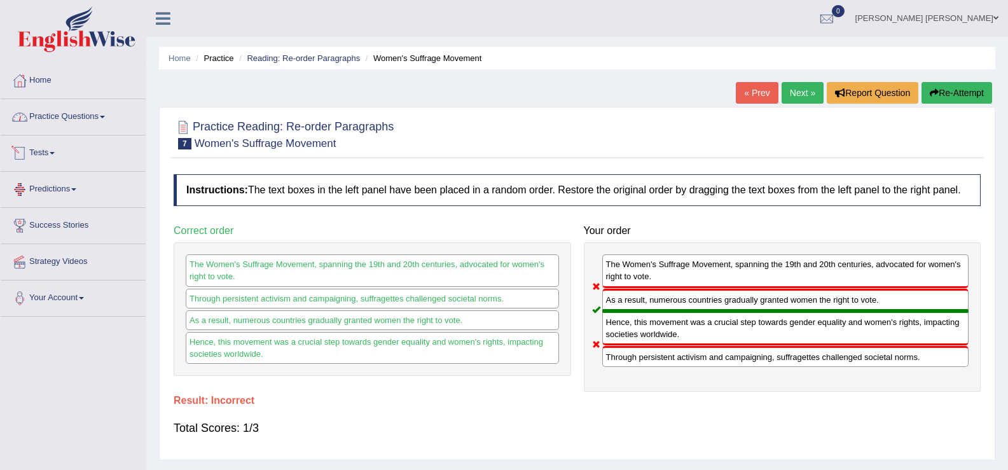
click at [79, 117] on link "Practice Questions" at bounding box center [73, 115] width 145 height 32
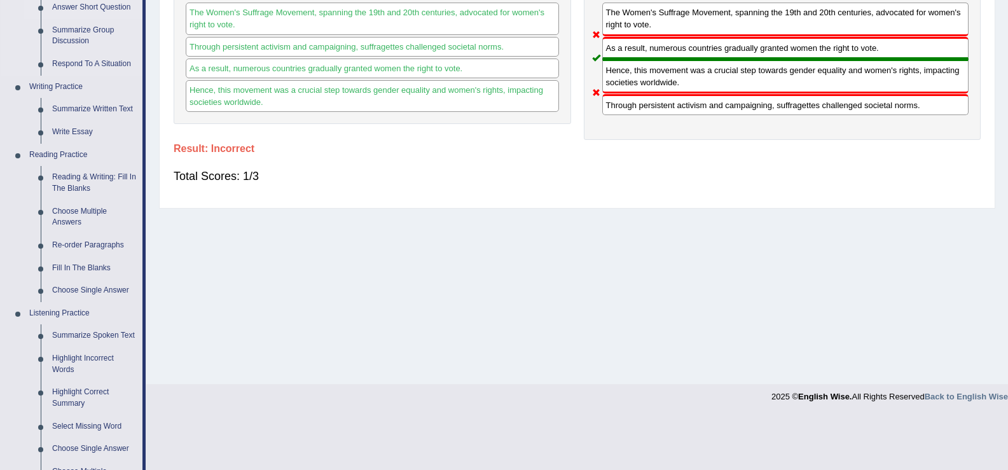
scroll to position [253, 0]
click at [107, 265] on link "Fill In The Blanks" at bounding box center [94, 267] width 96 height 23
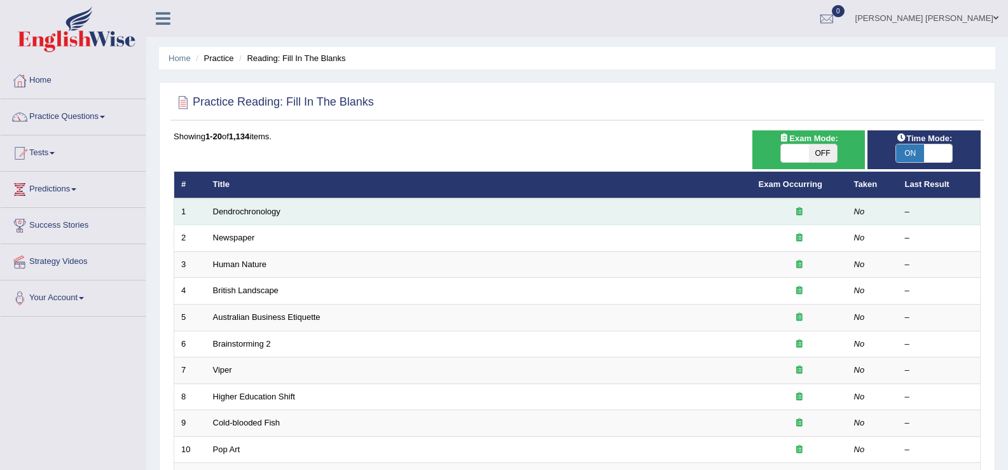
click at [258, 216] on td "Dendrochronology" at bounding box center [479, 211] width 546 height 27
click at [259, 212] on link "Dendrochronology" at bounding box center [246, 212] width 67 height 10
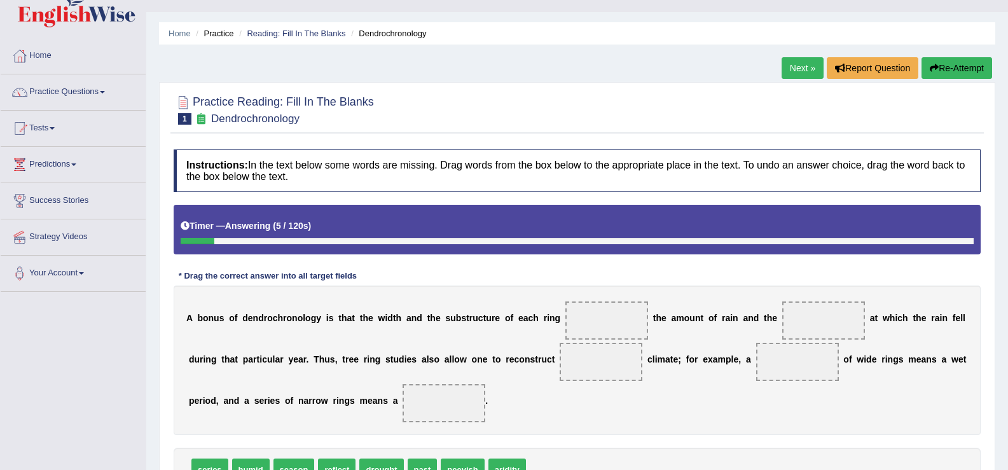
scroll to position [198, 0]
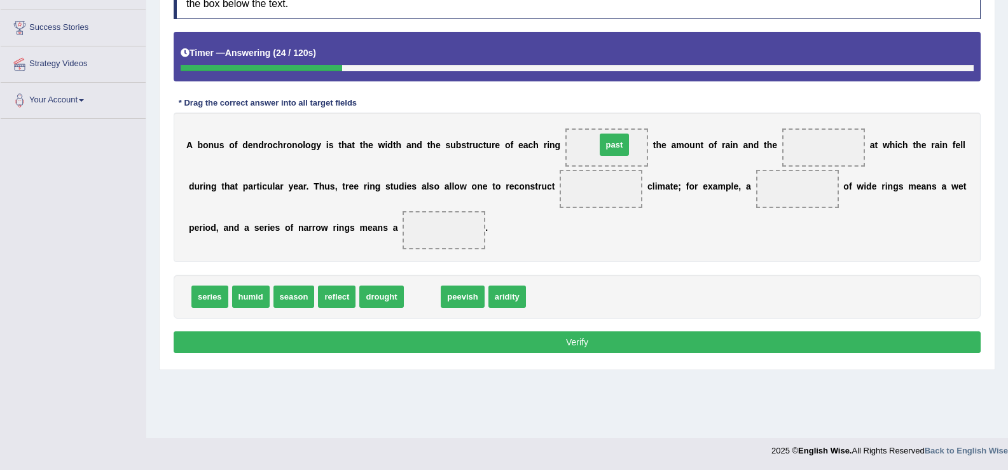
drag, startPoint x: 428, startPoint y: 297, endPoint x: 620, endPoint y: 145, distance: 244.9
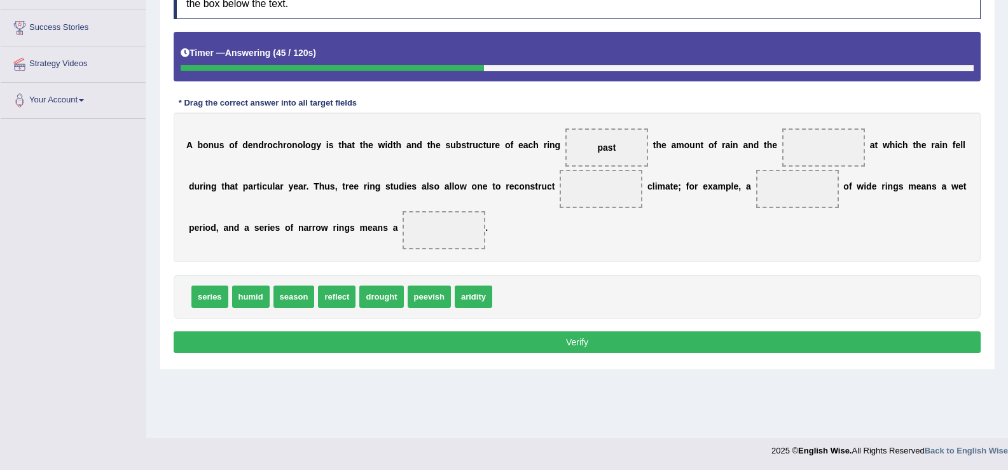
click at [333, 301] on span "reflect" at bounding box center [337, 297] width 38 height 22
drag, startPoint x: 293, startPoint y: 299, endPoint x: 824, endPoint y: 150, distance: 550.9
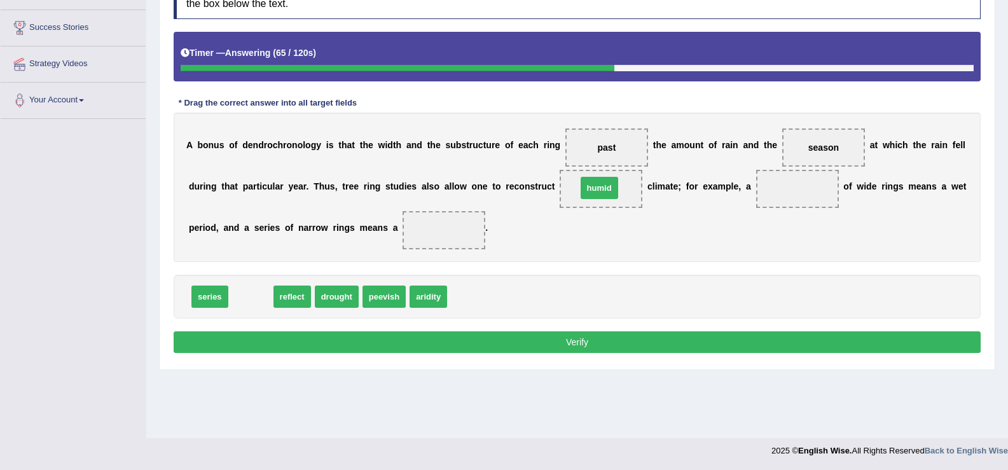
drag, startPoint x: 262, startPoint y: 296, endPoint x: 611, endPoint y: 188, distance: 365.1
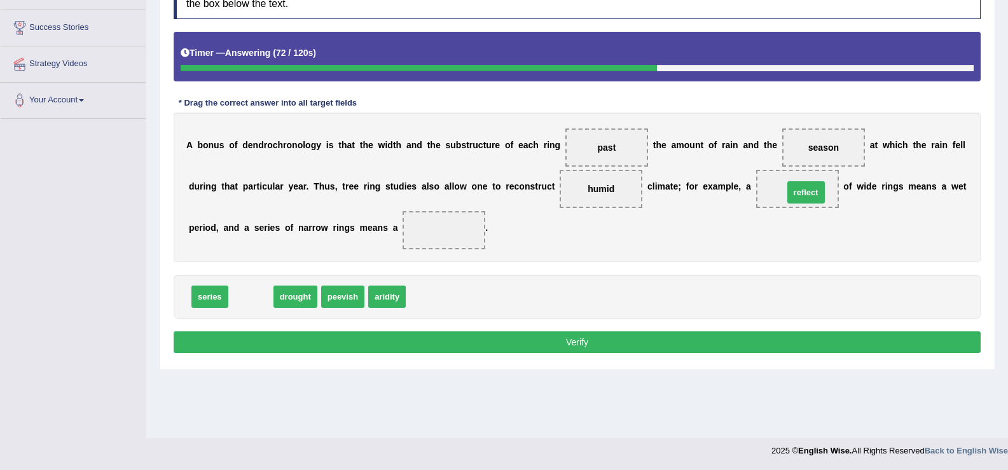
drag, startPoint x: 248, startPoint y: 297, endPoint x: 799, endPoint y: 193, distance: 560.5
drag, startPoint x: 820, startPoint y: 179, endPoint x: 777, endPoint y: 198, distance: 47.3
click at [777, 198] on span "reflect" at bounding box center [797, 189] width 83 height 38
drag, startPoint x: 795, startPoint y: 184, endPoint x: 277, endPoint y: 281, distance: 526.7
drag, startPoint x: 214, startPoint y: 294, endPoint x: 827, endPoint y: 179, distance: 623.0
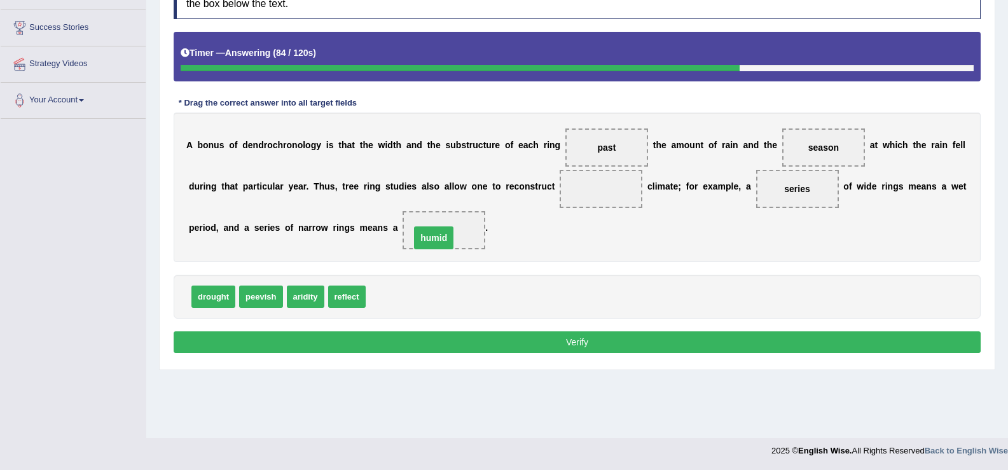
drag, startPoint x: 612, startPoint y: 184, endPoint x: 445, endPoint y: 233, distance: 174.3
drag, startPoint x: 837, startPoint y: 144, endPoint x: 597, endPoint y: 192, distance: 245.2
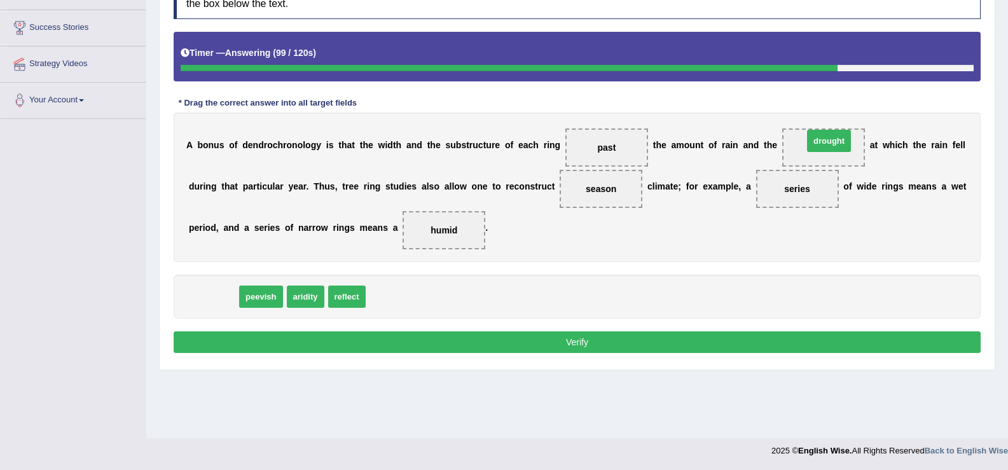
drag, startPoint x: 210, startPoint y: 302, endPoint x: 825, endPoint y: 146, distance: 635.0
click at [638, 340] on button "Verify" at bounding box center [577, 342] width 807 height 22
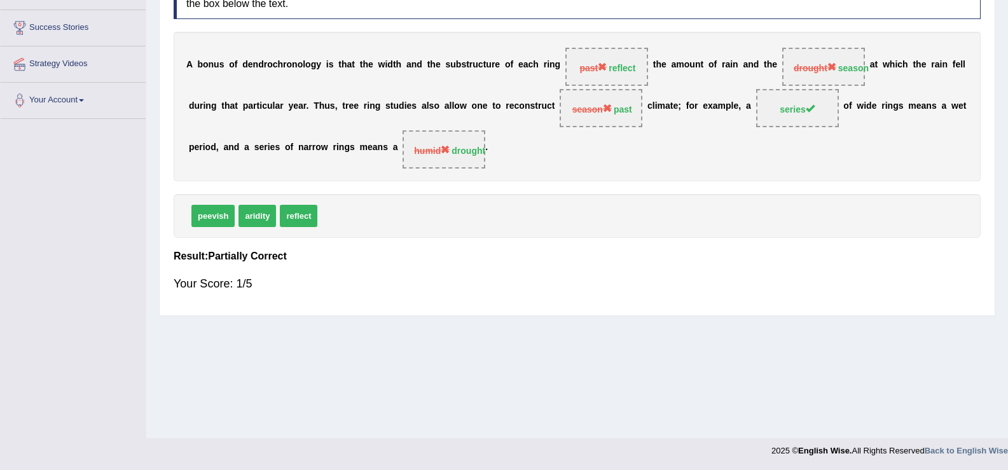
scroll to position [0, 0]
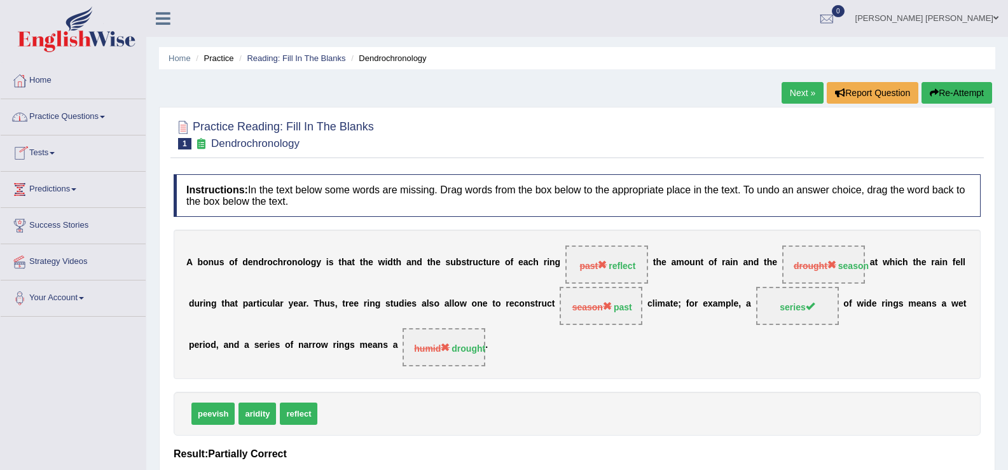
click at [36, 151] on link "Tests" at bounding box center [73, 151] width 145 height 32
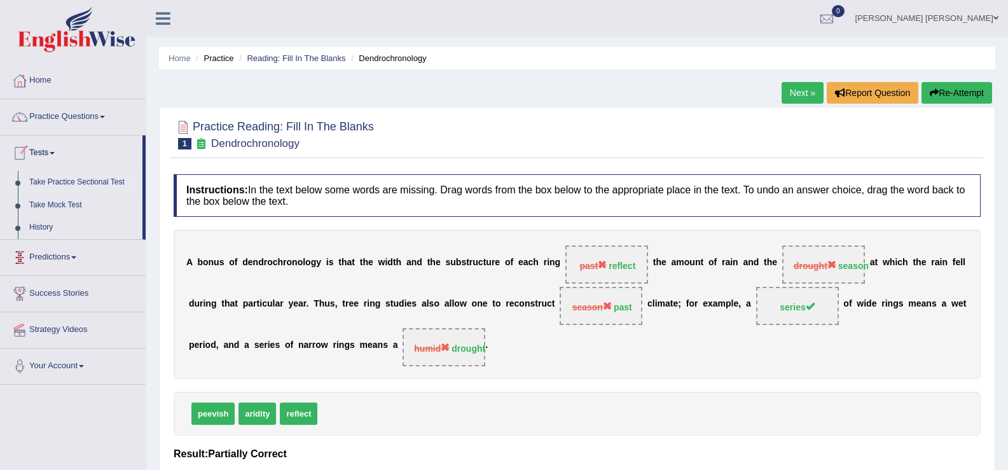
click at [63, 179] on link "Take Practice Sectional Test" at bounding box center [83, 182] width 119 height 23
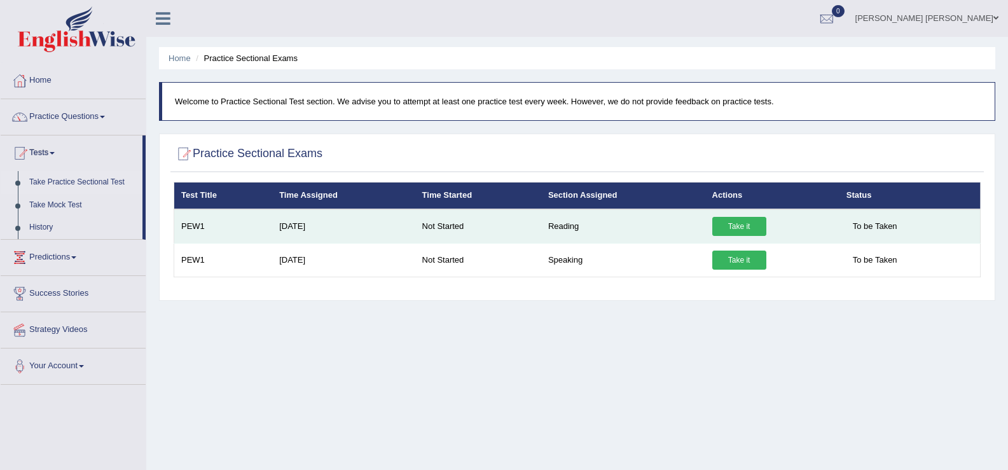
click at [736, 230] on link "Take it" at bounding box center [739, 226] width 54 height 19
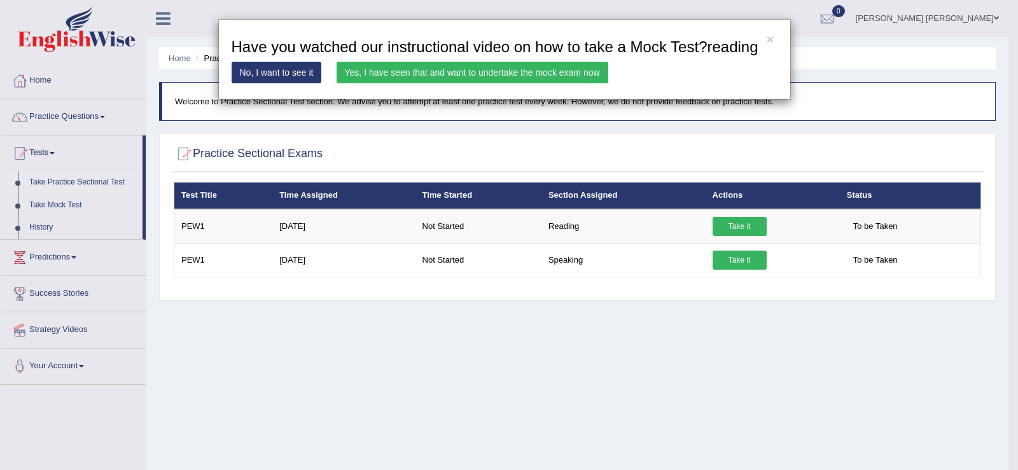
click at [394, 68] on link "Yes, I have seen that and want to undertake the mock exam now" at bounding box center [472, 73] width 272 height 22
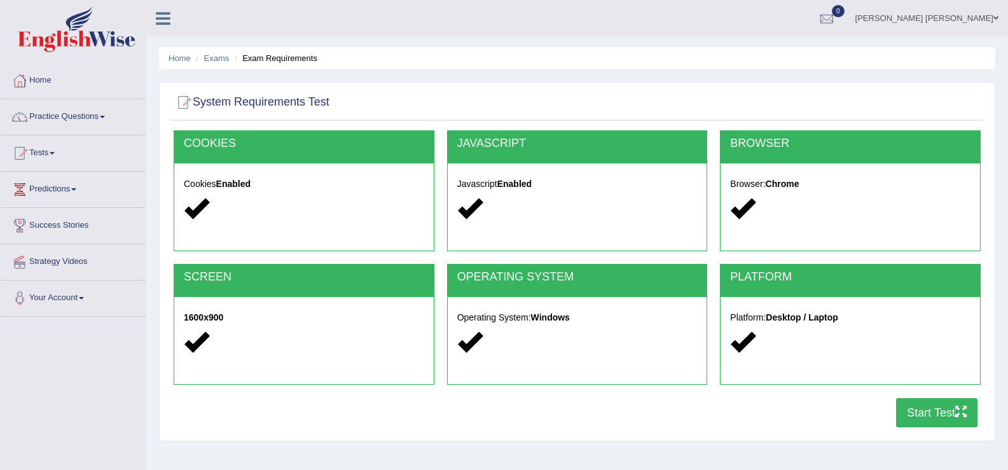
click at [934, 410] on button "Start Test" at bounding box center [936, 412] width 81 height 29
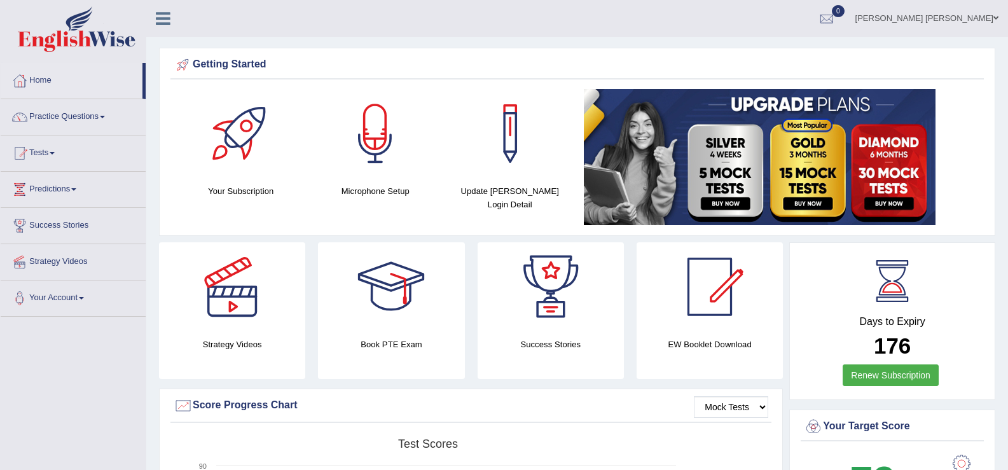
click at [845, 12] on span "0" at bounding box center [838, 11] width 13 height 12
click at [775, 53] on strong "See All Alerts" at bounding box center [746, 53] width 57 height 10
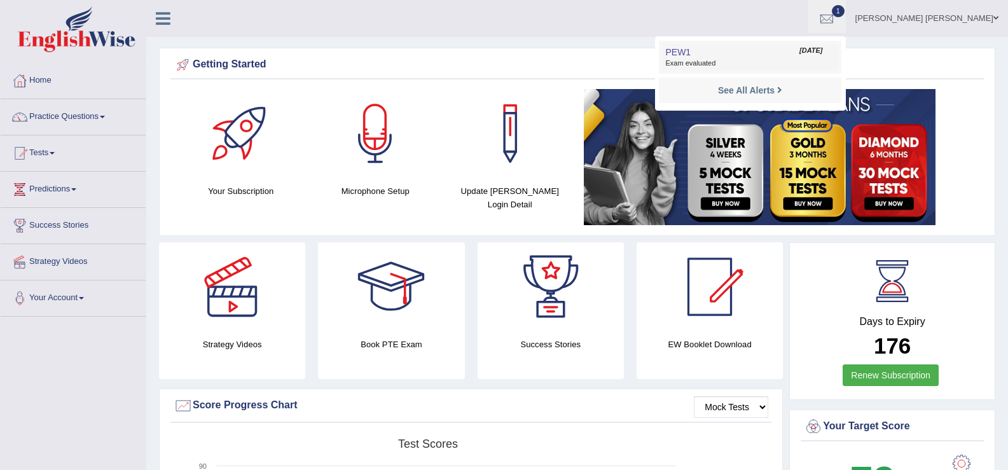
click at [743, 60] on span "Exam evaluated" at bounding box center [749, 64] width 169 height 10
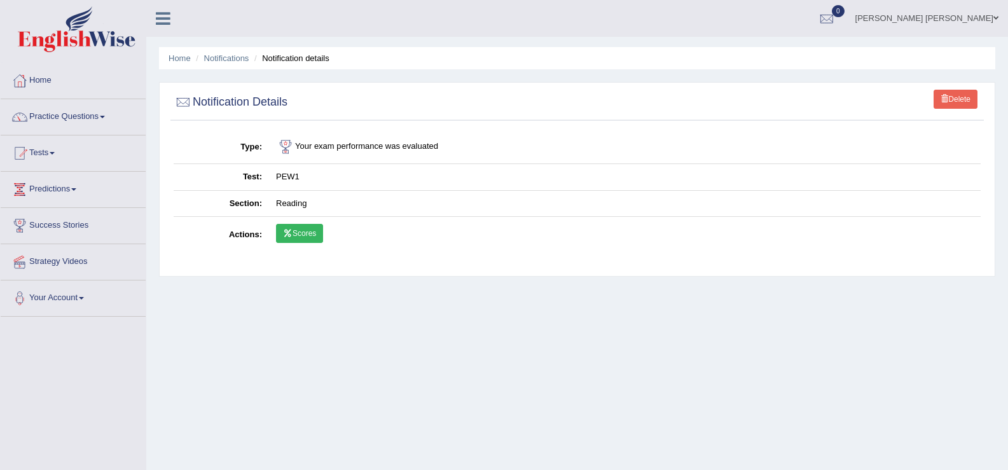
click at [315, 233] on link "Scores" at bounding box center [299, 233] width 47 height 19
click at [49, 89] on link "Home" at bounding box center [73, 79] width 145 height 32
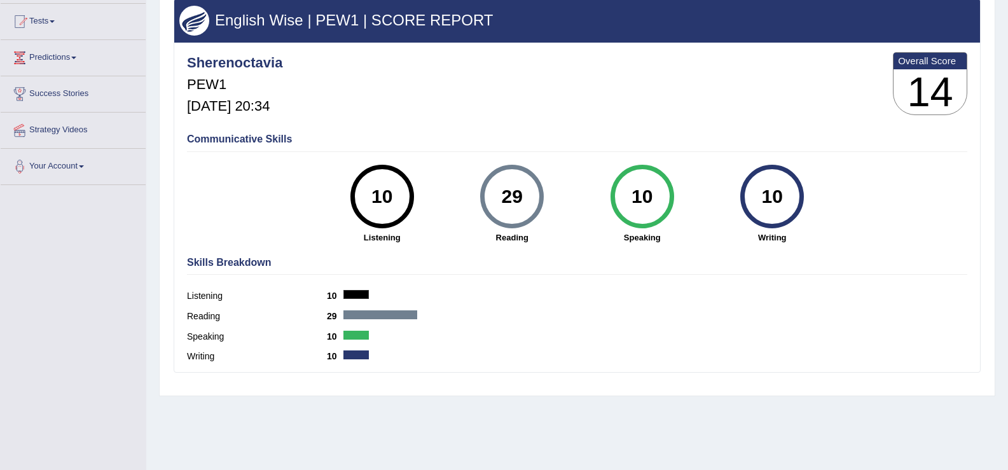
scroll to position [198, 0]
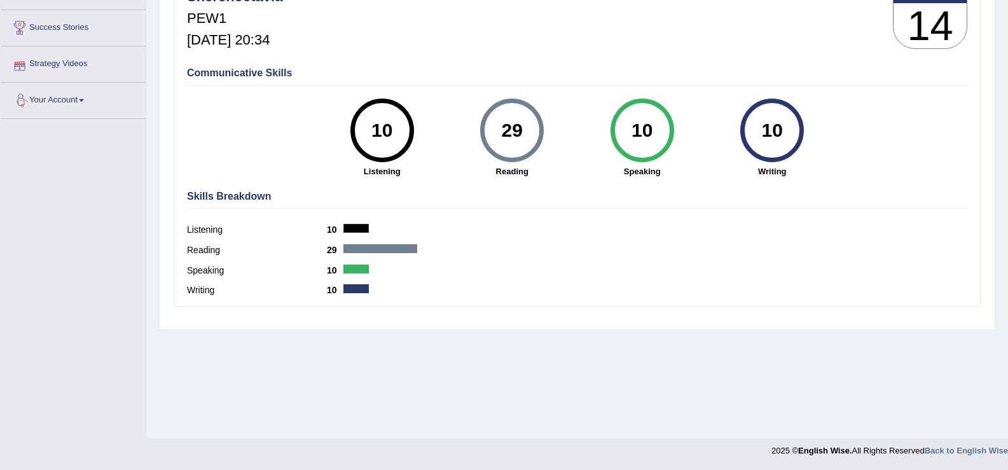
click at [81, 62] on link "Strategy Videos" at bounding box center [73, 62] width 145 height 32
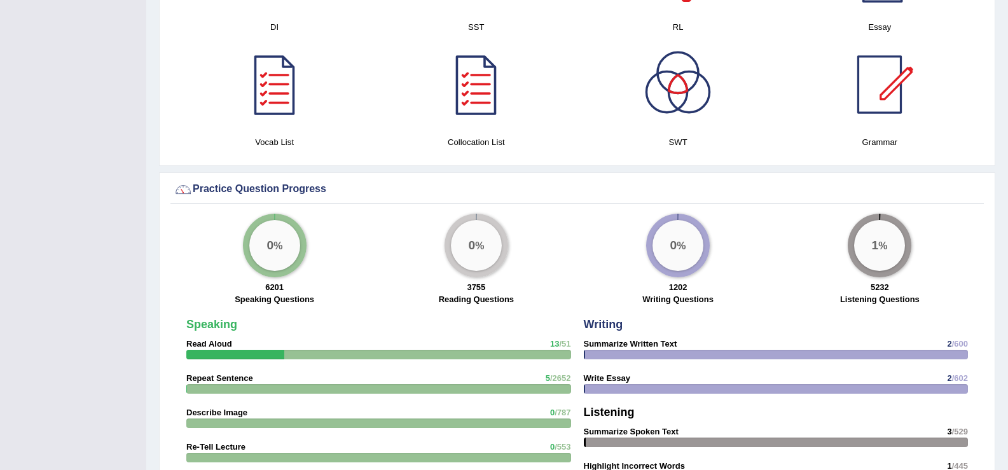
scroll to position [763, 0]
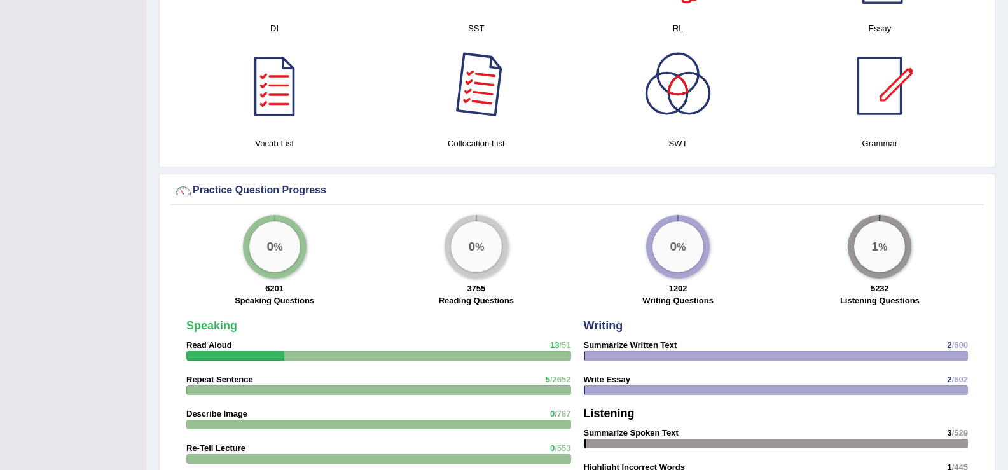
click at [478, 111] on div at bounding box center [476, 85] width 89 height 89
